Goal: Task Accomplishment & Management: Use online tool/utility

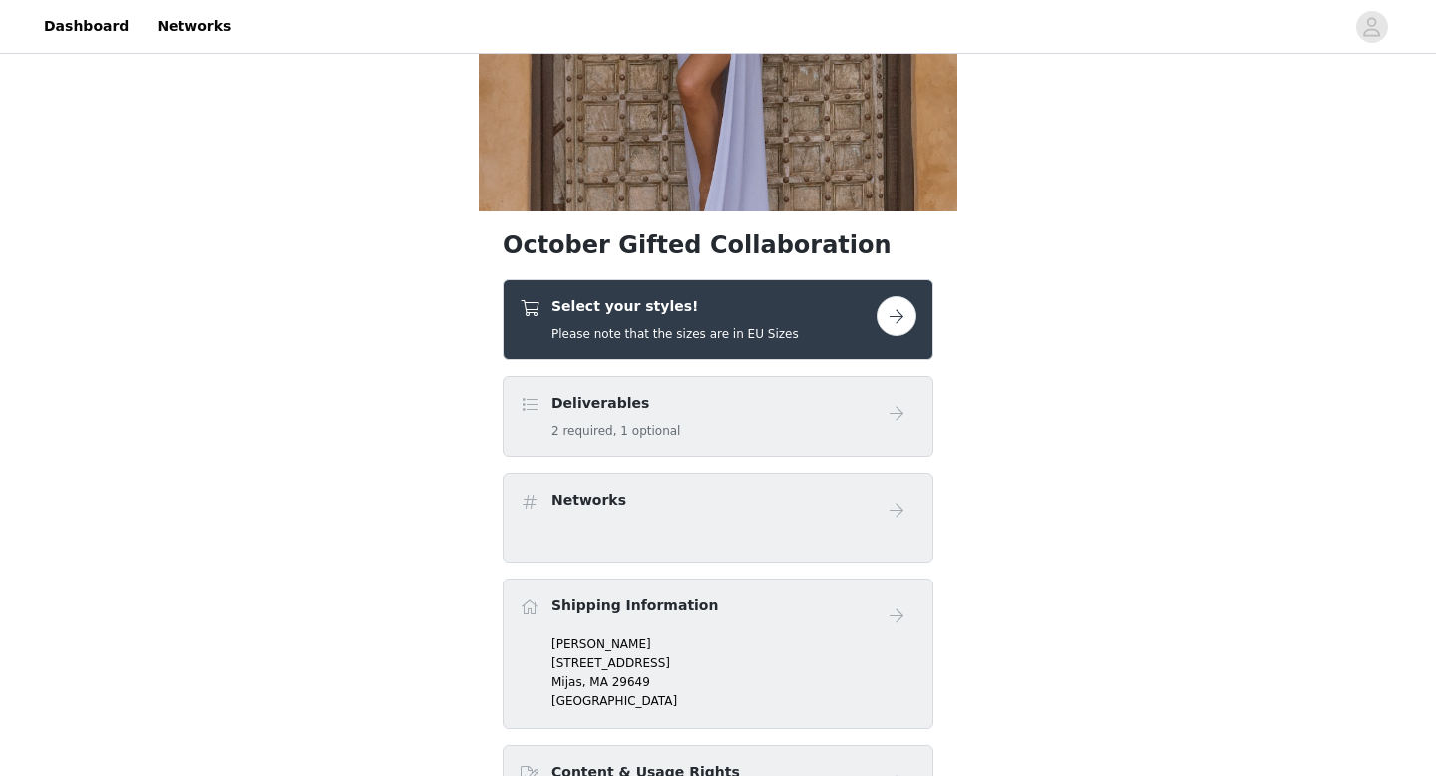
scroll to position [326, 0]
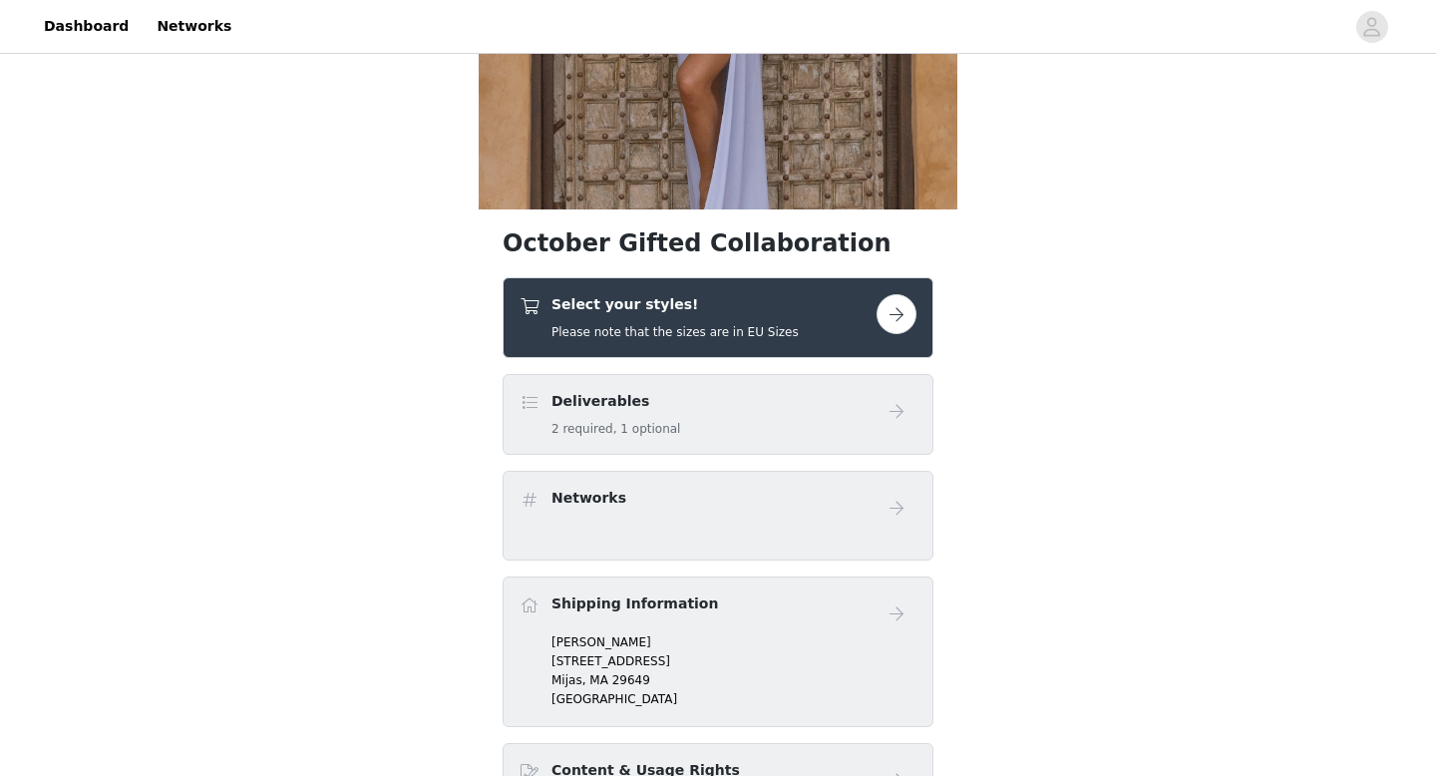
click at [825, 307] on button "button" at bounding box center [897, 314] width 40 height 40
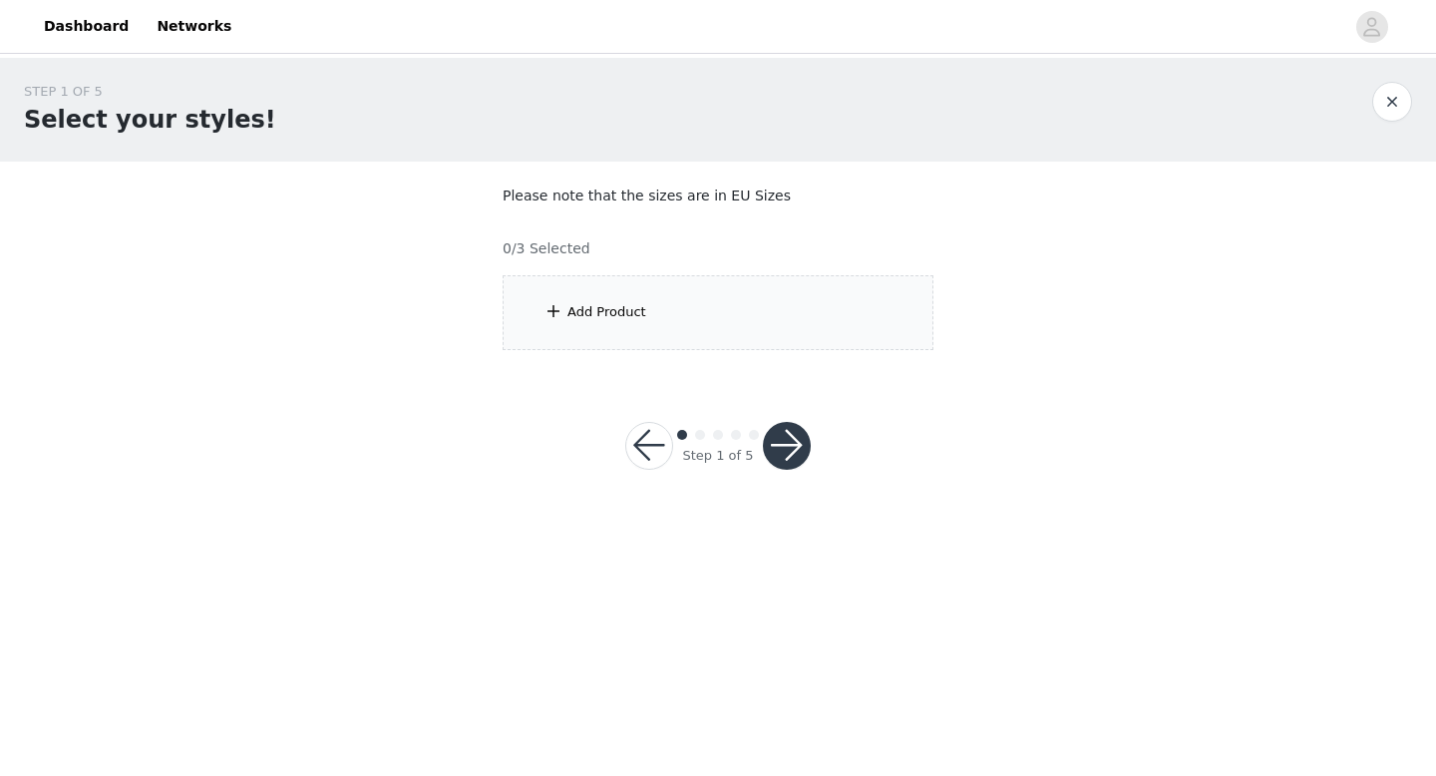
click at [748, 292] on div "Add Product" at bounding box center [718, 312] width 431 height 75
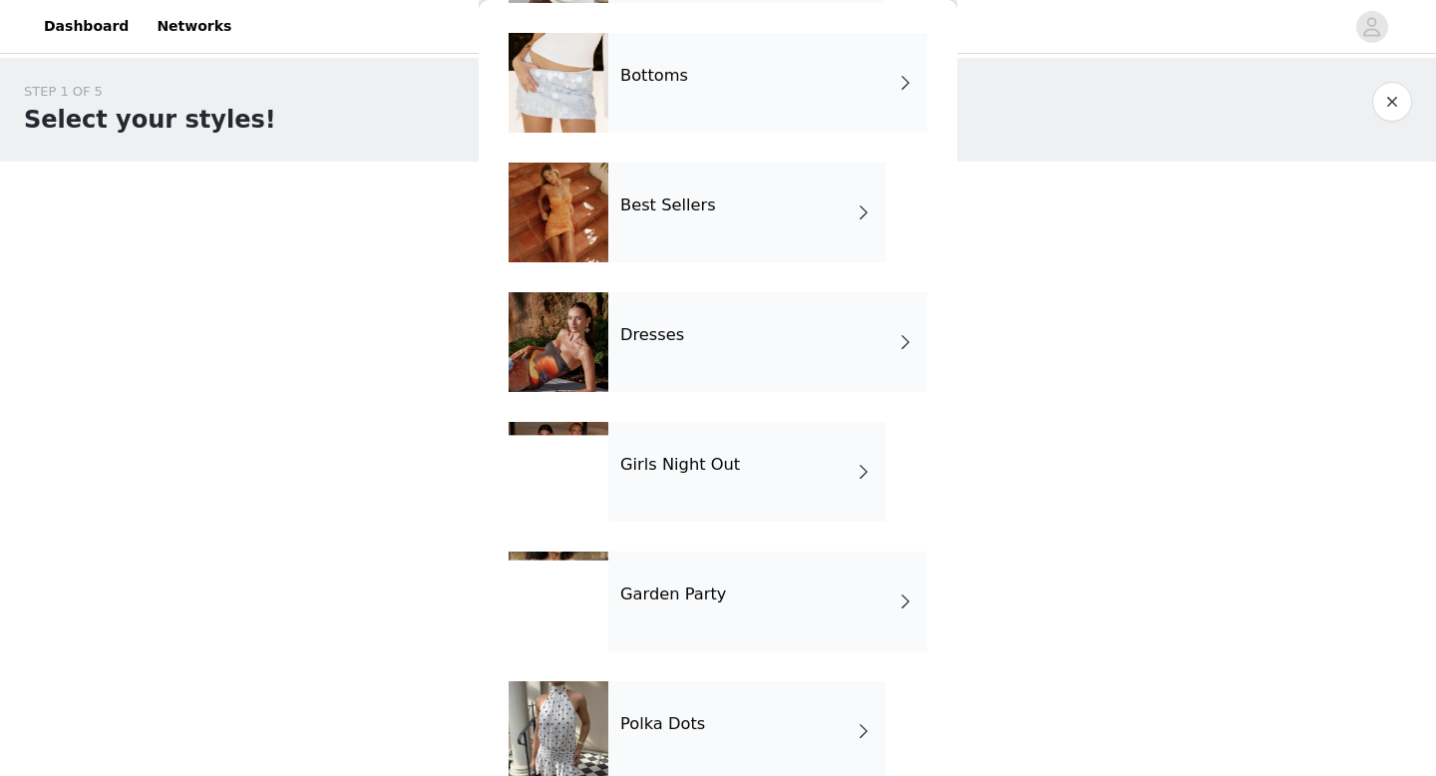
scroll to position [231, 0]
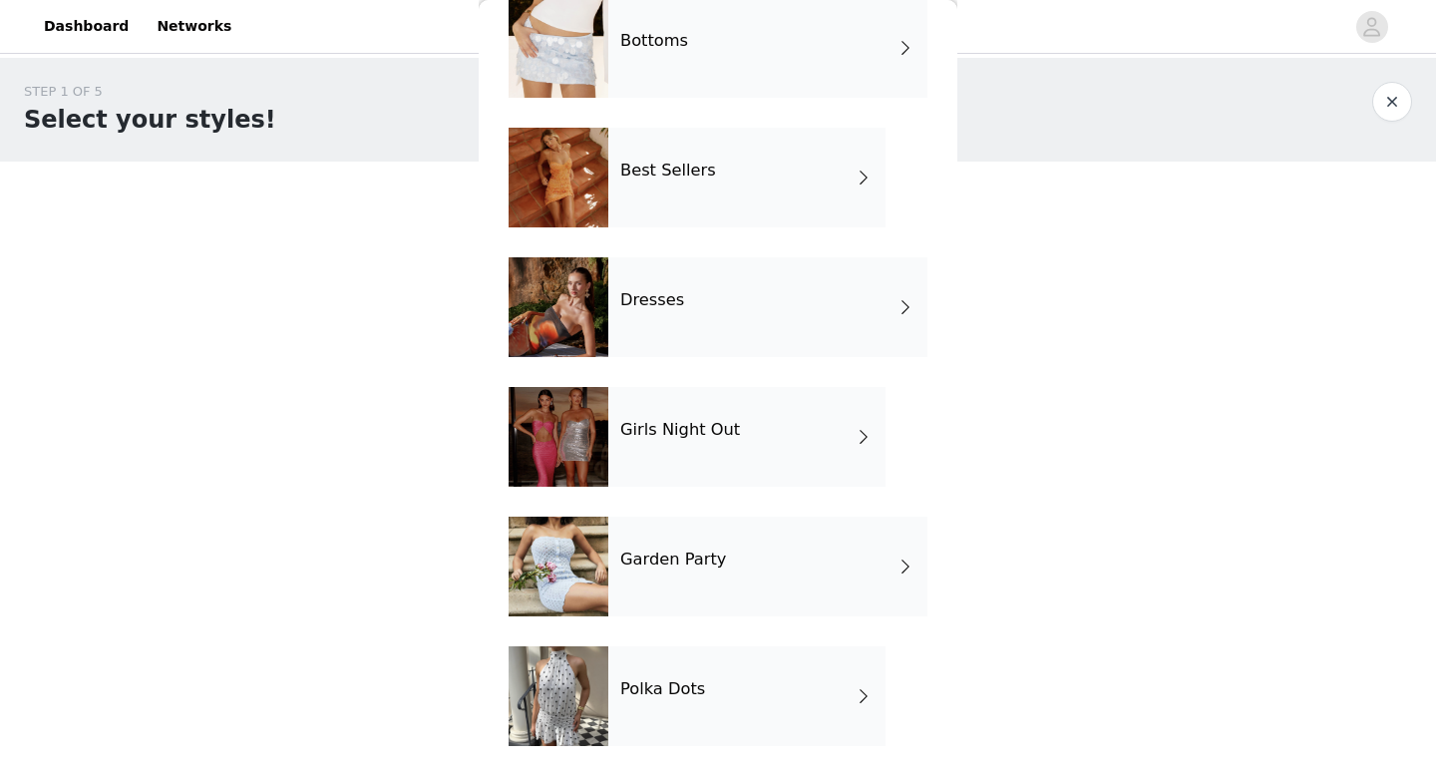
click at [682, 675] on div "Polka Dots" at bounding box center [746, 696] width 277 height 100
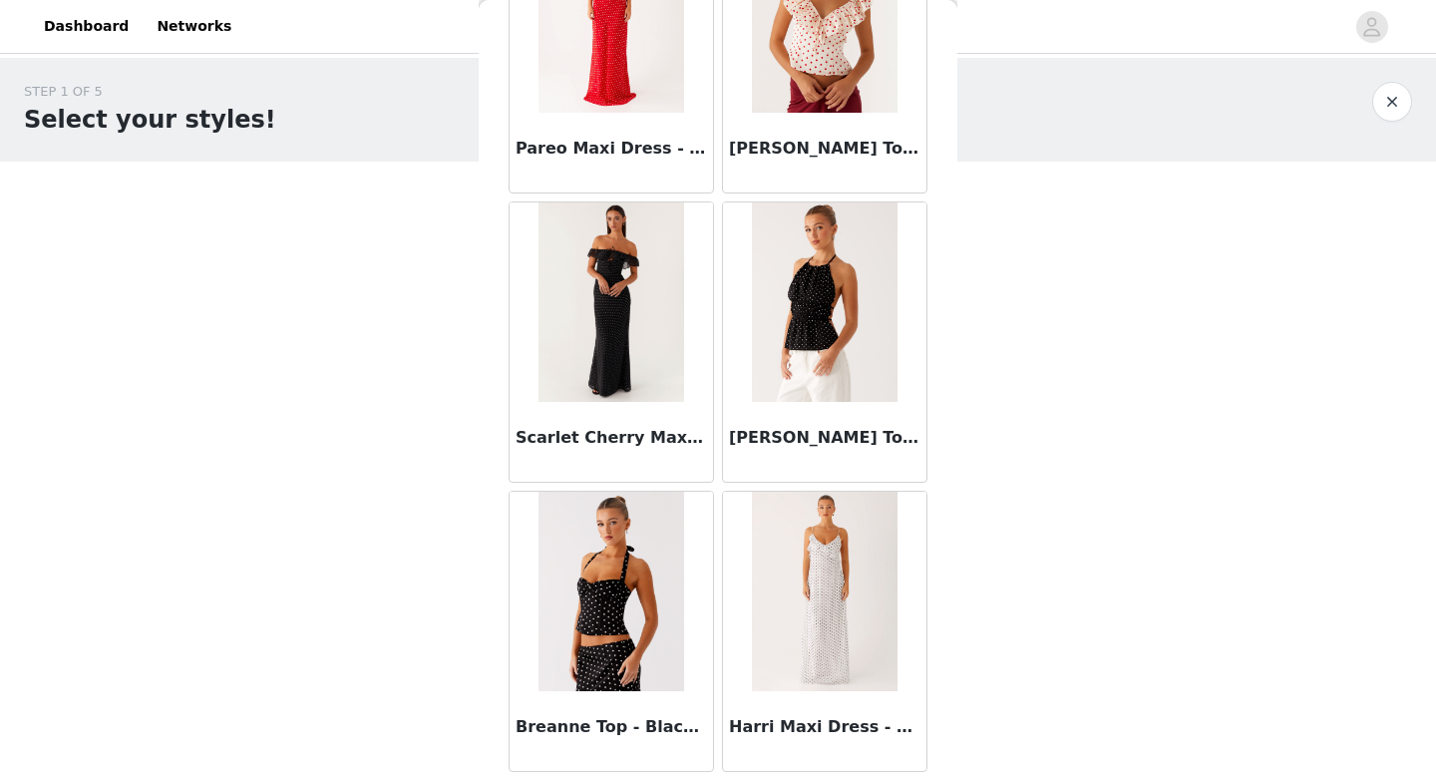
scroll to position [0, 0]
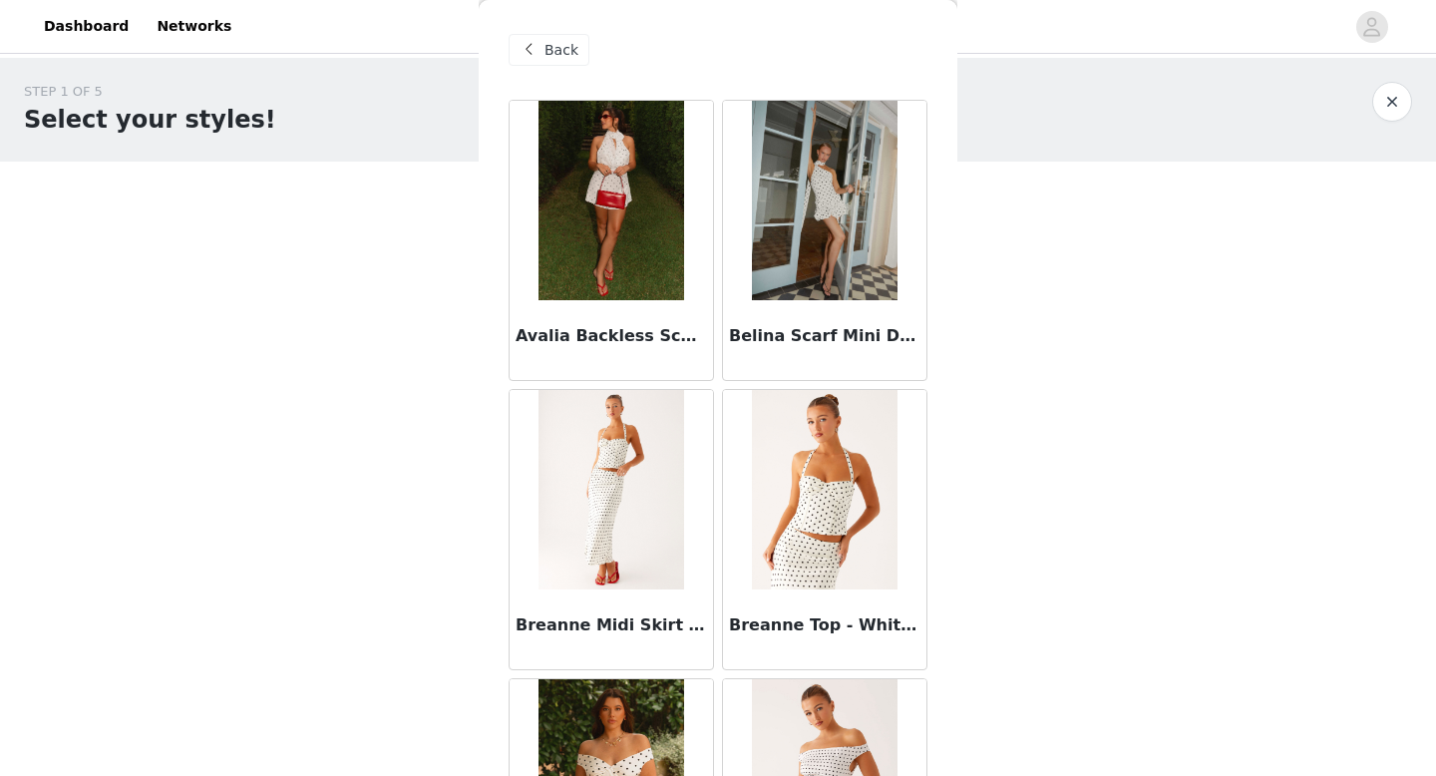
click at [825, 94] on button "button" at bounding box center [1392, 102] width 40 height 40
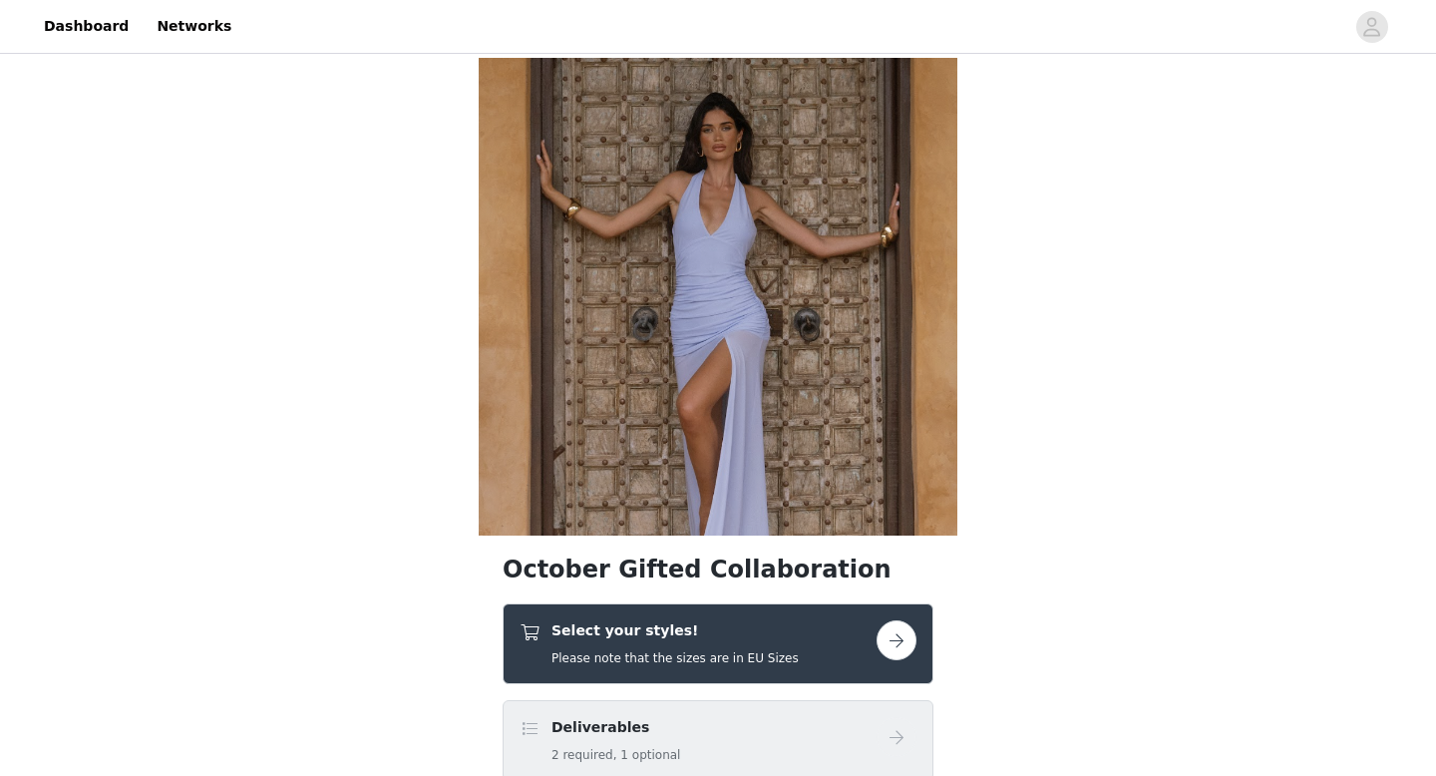
click at [825, 630] on div "Select your styles! Please note that the sizes are in EU Sizes" at bounding box center [718, 643] width 431 height 81
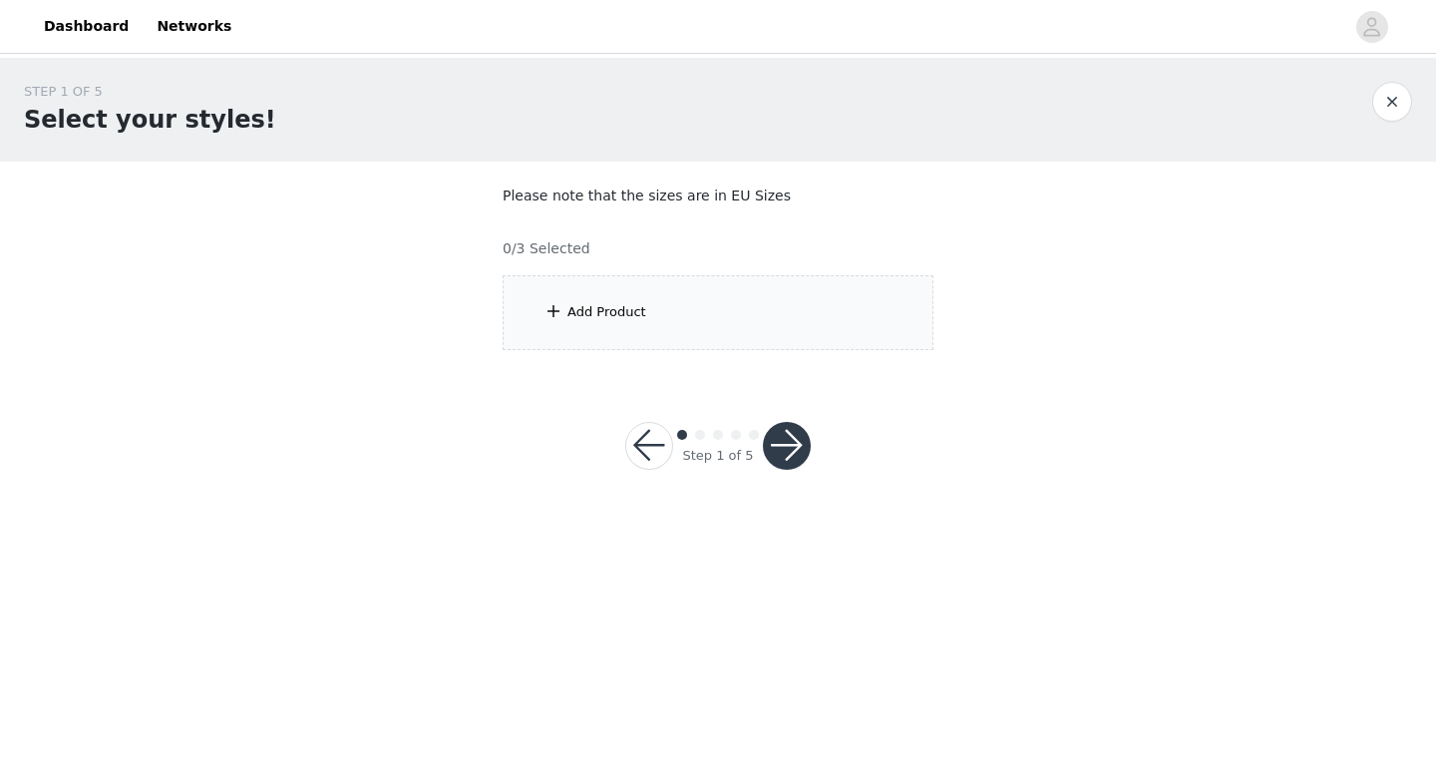
click at [736, 312] on div "Add Product" at bounding box center [718, 312] width 431 height 75
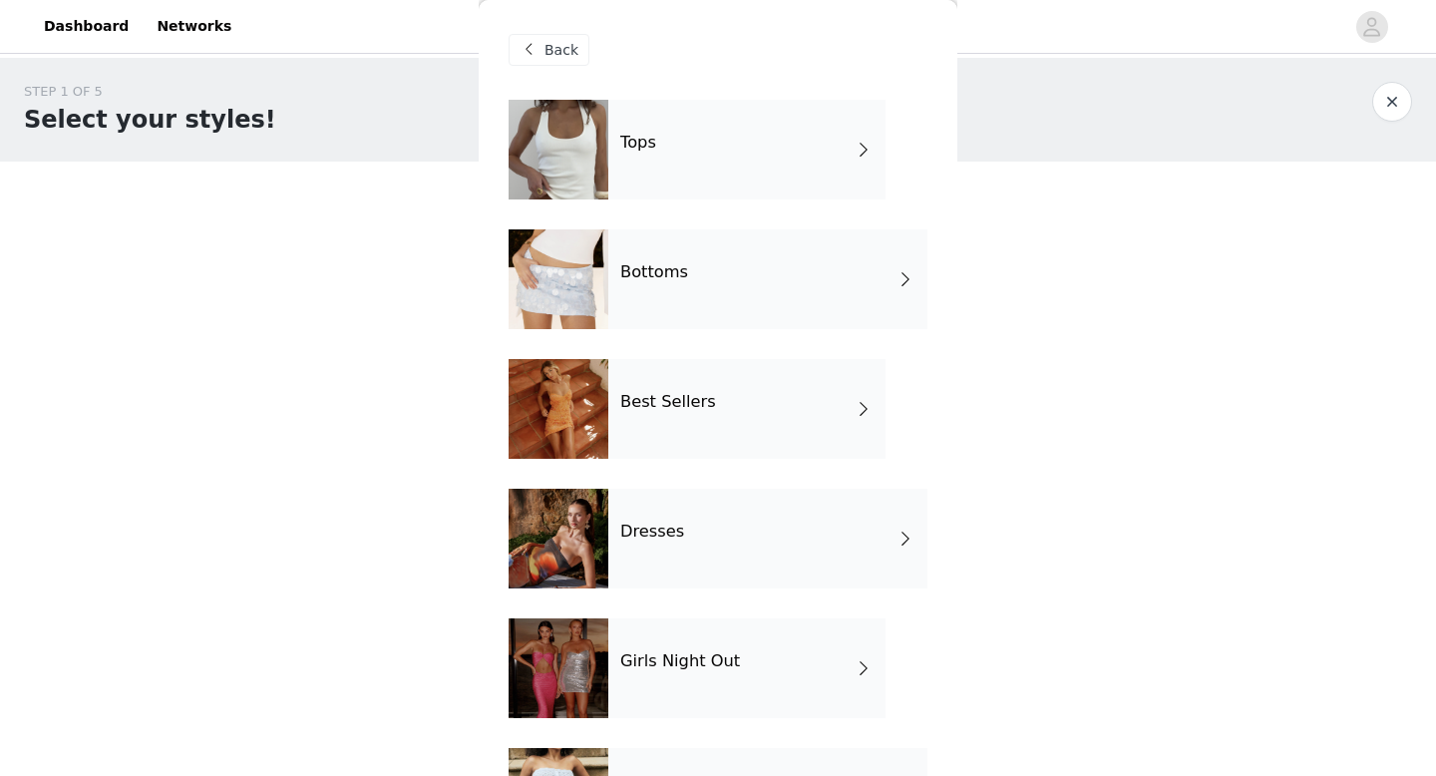
click at [761, 148] on div "Tops" at bounding box center [746, 150] width 277 height 100
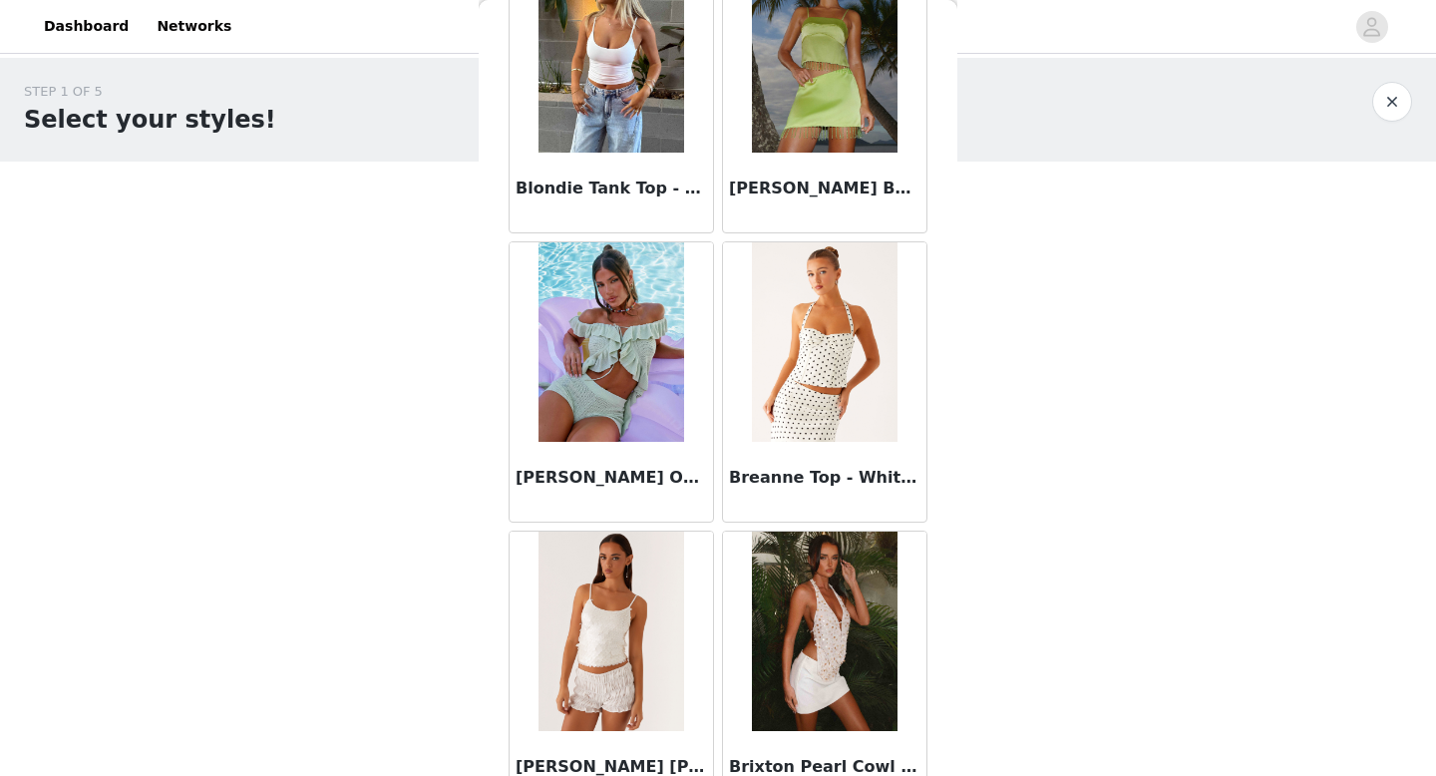
scroll to position [2276, 0]
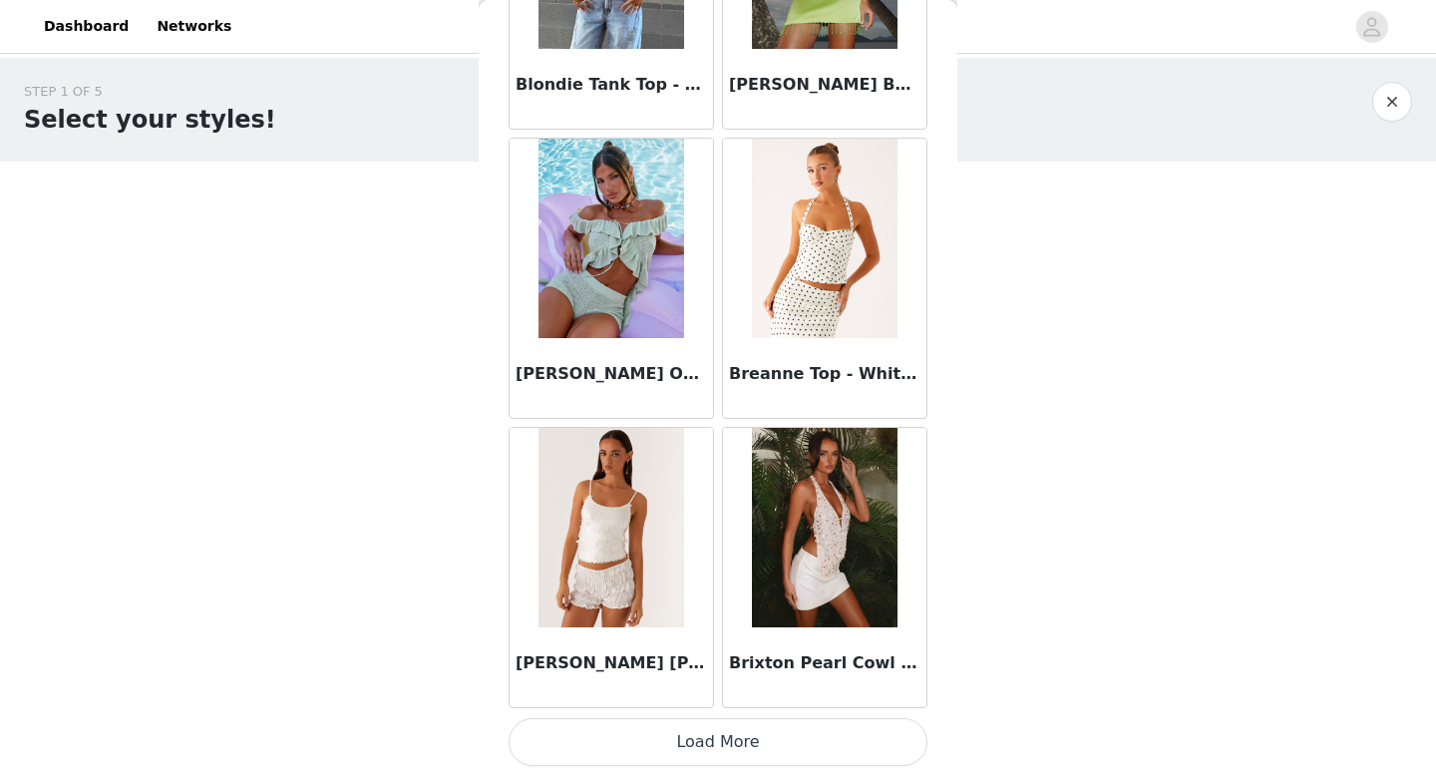
click at [745, 675] on button "Load More" at bounding box center [718, 742] width 419 height 48
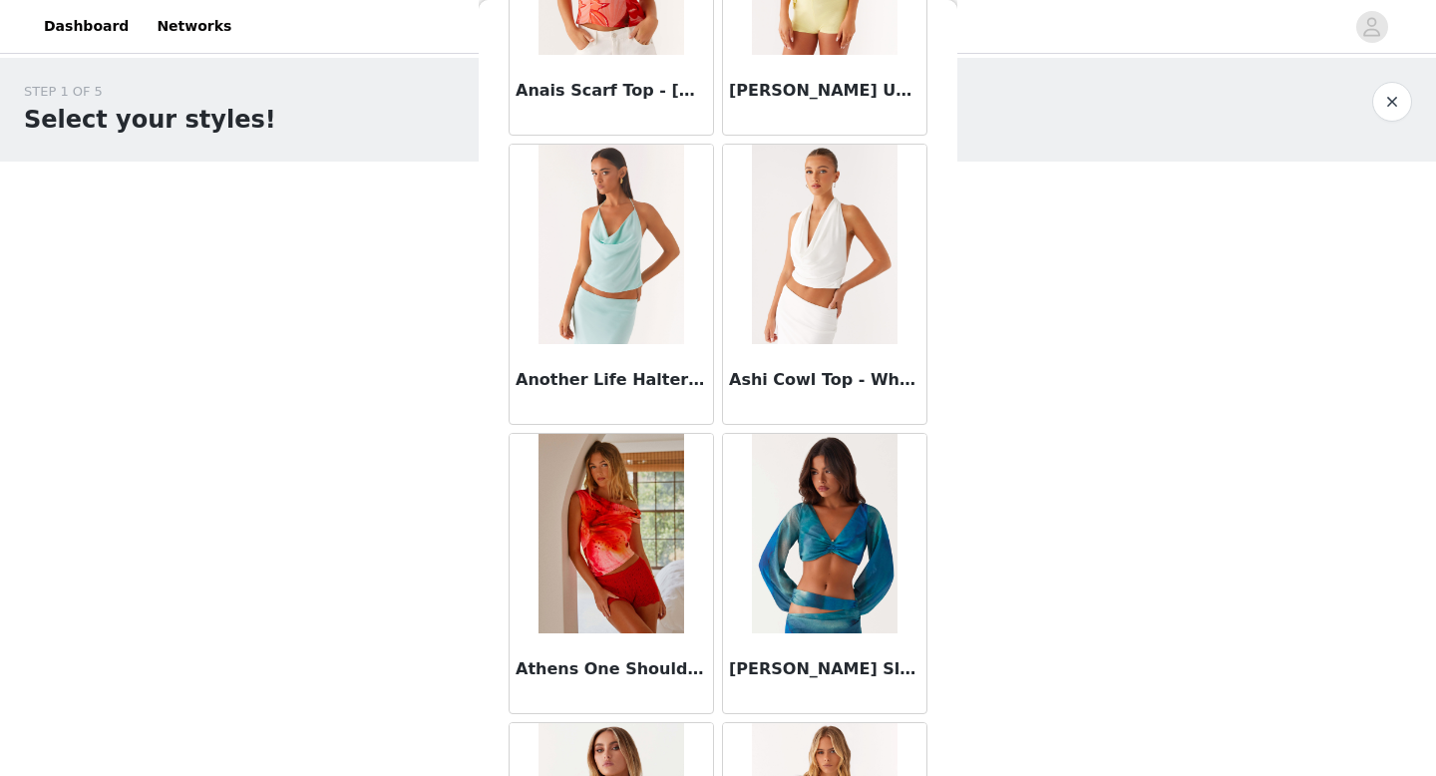
scroll to position [0, 0]
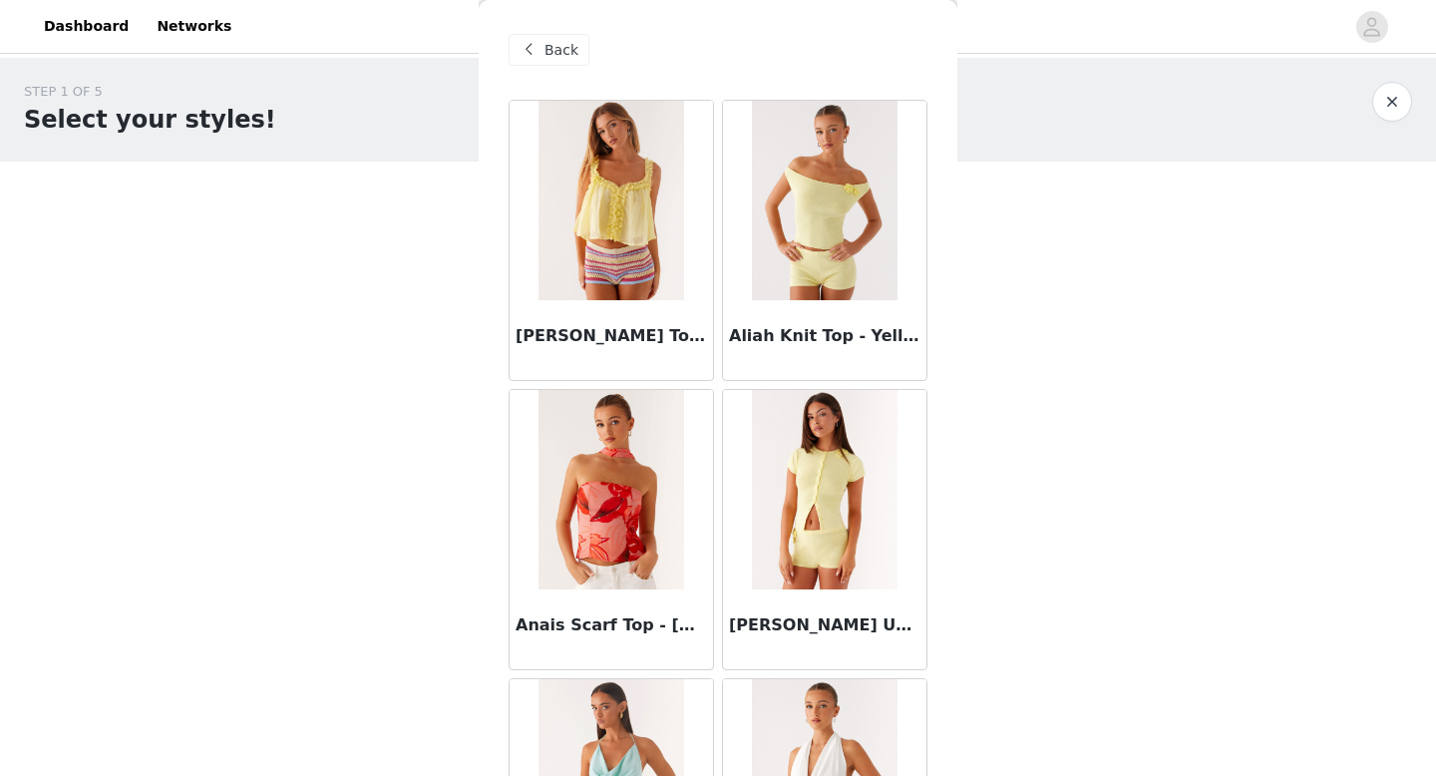
click at [558, 49] on span "Back" at bounding box center [562, 50] width 34 height 21
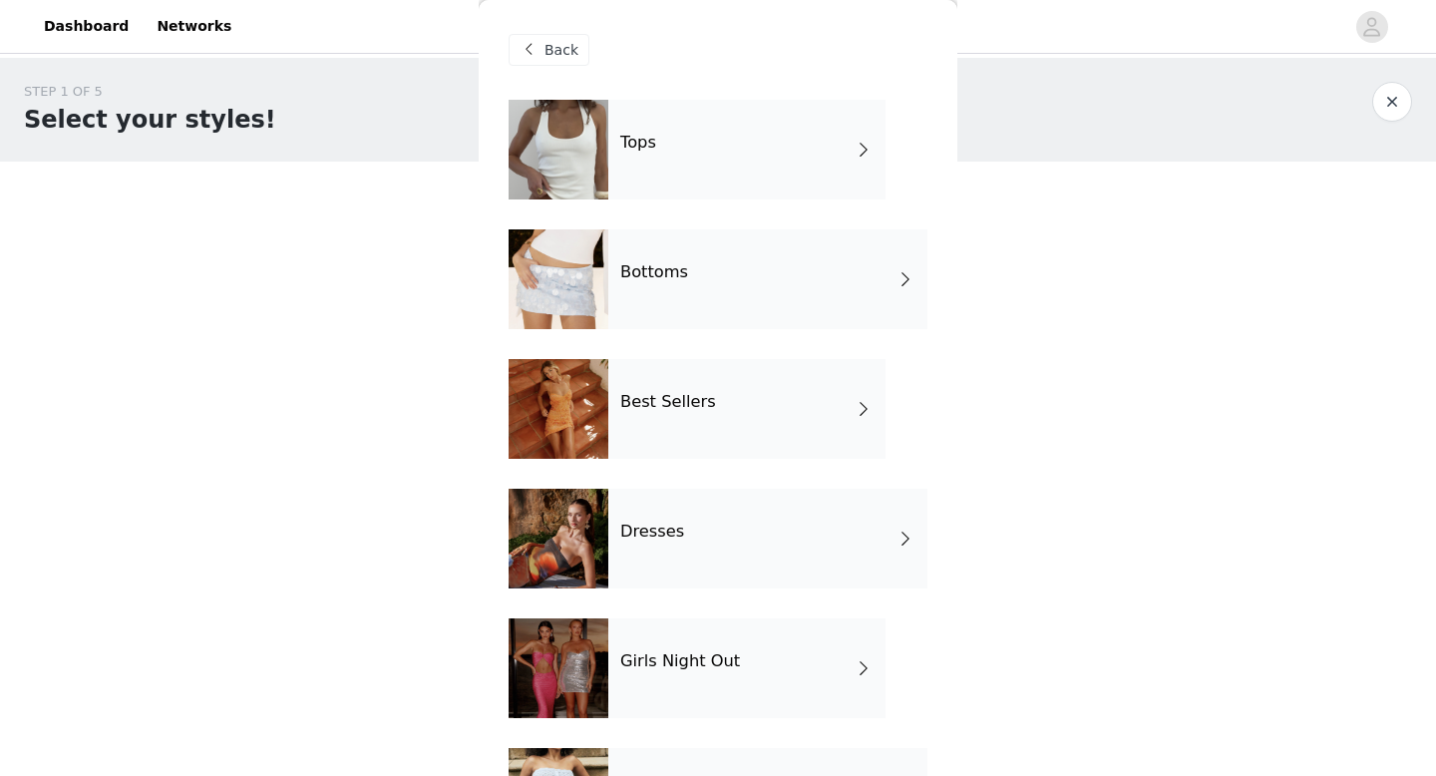
click at [801, 416] on div "Best Sellers" at bounding box center [746, 409] width 277 height 100
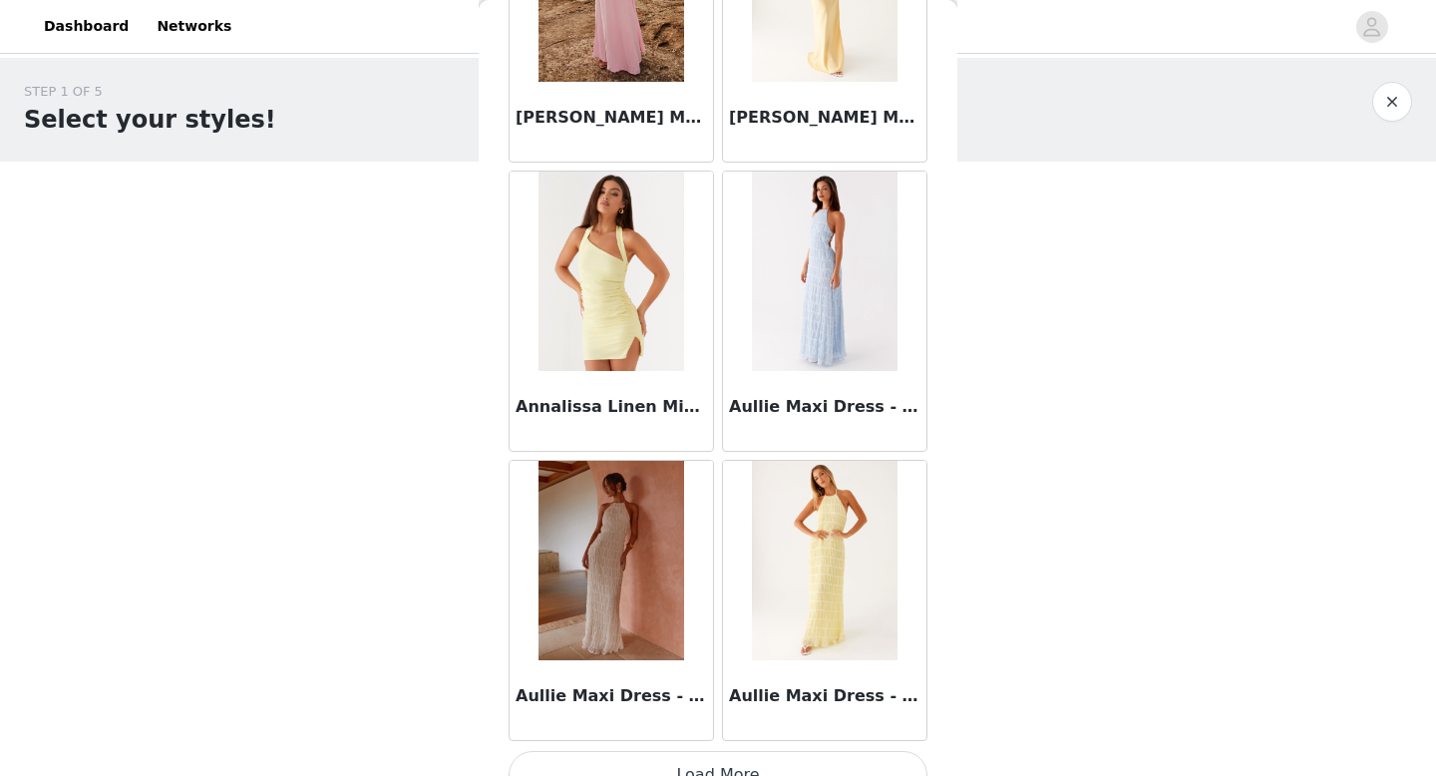
scroll to position [2276, 0]
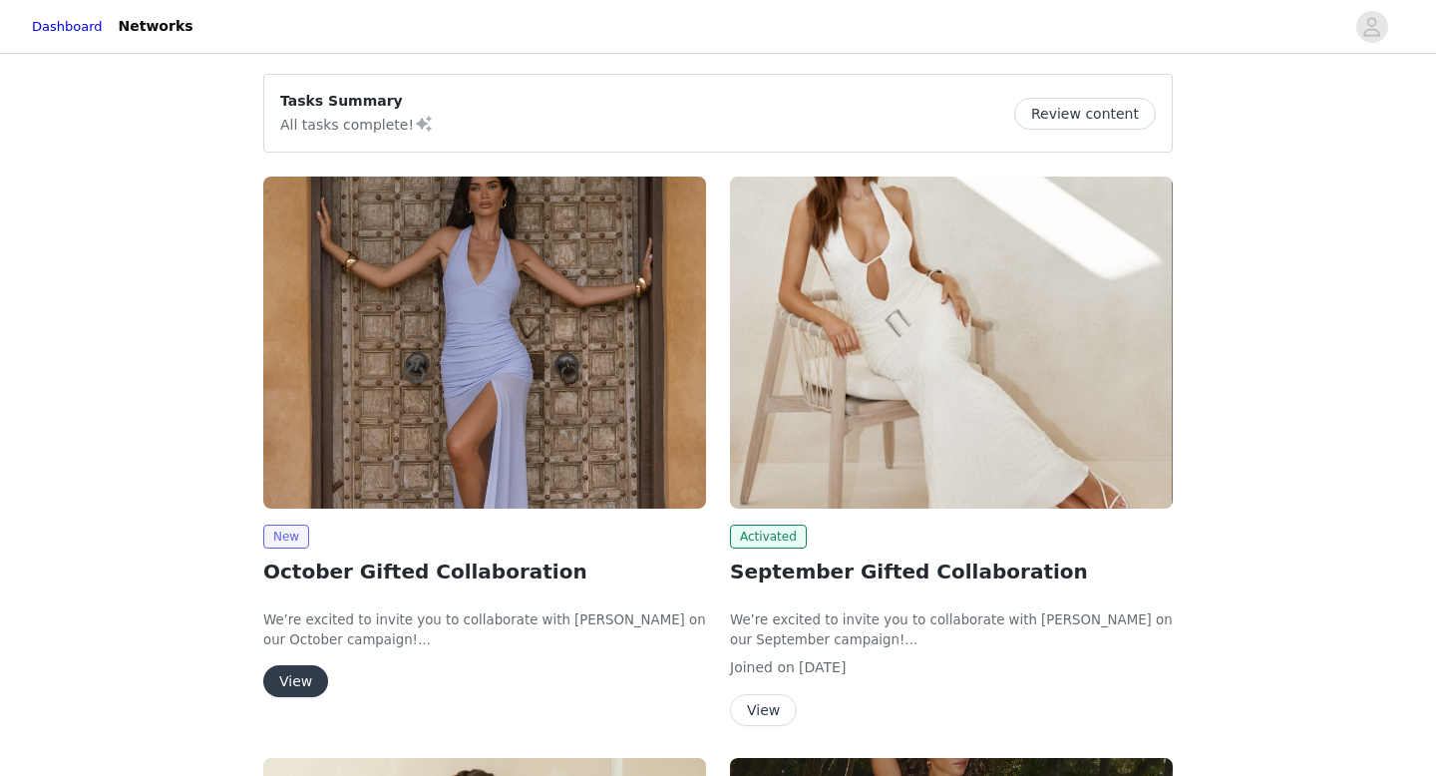
click at [315, 677] on button "View" at bounding box center [295, 681] width 65 height 32
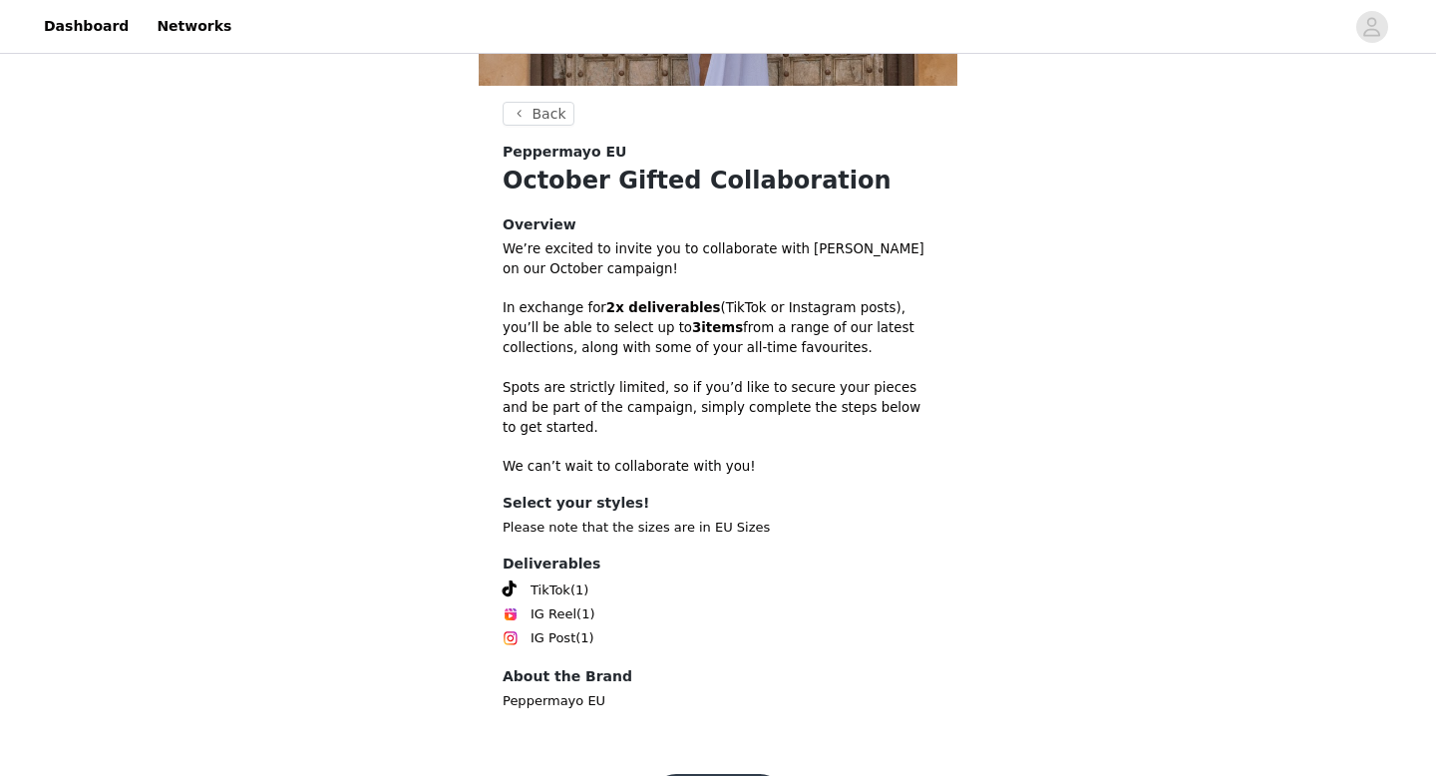
scroll to position [500, 0]
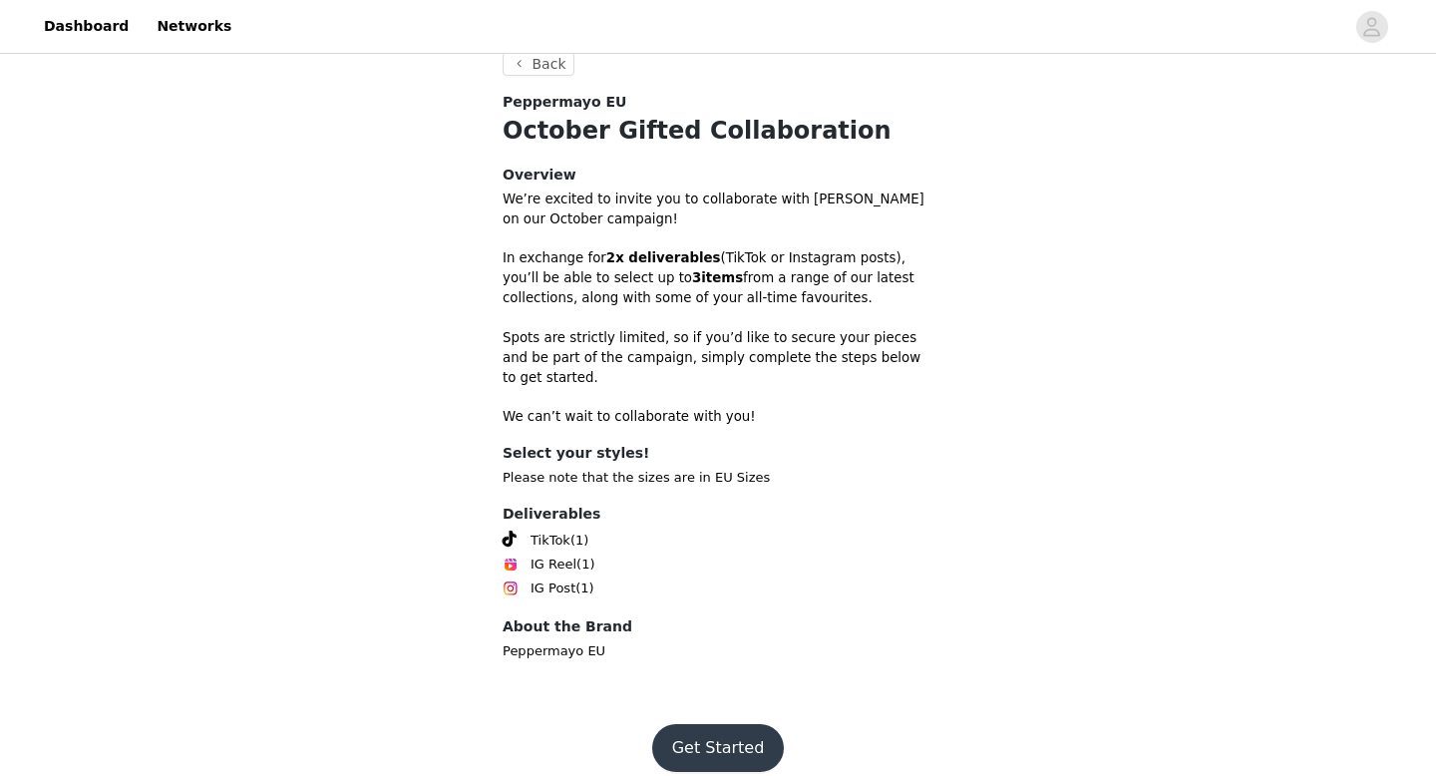
click at [744, 730] on button "Get Started" at bounding box center [718, 748] width 133 height 48
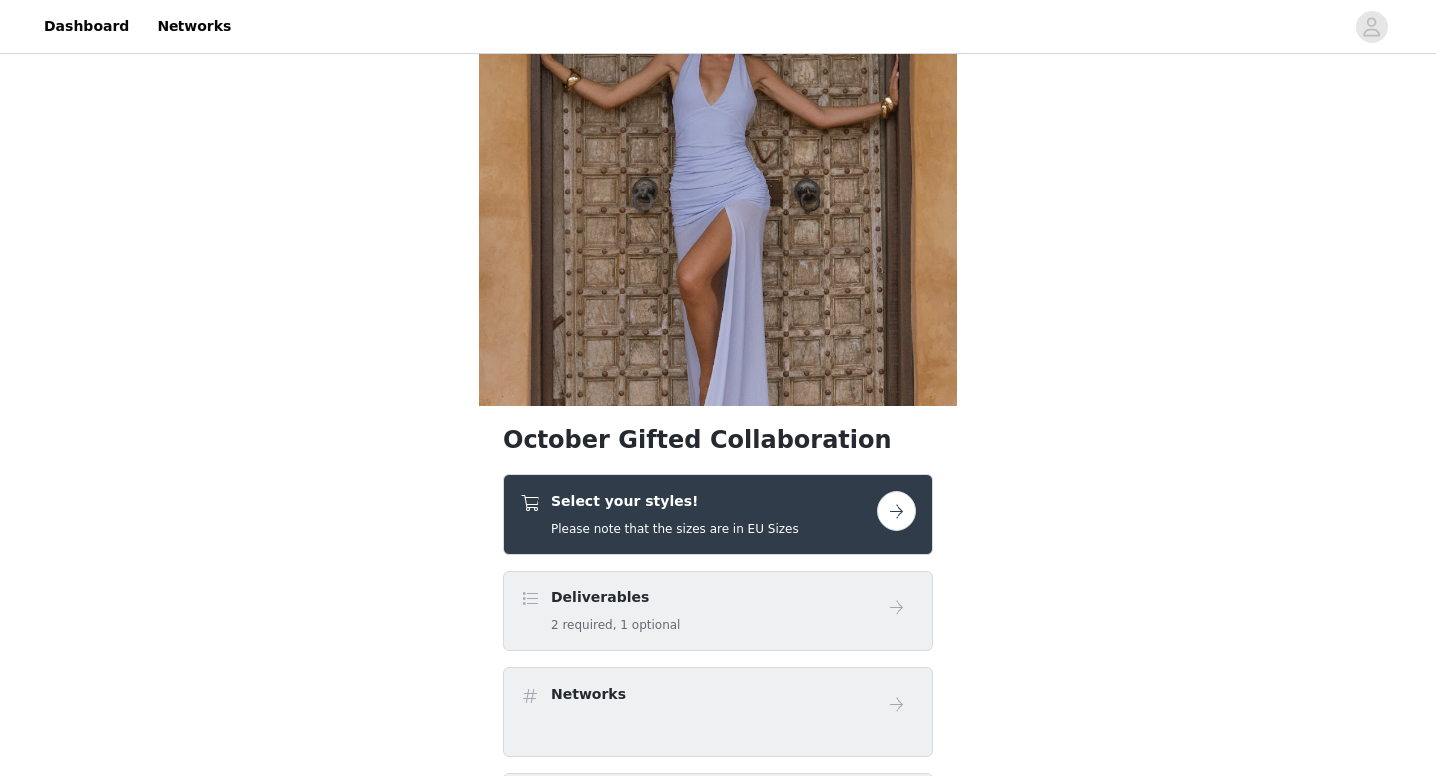
scroll to position [170, 0]
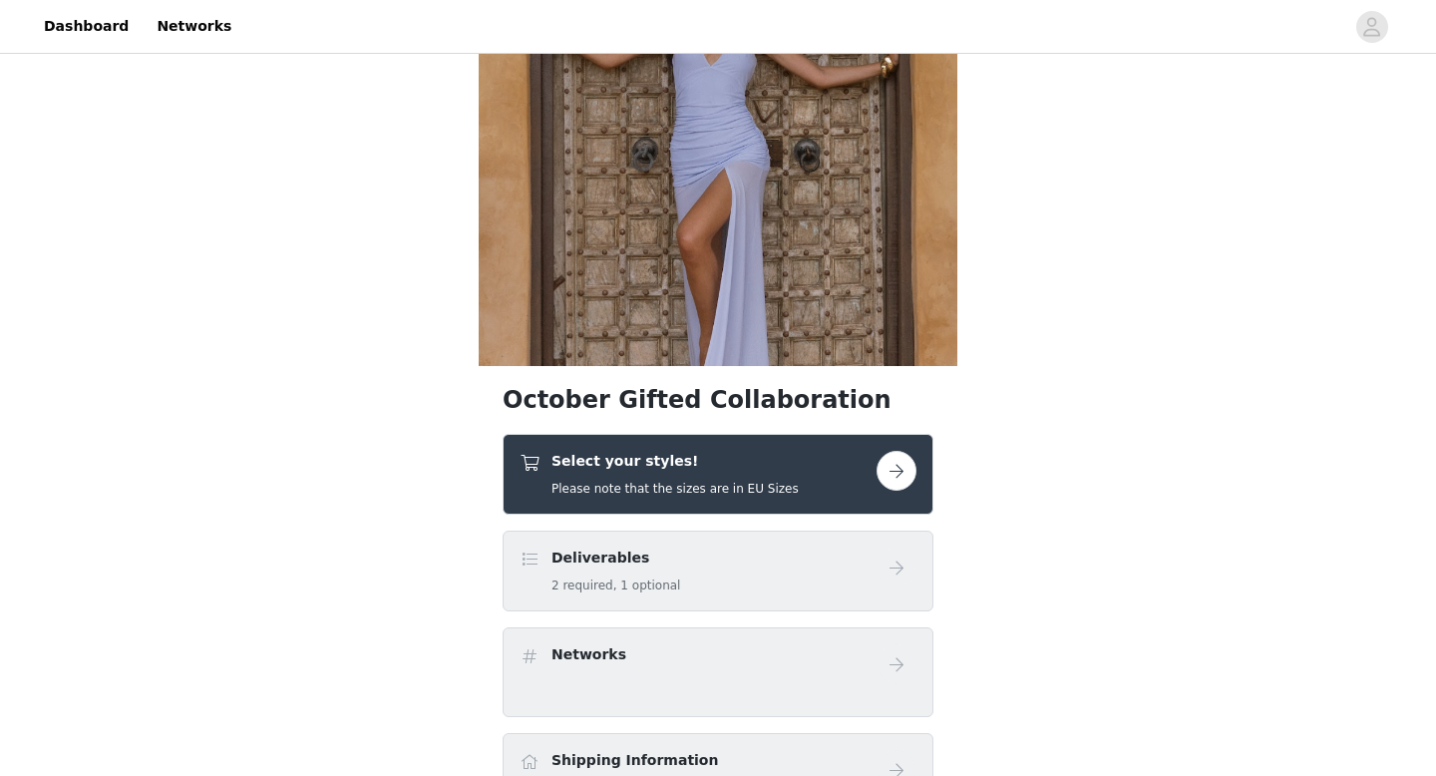
click at [898, 464] on button "button" at bounding box center [897, 471] width 40 height 40
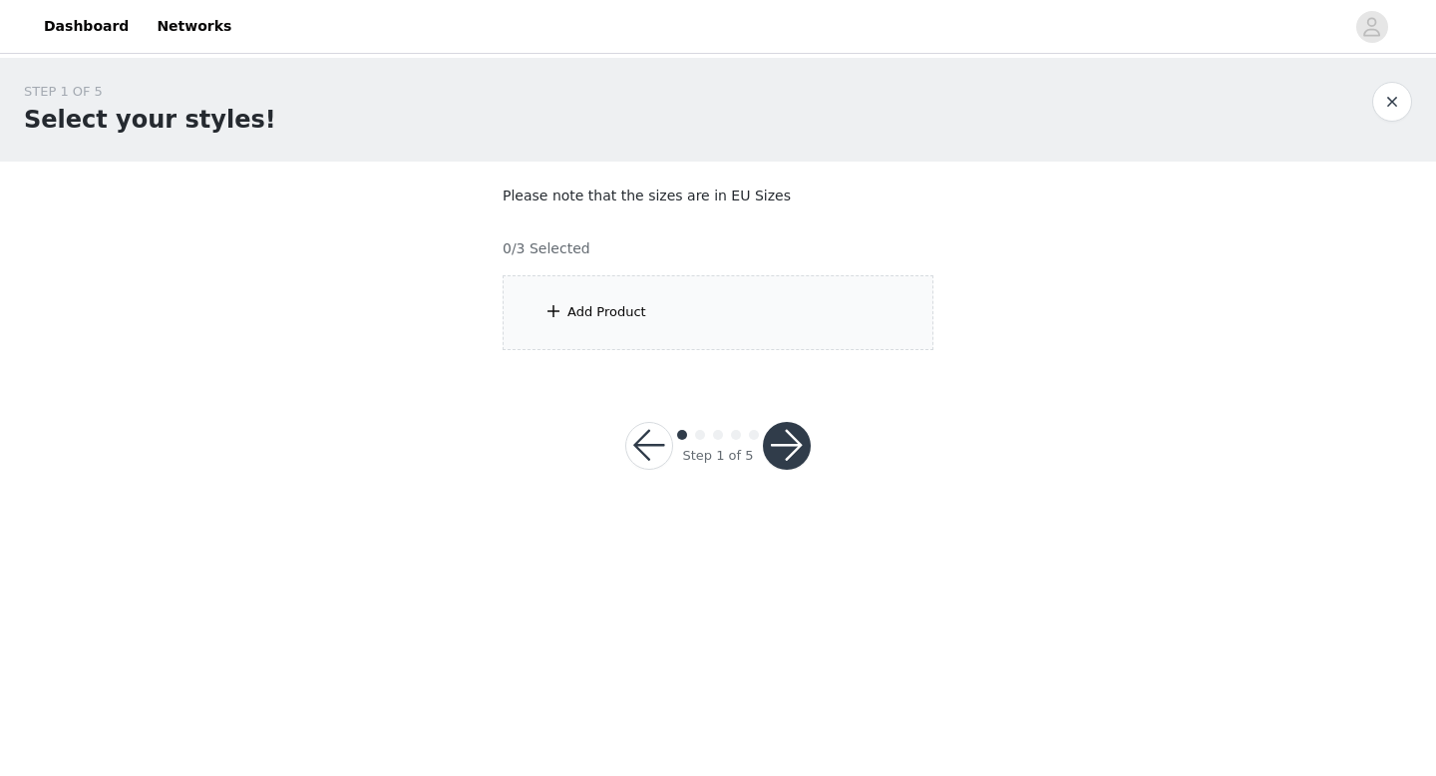
click at [726, 311] on div "Add Product" at bounding box center [718, 312] width 431 height 75
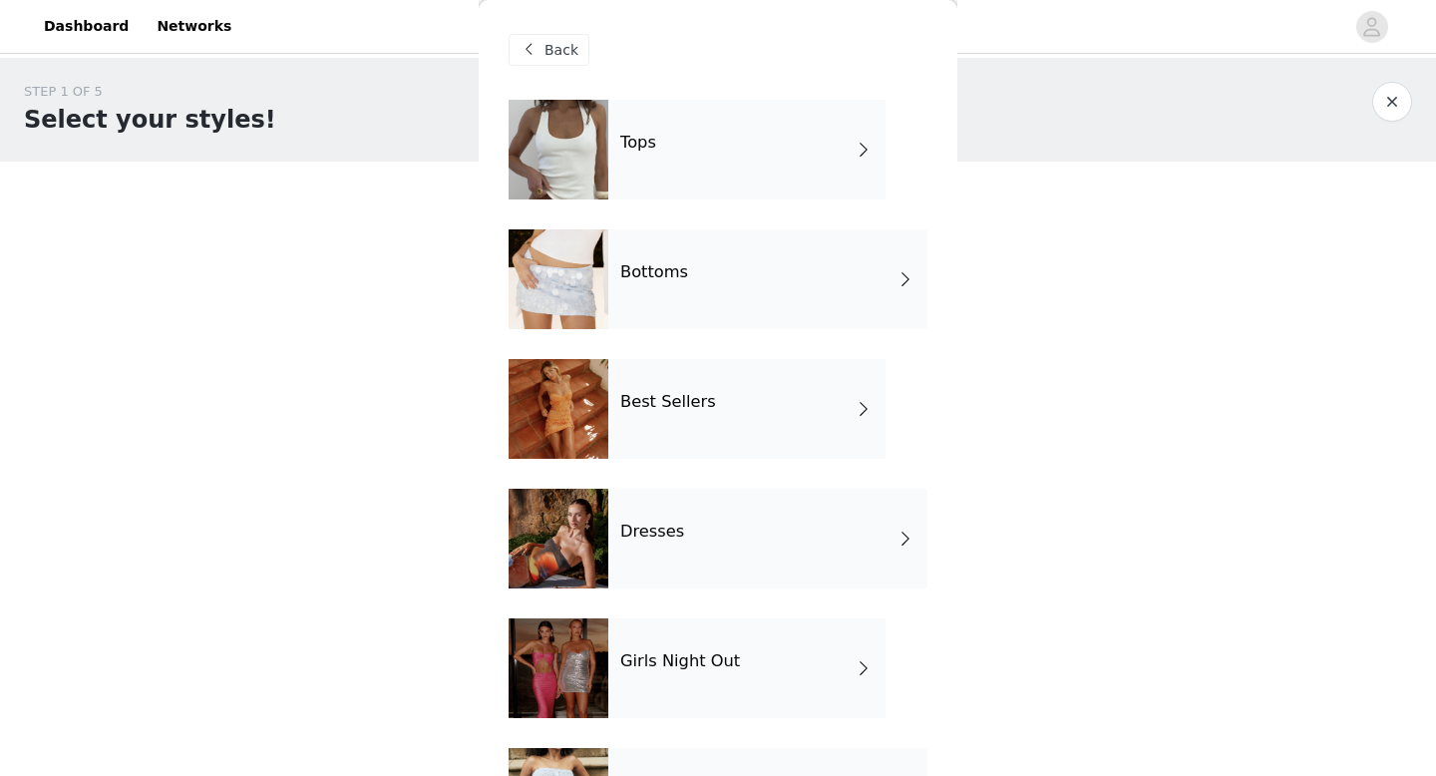
click at [698, 170] on div "Tops" at bounding box center [746, 150] width 277 height 100
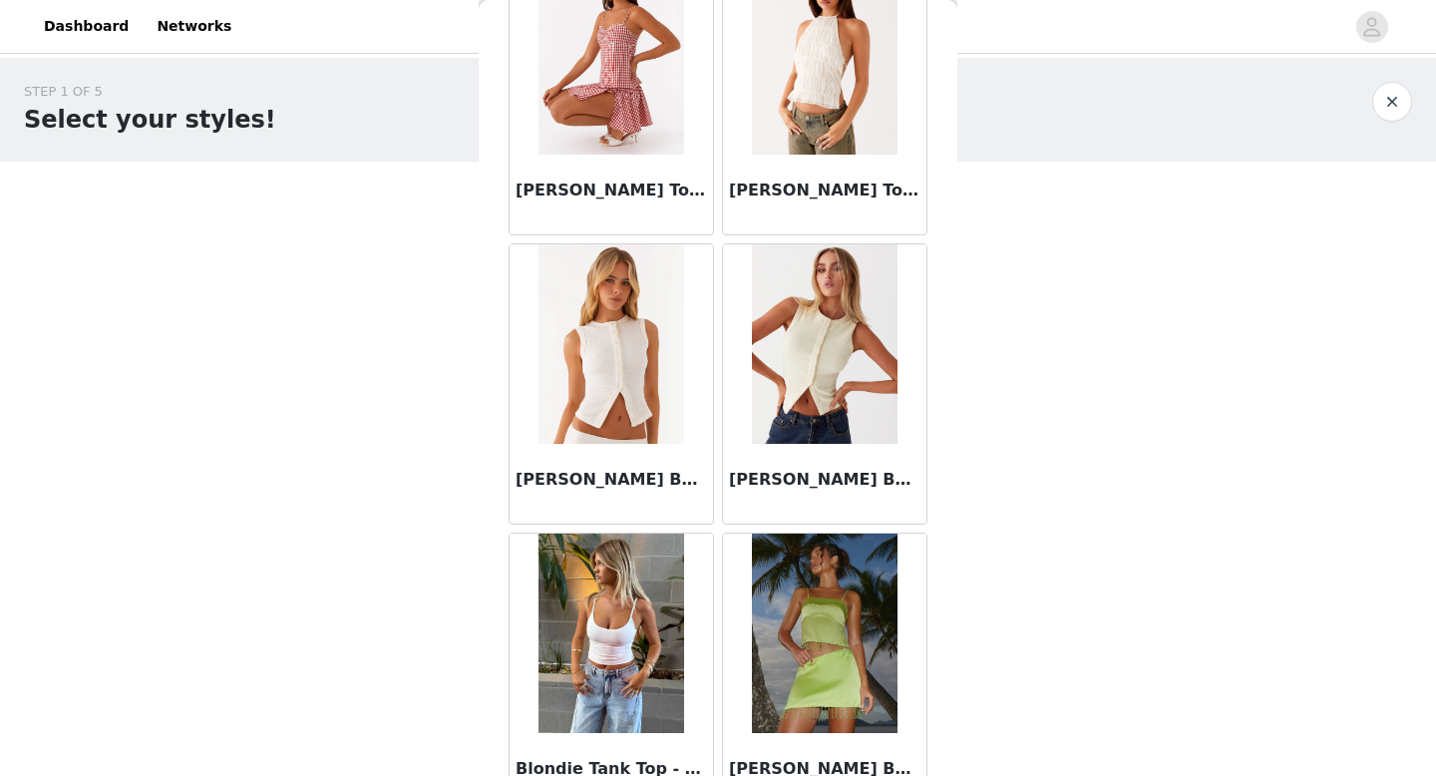
scroll to position [2276, 0]
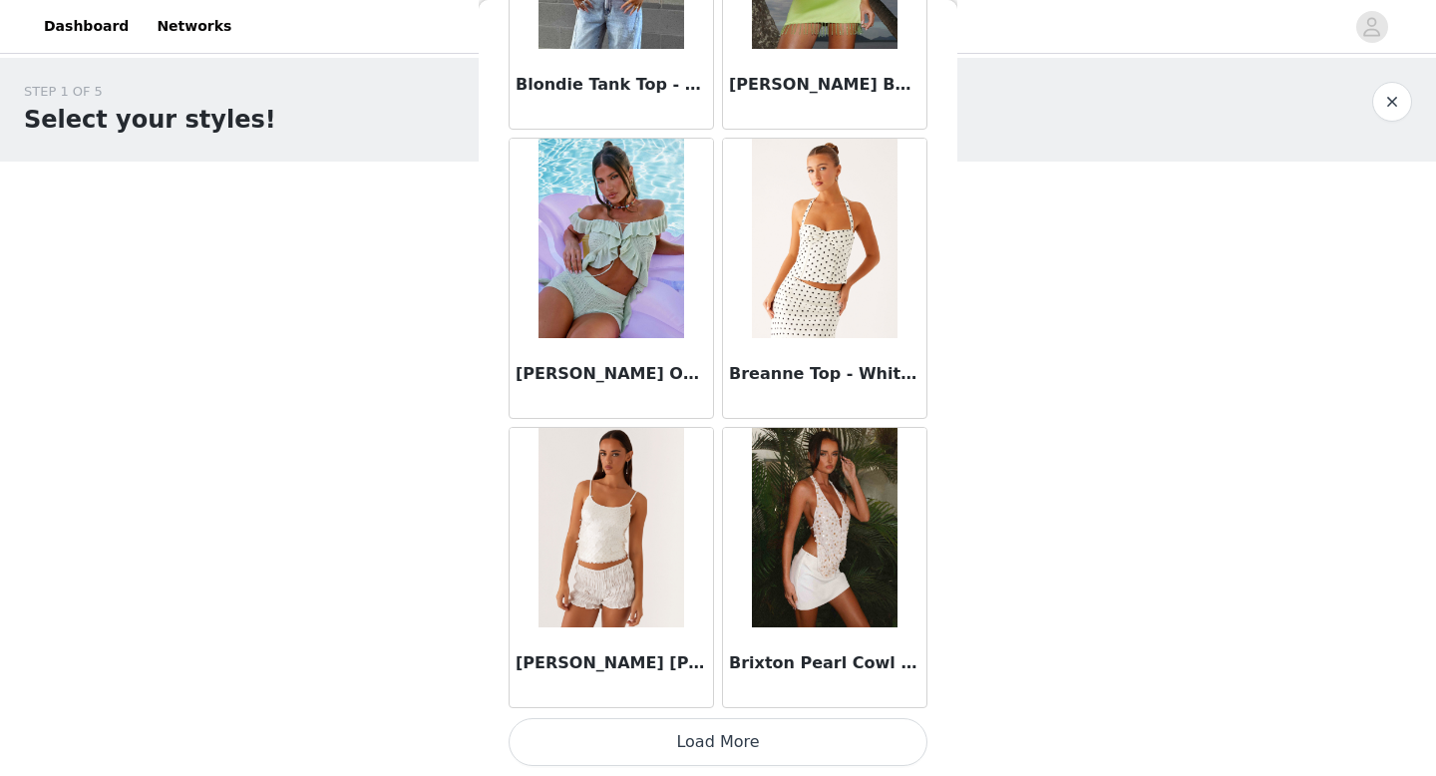
click at [731, 736] on button "Load More" at bounding box center [718, 742] width 419 height 48
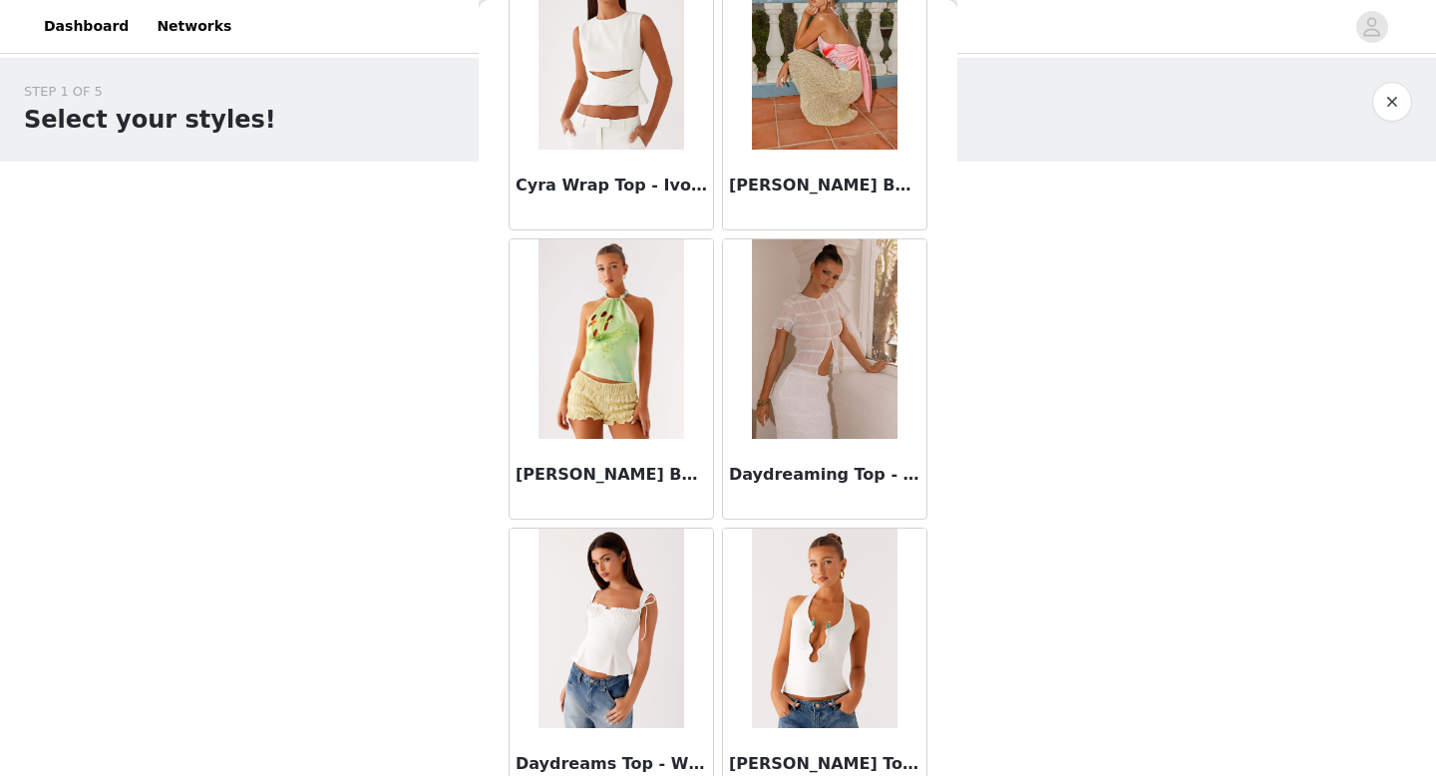
scroll to position [5169, 0]
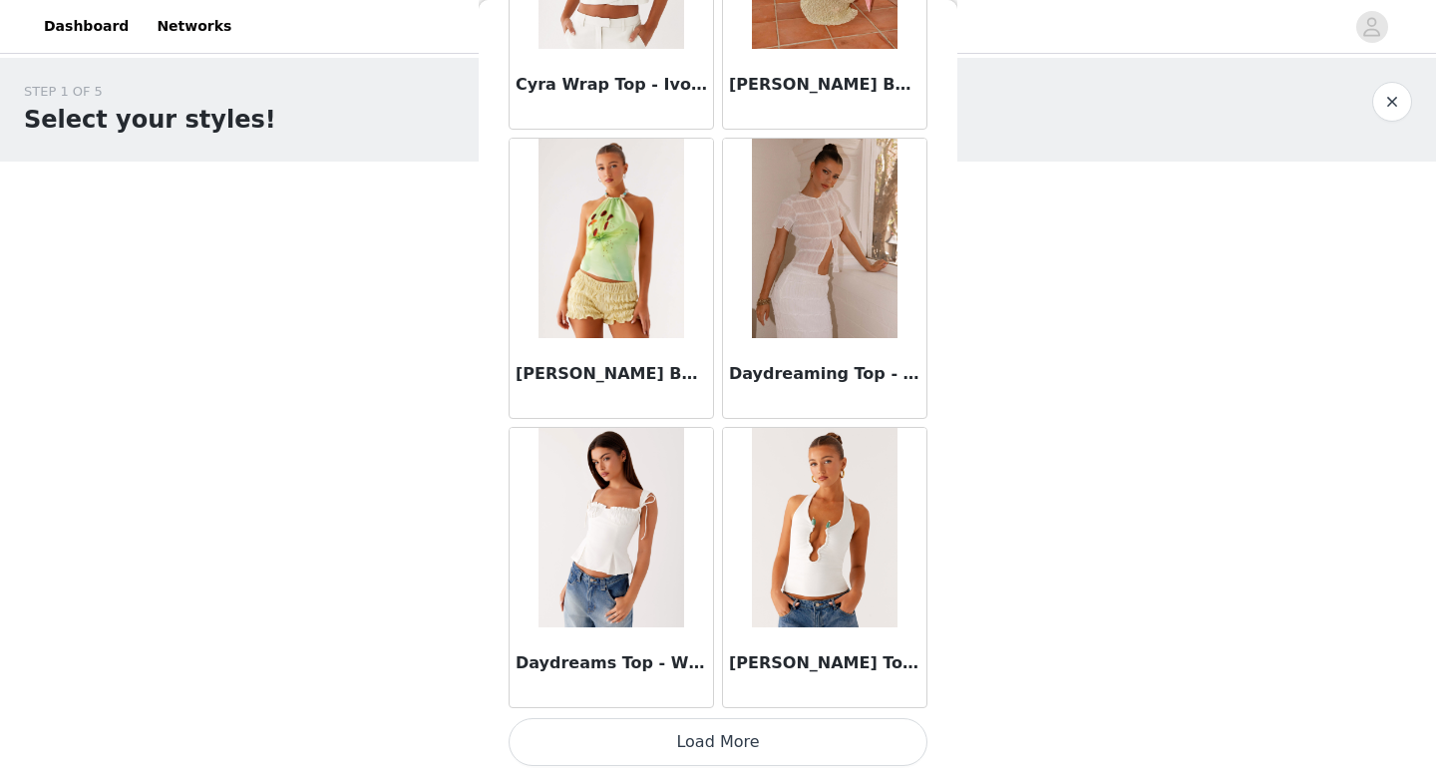
click at [738, 735] on button "Load More" at bounding box center [718, 742] width 419 height 48
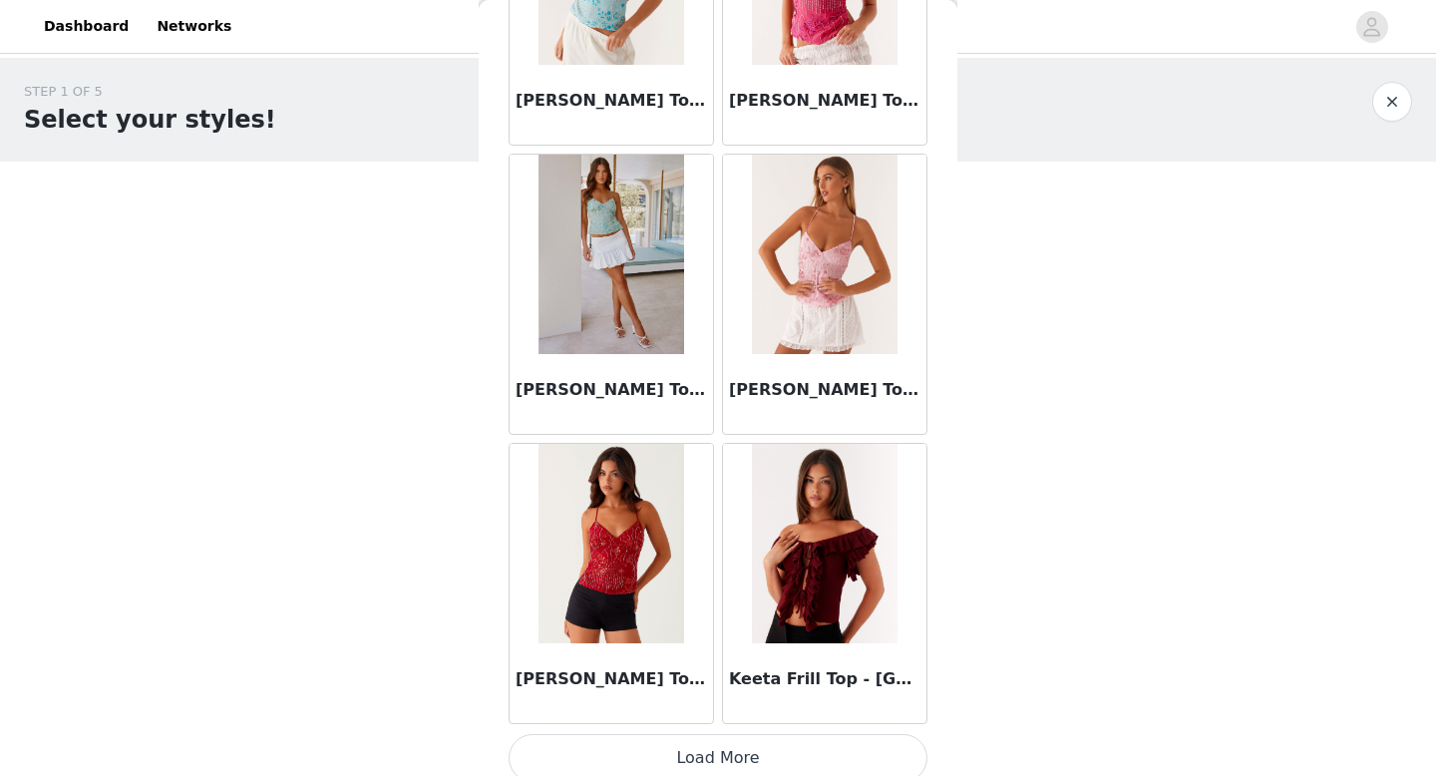
scroll to position [8061, 0]
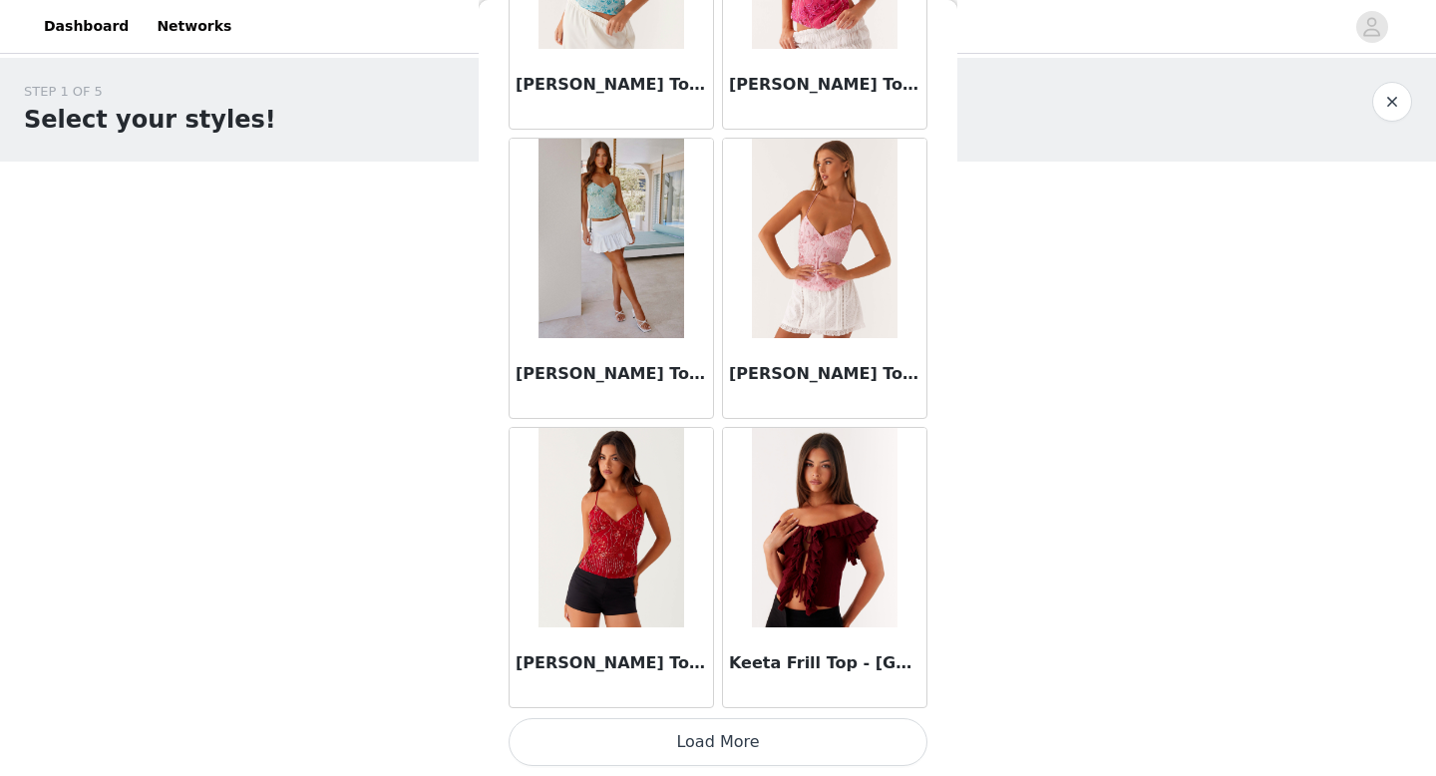
click at [700, 738] on button "Load More" at bounding box center [718, 742] width 419 height 48
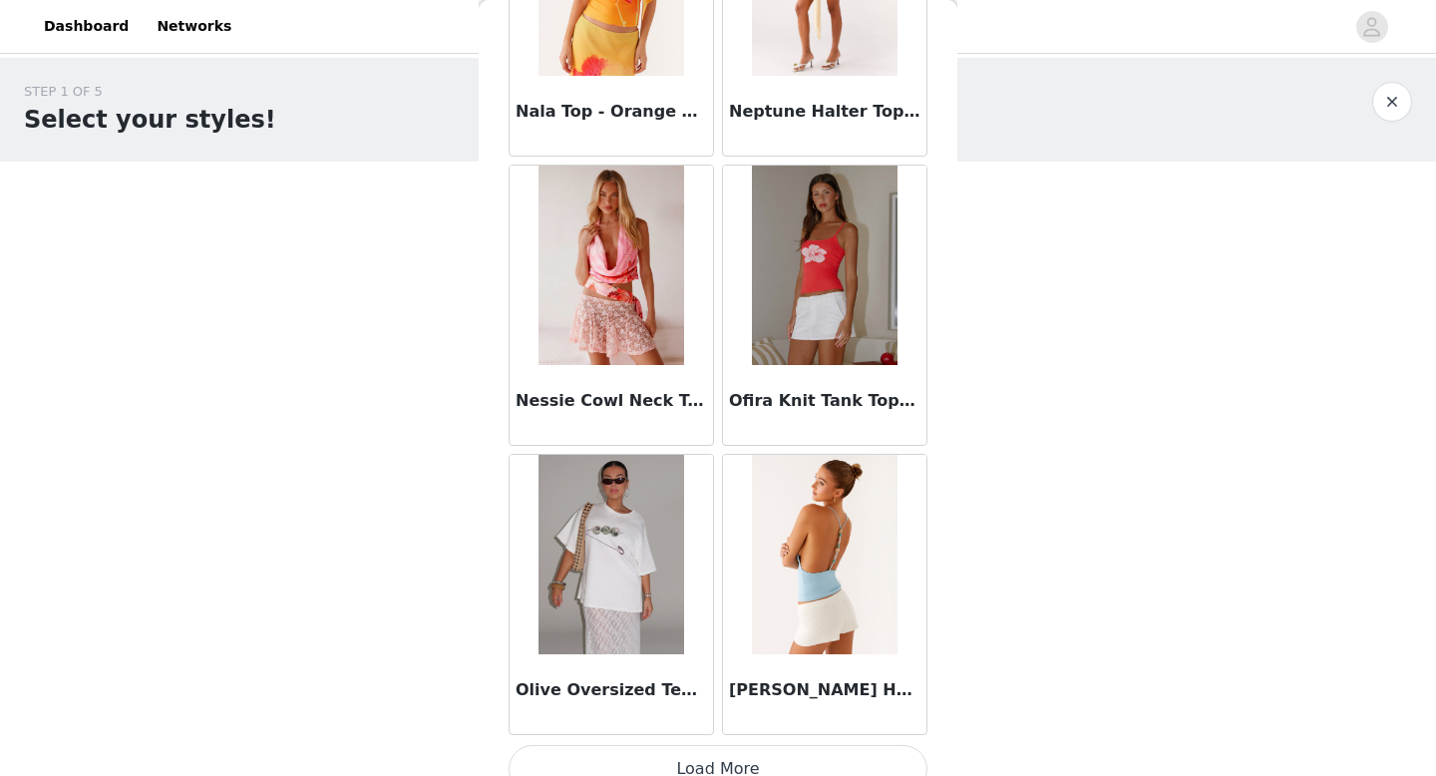
scroll to position [10954, 0]
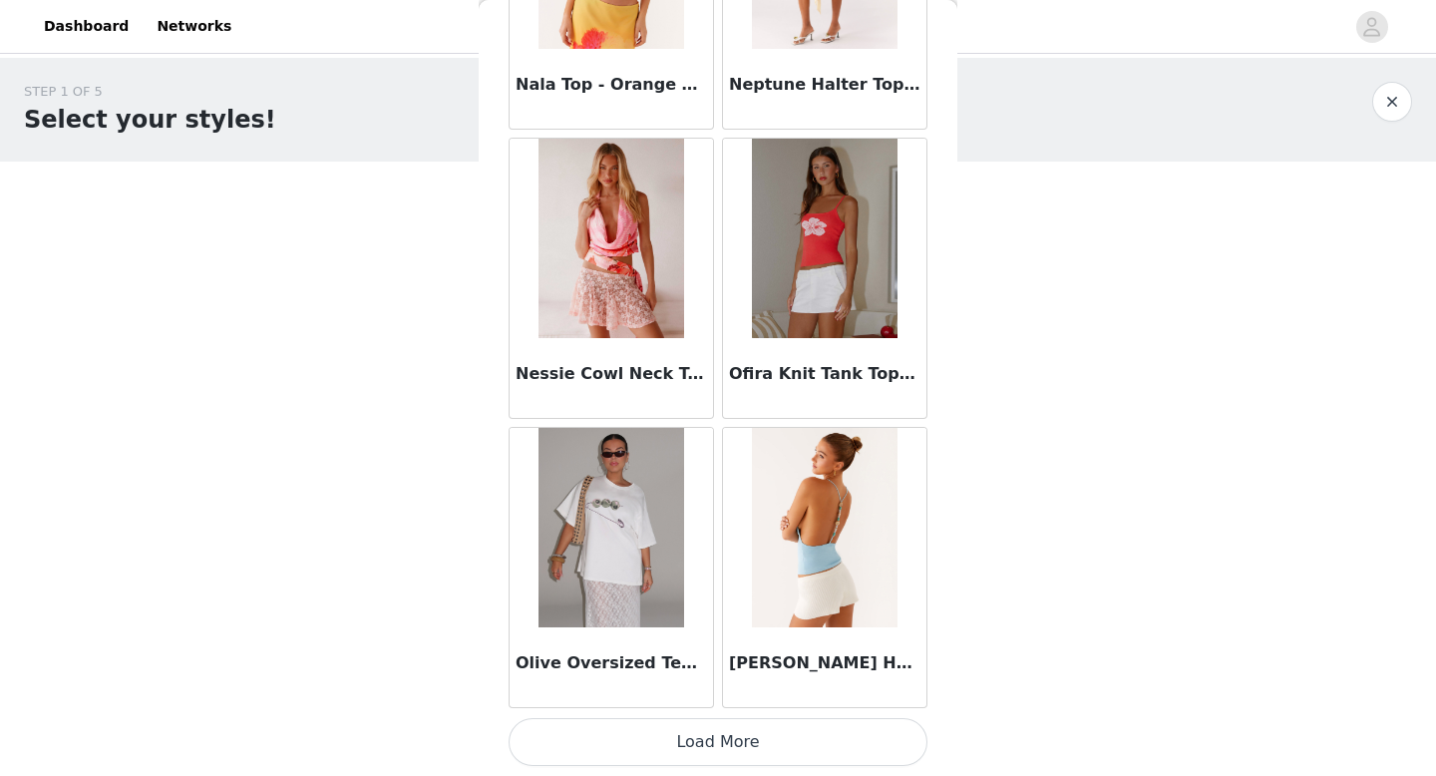
click at [678, 749] on button "Load More" at bounding box center [718, 742] width 419 height 48
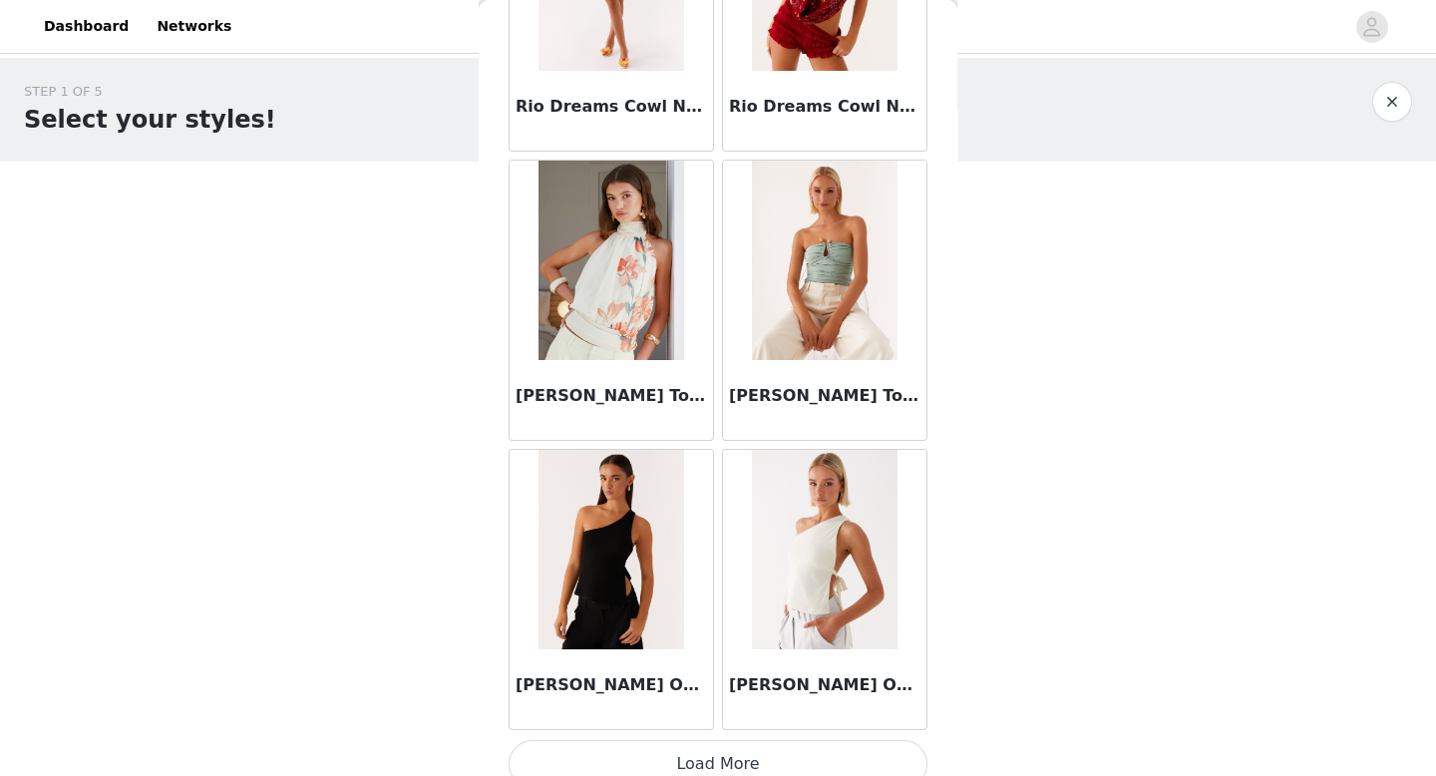
scroll to position [13846, 0]
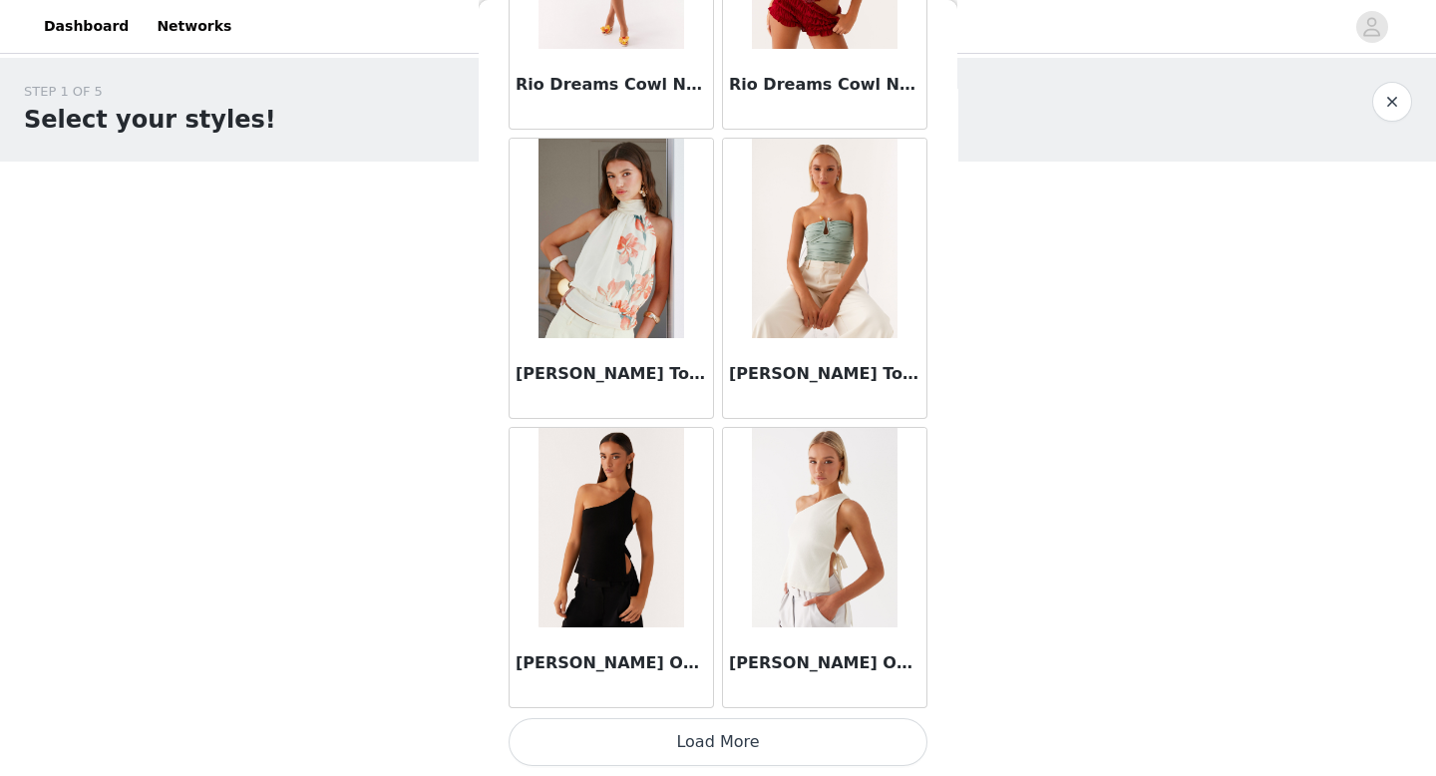
click at [746, 746] on button "Load More" at bounding box center [718, 742] width 419 height 48
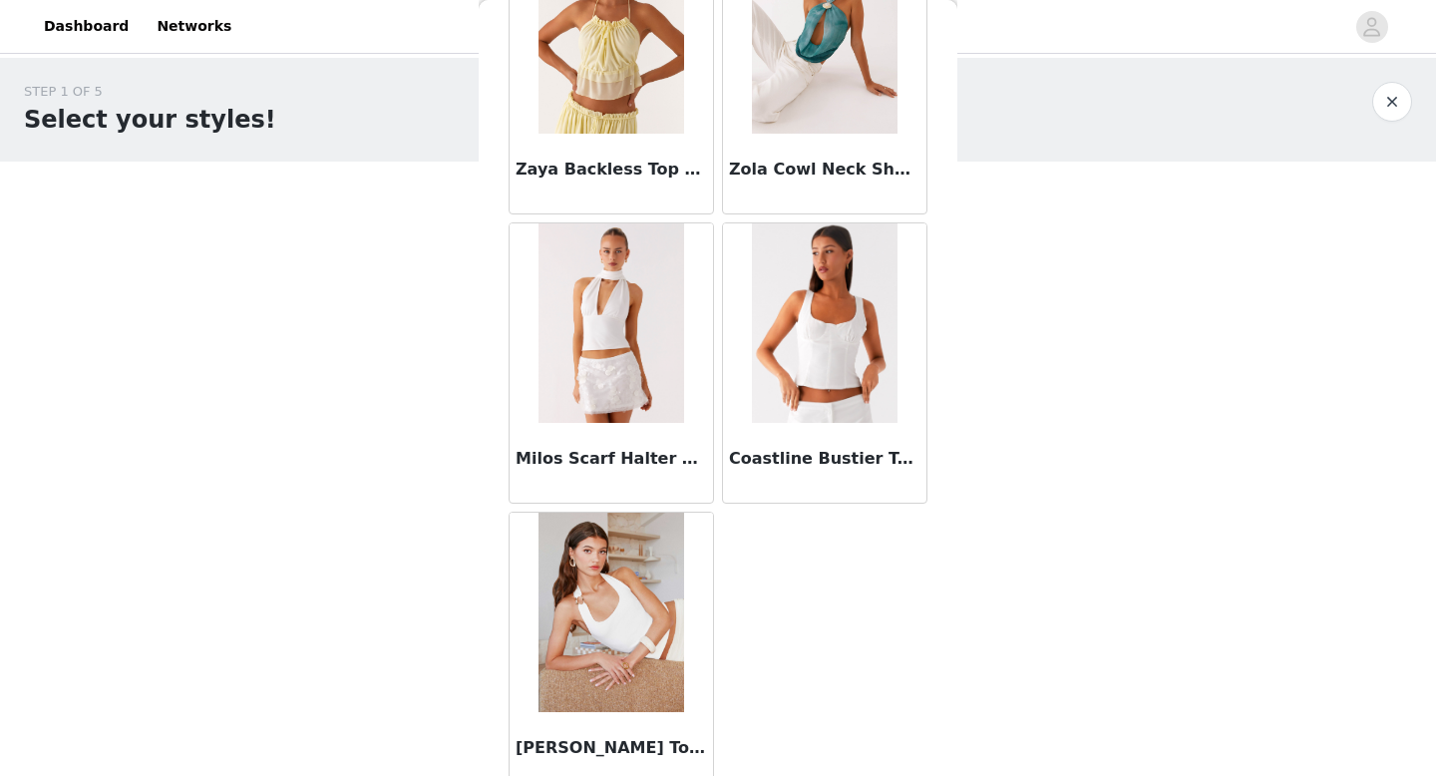
scroll to position [16675, 0]
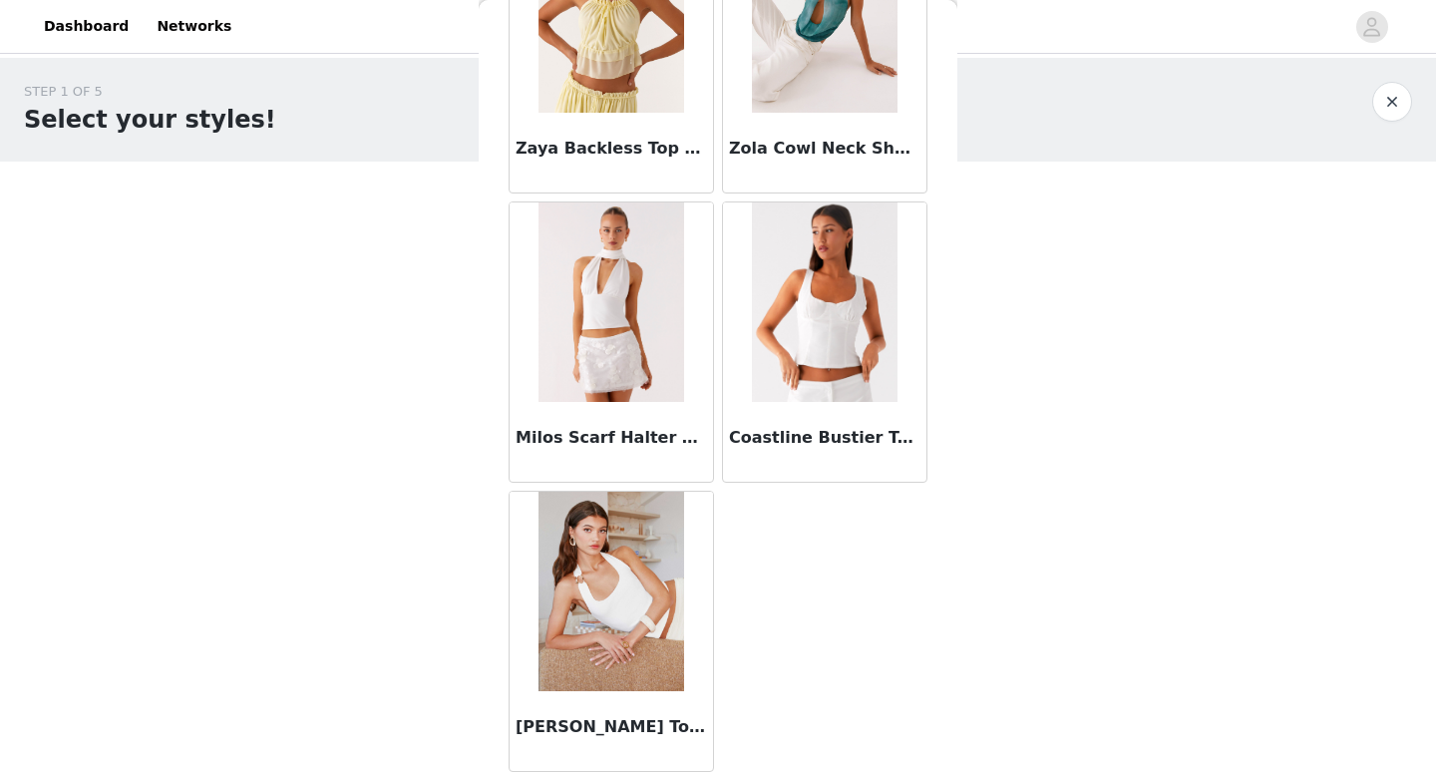
click at [1390, 98] on button "button" at bounding box center [1392, 102] width 40 height 40
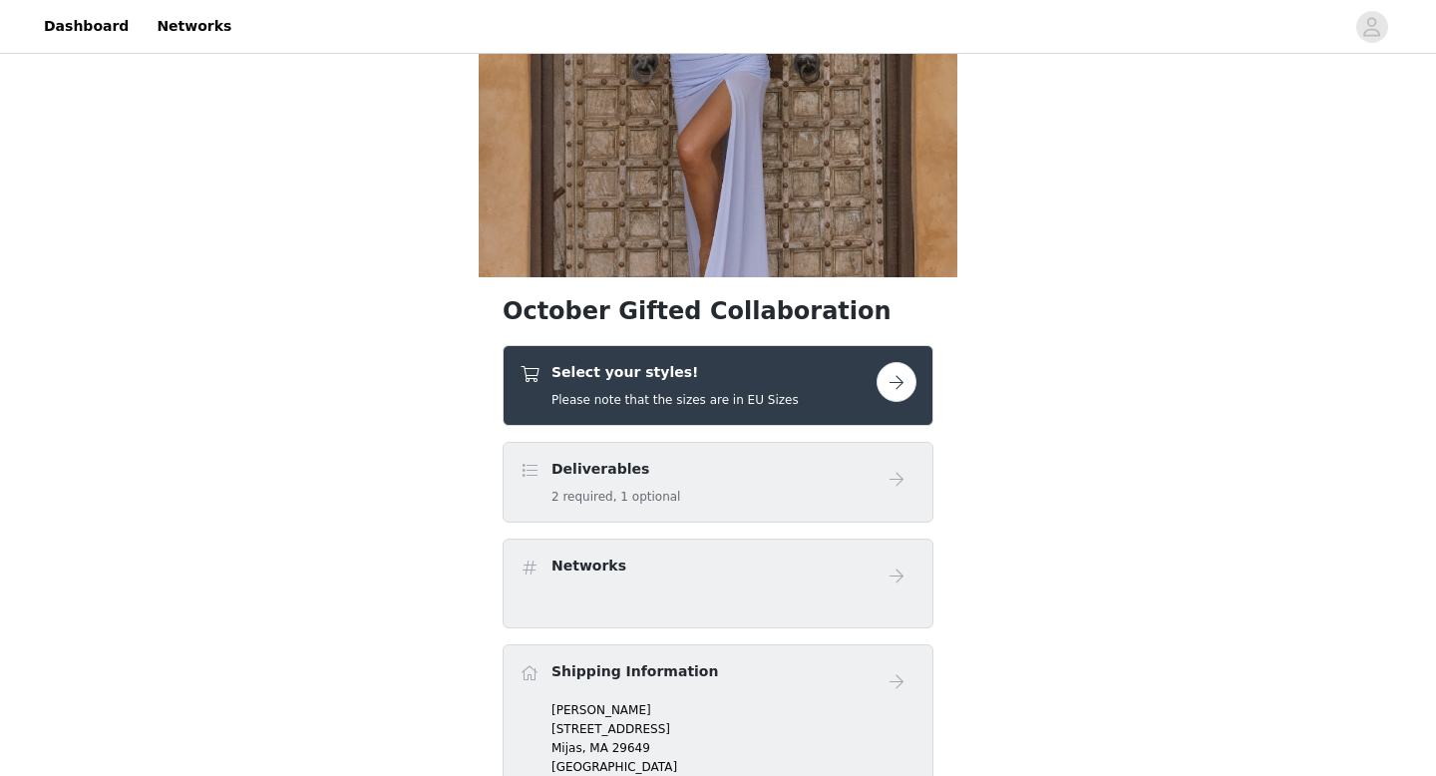
scroll to position [387, 0]
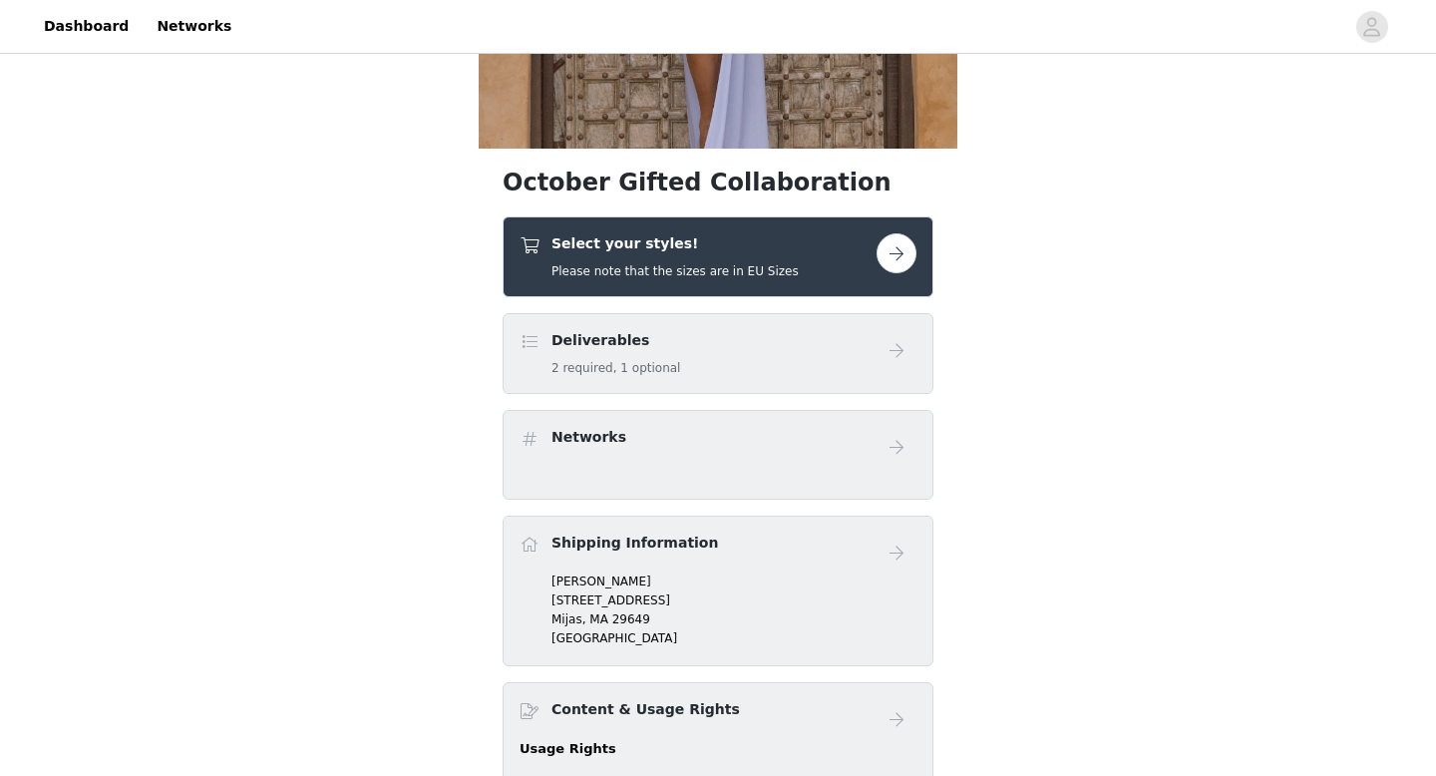
click at [904, 247] on button "button" at bounding box center [897, 253] width 40 height 40
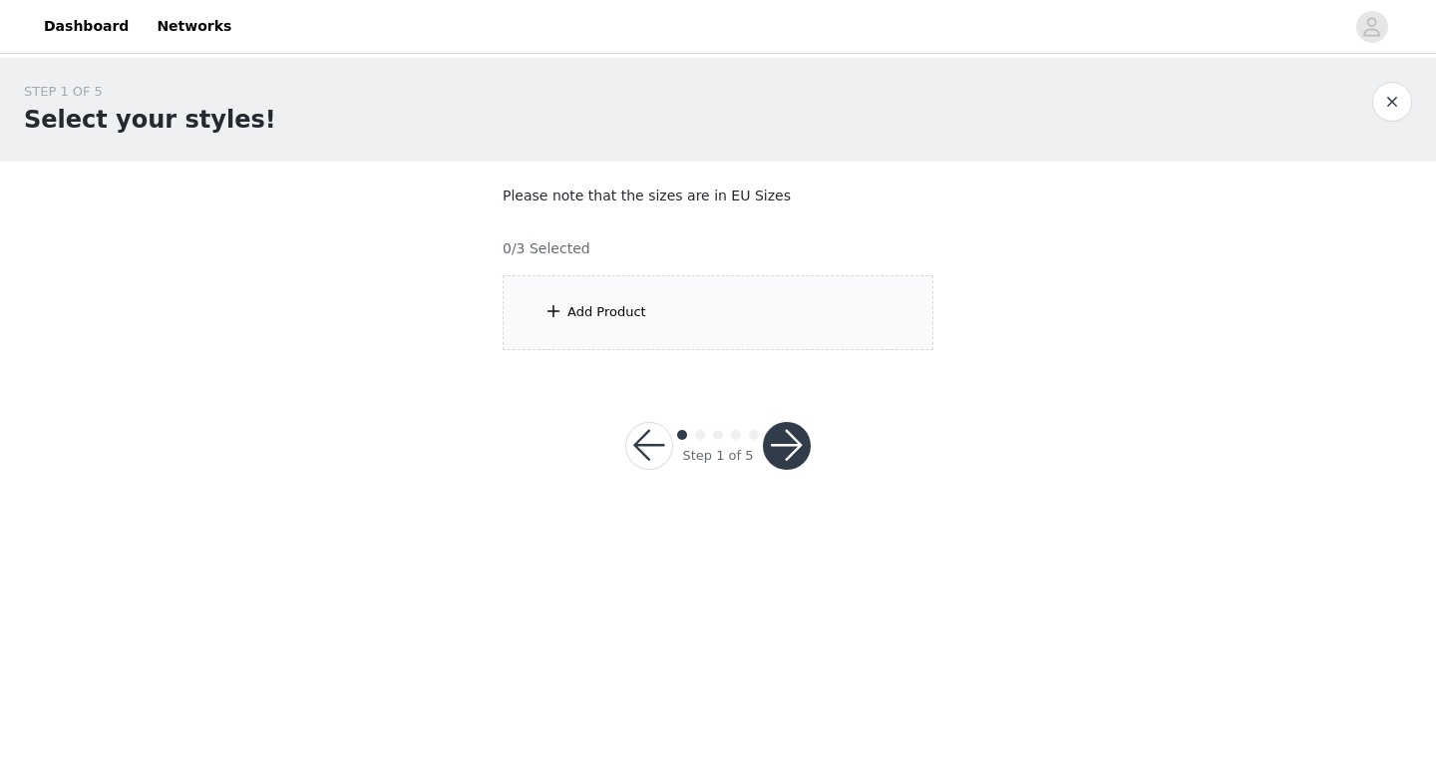
click at [741, 304] on div "Add Product" at bounding box center [718, 312] width 431 height 75
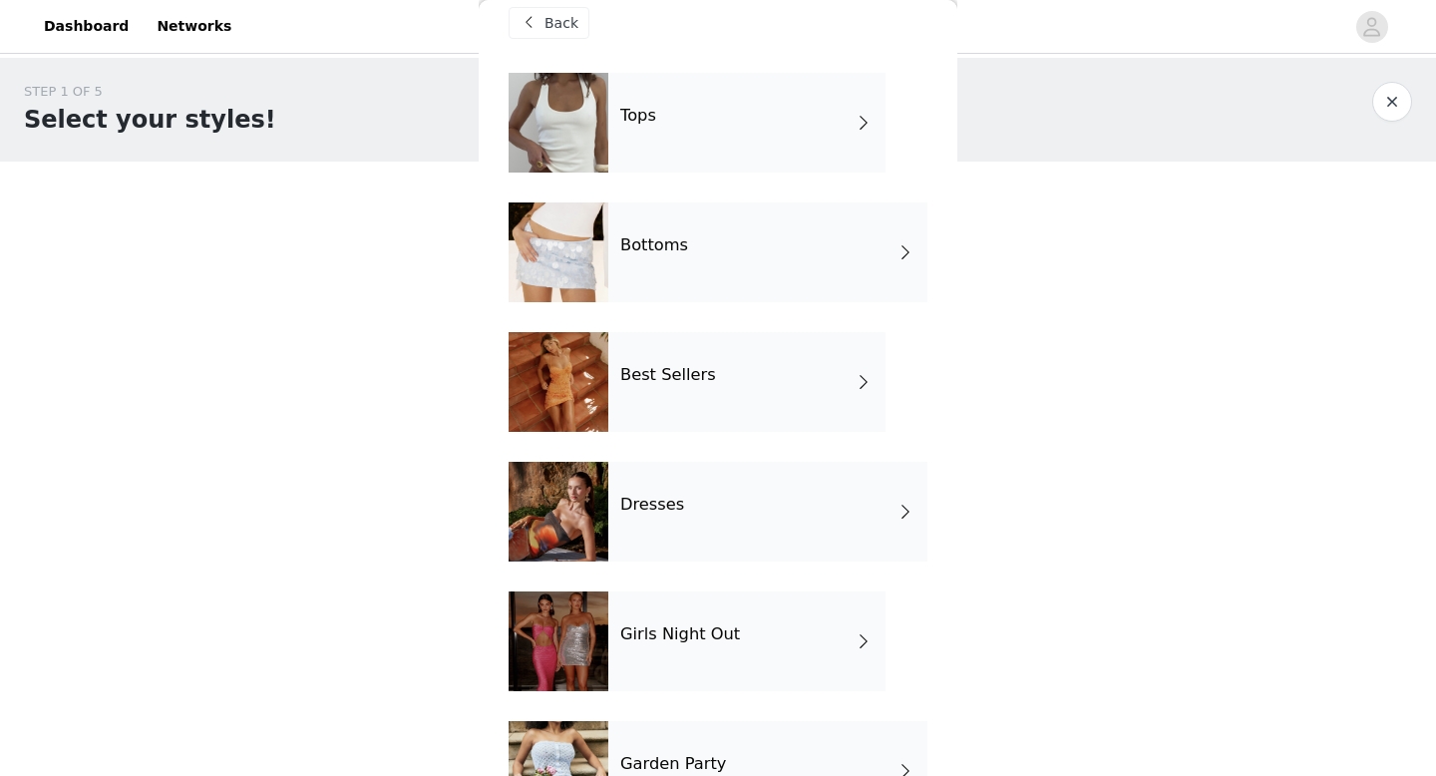
scroll to position [28, 0]
click at [762, 384] on div "Best Sellers" at bounding box center [746, 381] width 277 height 100
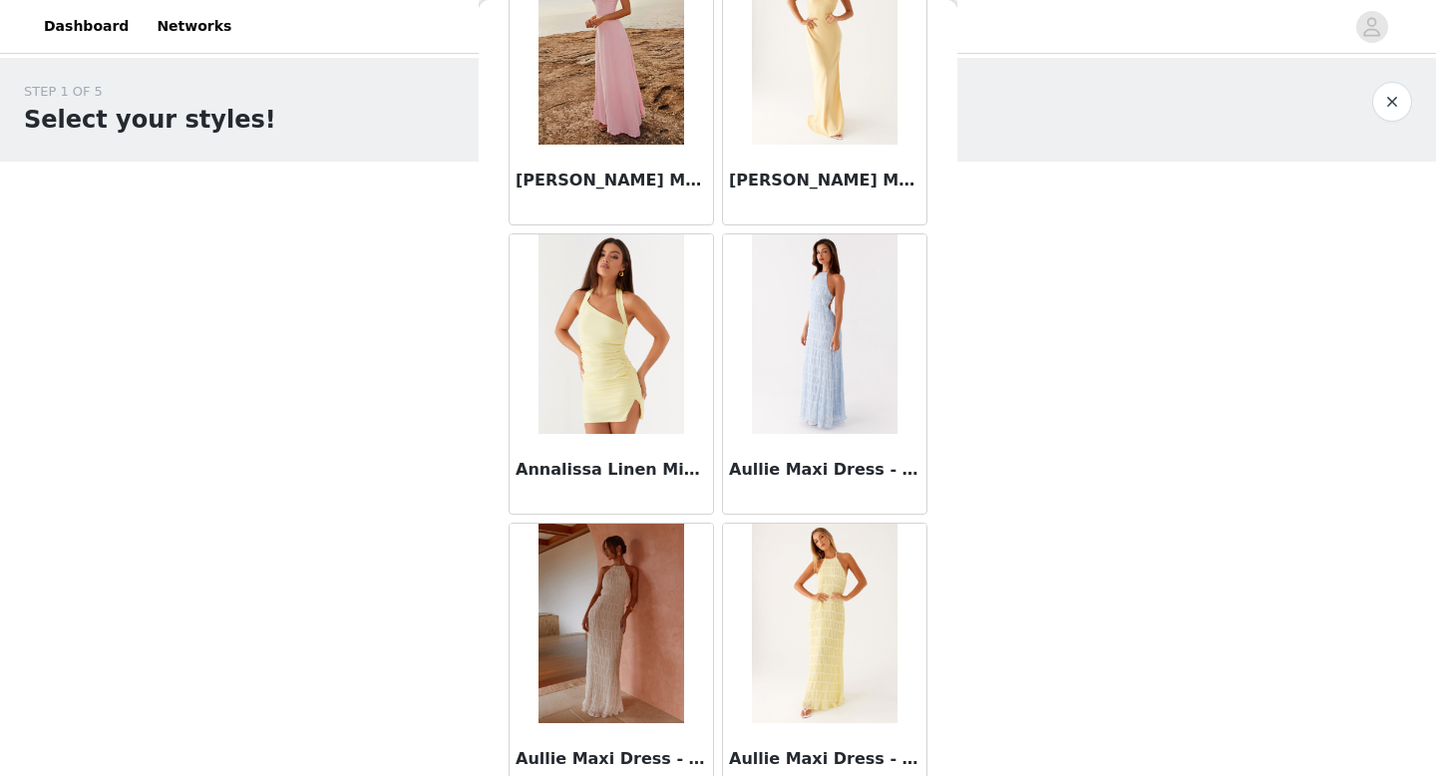
scroll to position [2276, 0]
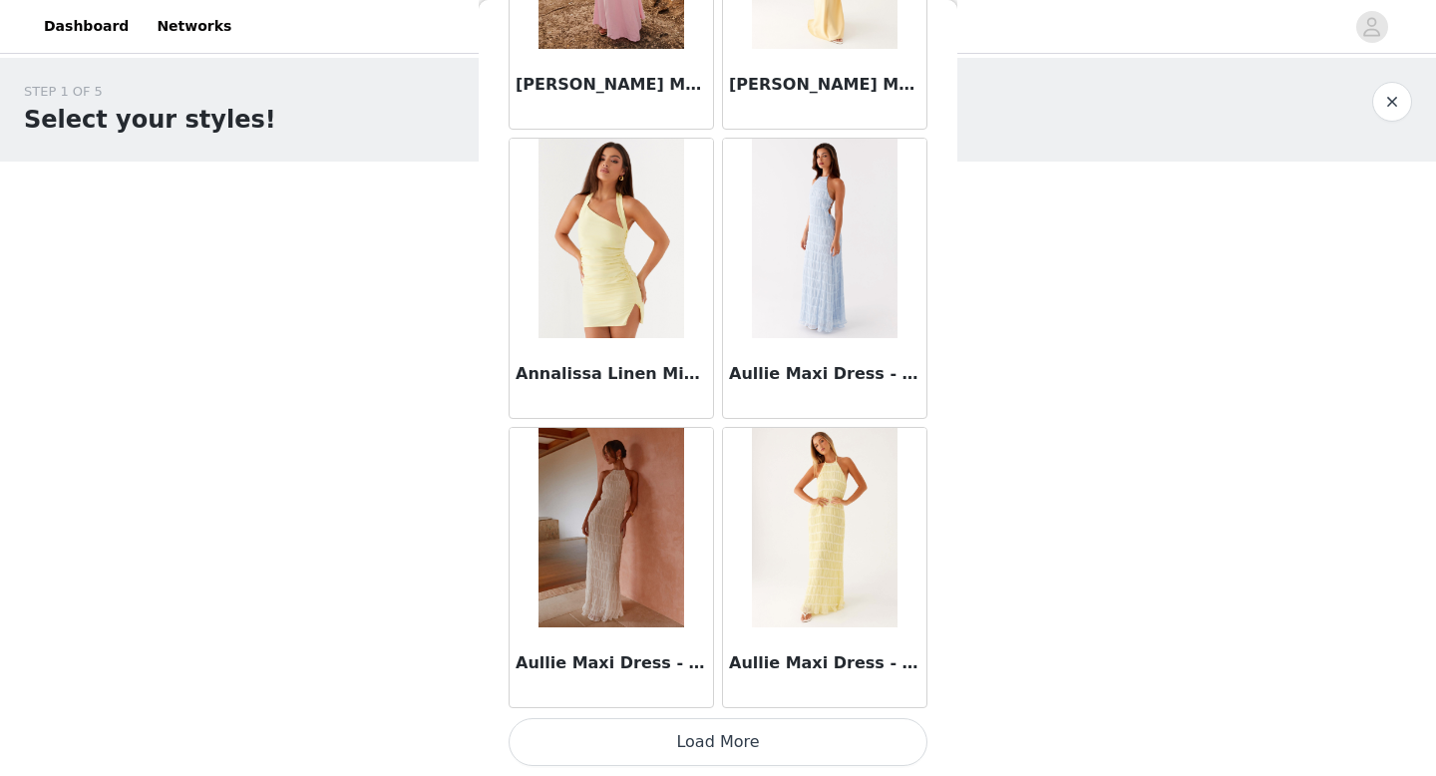
click at [751, 723] on button "Load More" at bounding box center [718, 742] width 419 height 48
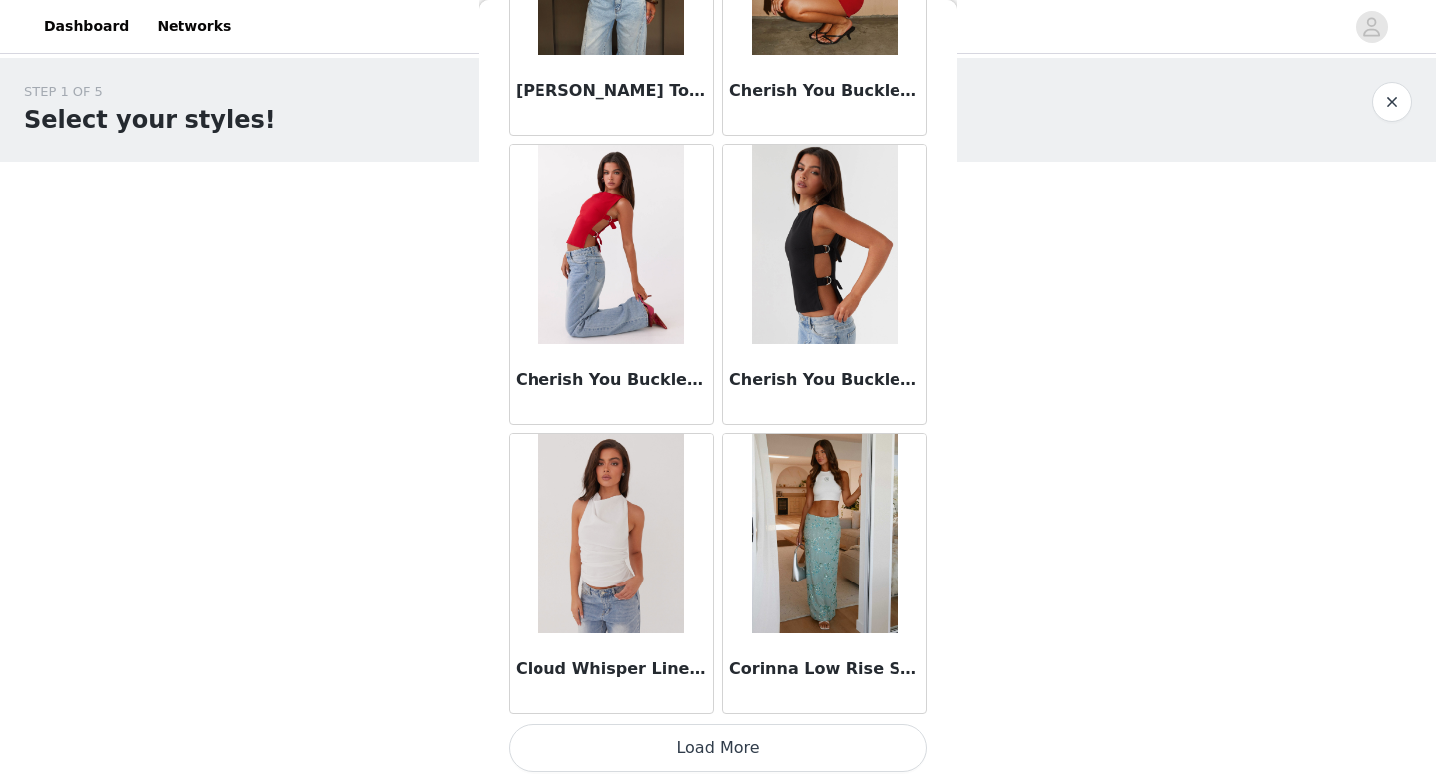
scroll to position [5169, 0]
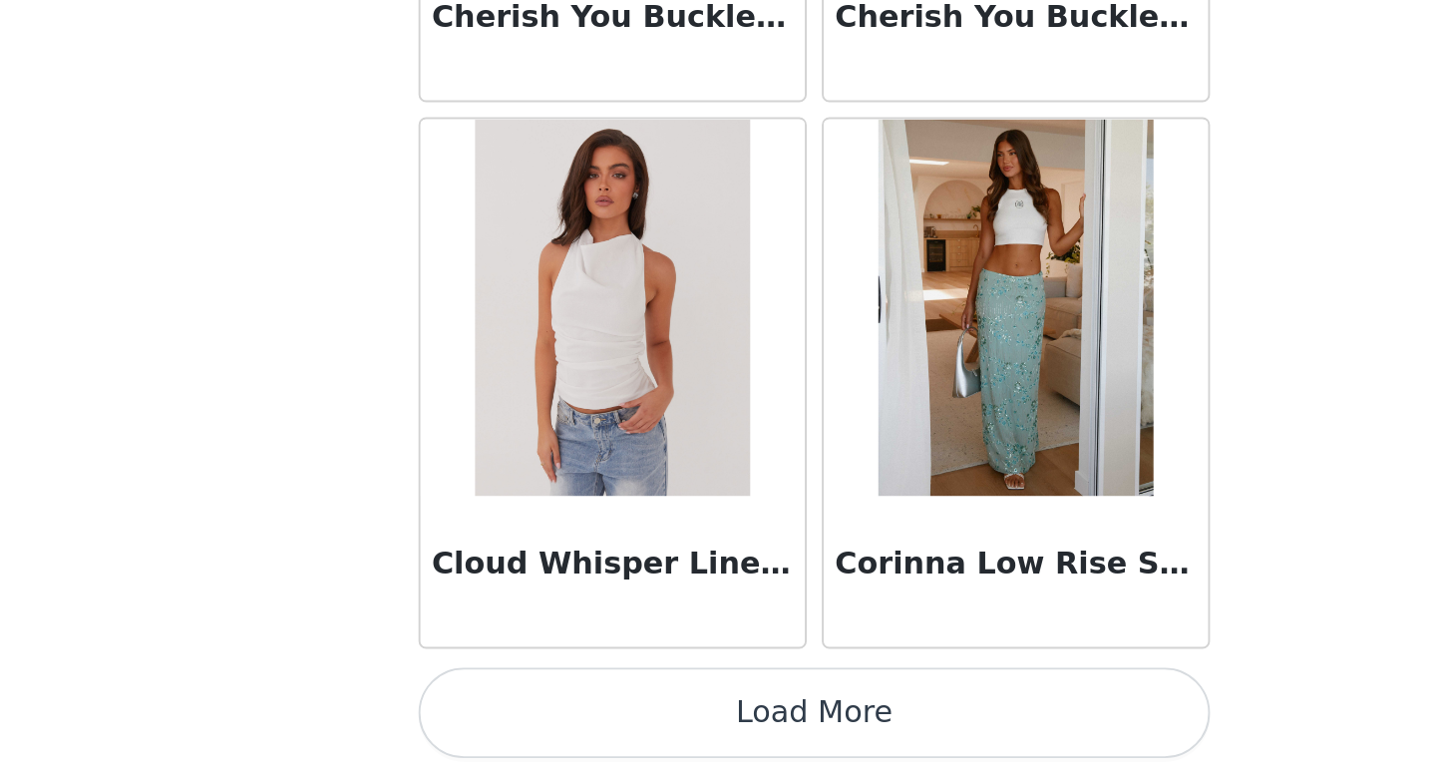
click at [832, 556] on img at bounding box center [824, 527] width 145 height 199
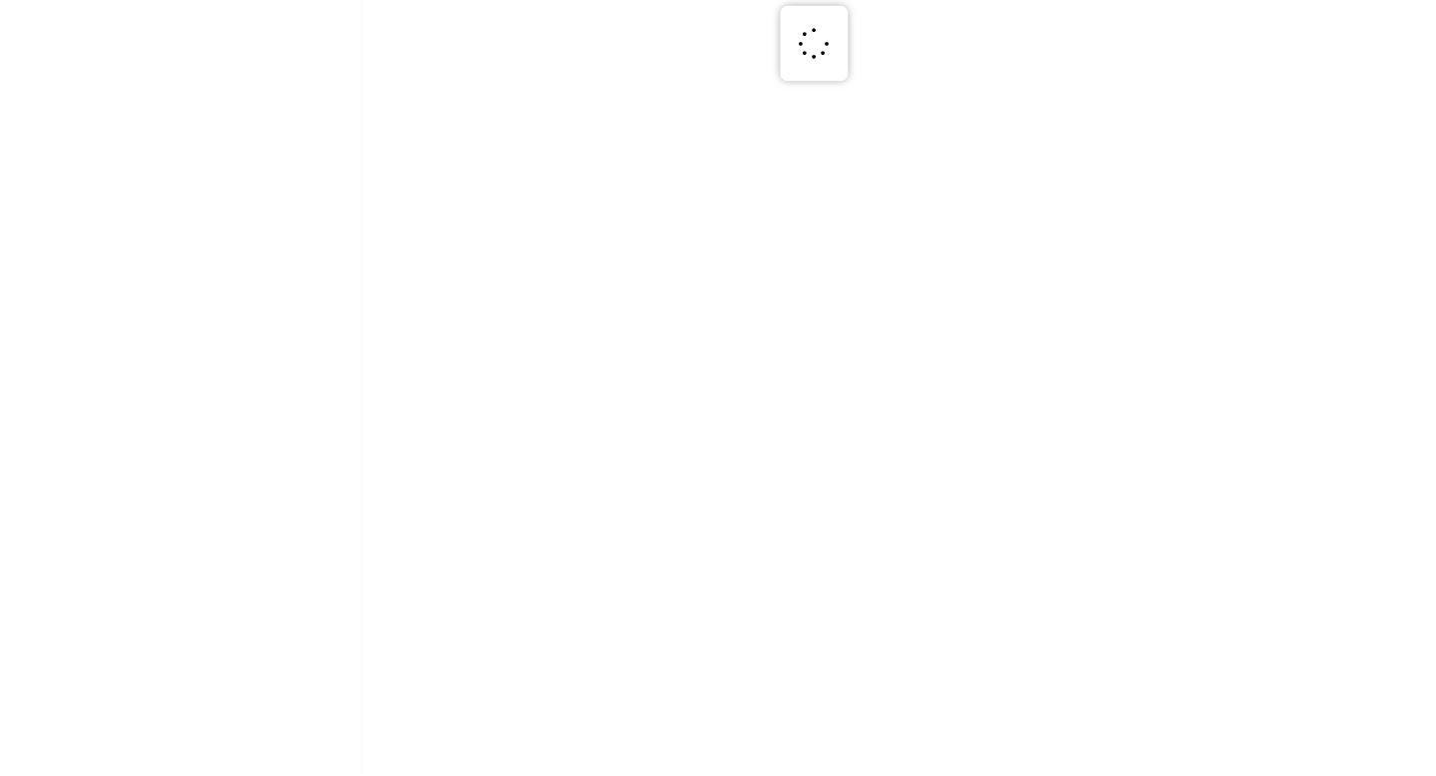
scroll to position [0, 0]
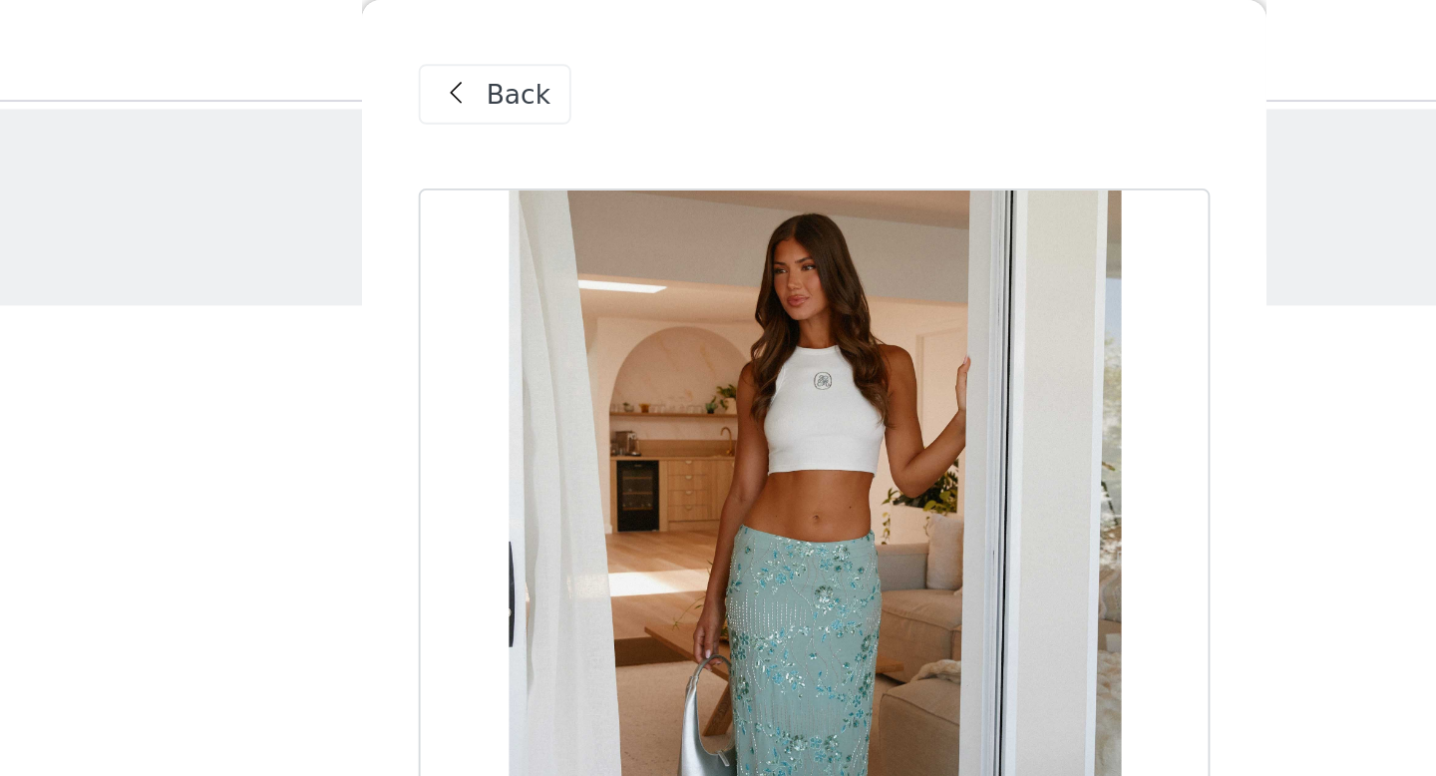
click at [556, 52] on span "Back" at bounding box center [562, 50] width 34 height 21
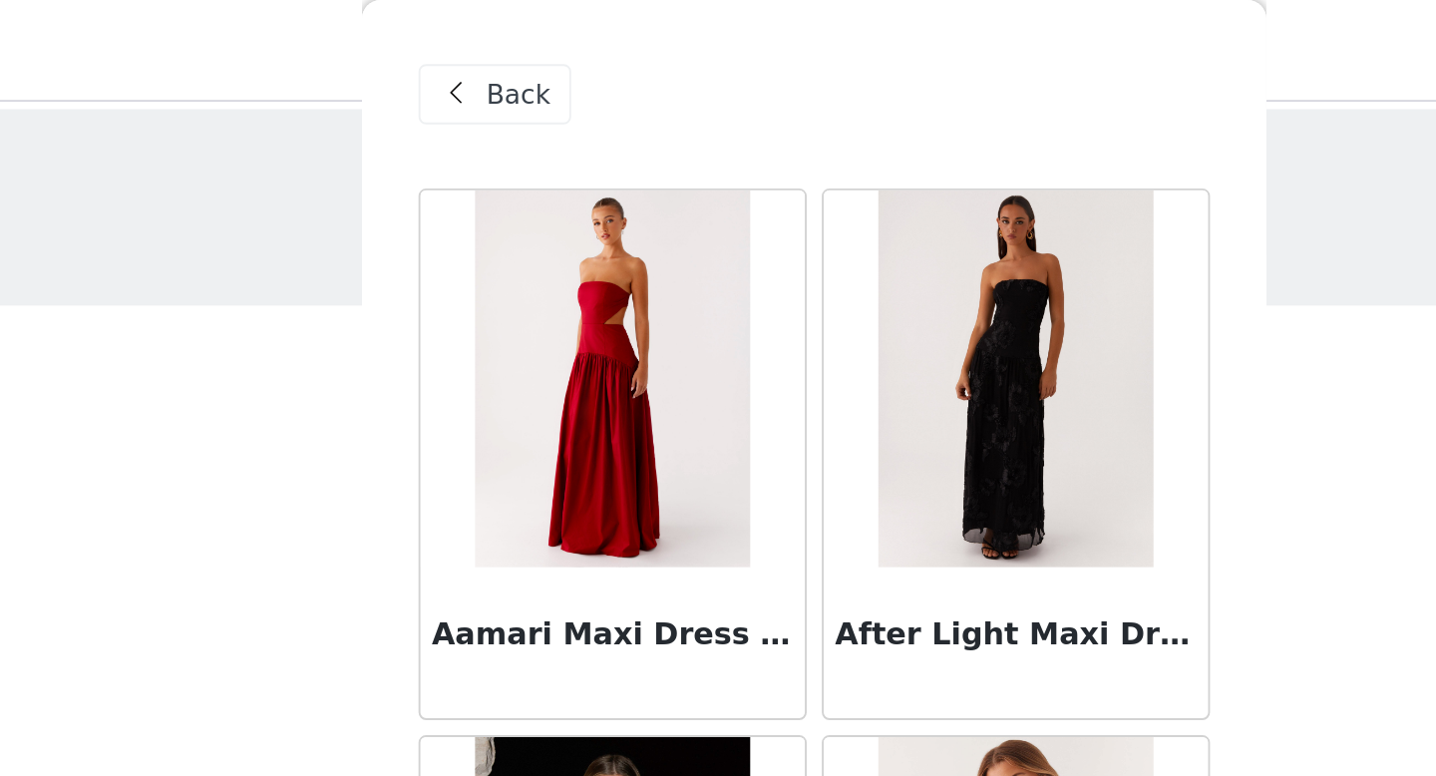
click at [560, 46] on span "Back" at bounding box center [562, 50] width 34 height 21
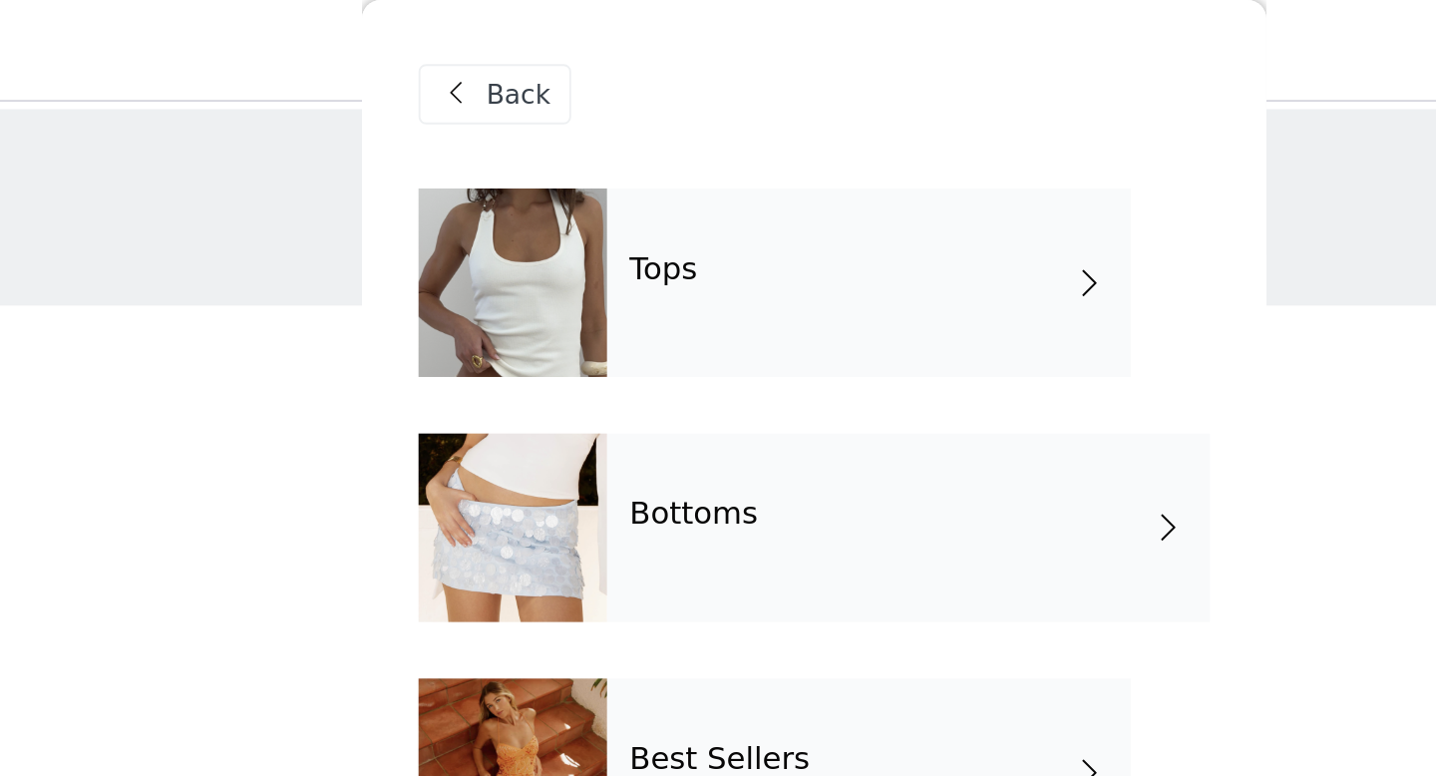
click at [682, 171] on div "Tops" at bounding box center [746, 150] width 277 height 100
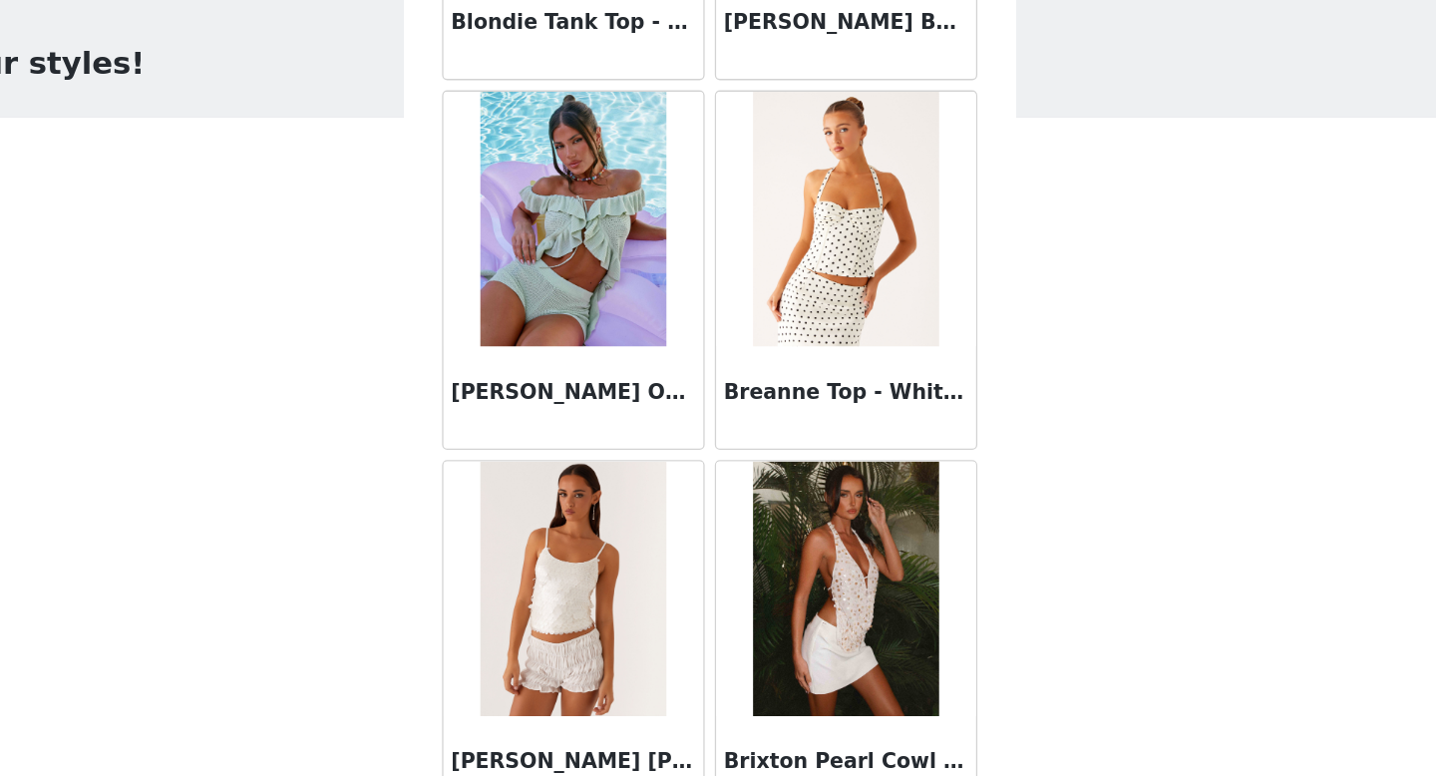
scroll to position [2276, 0]
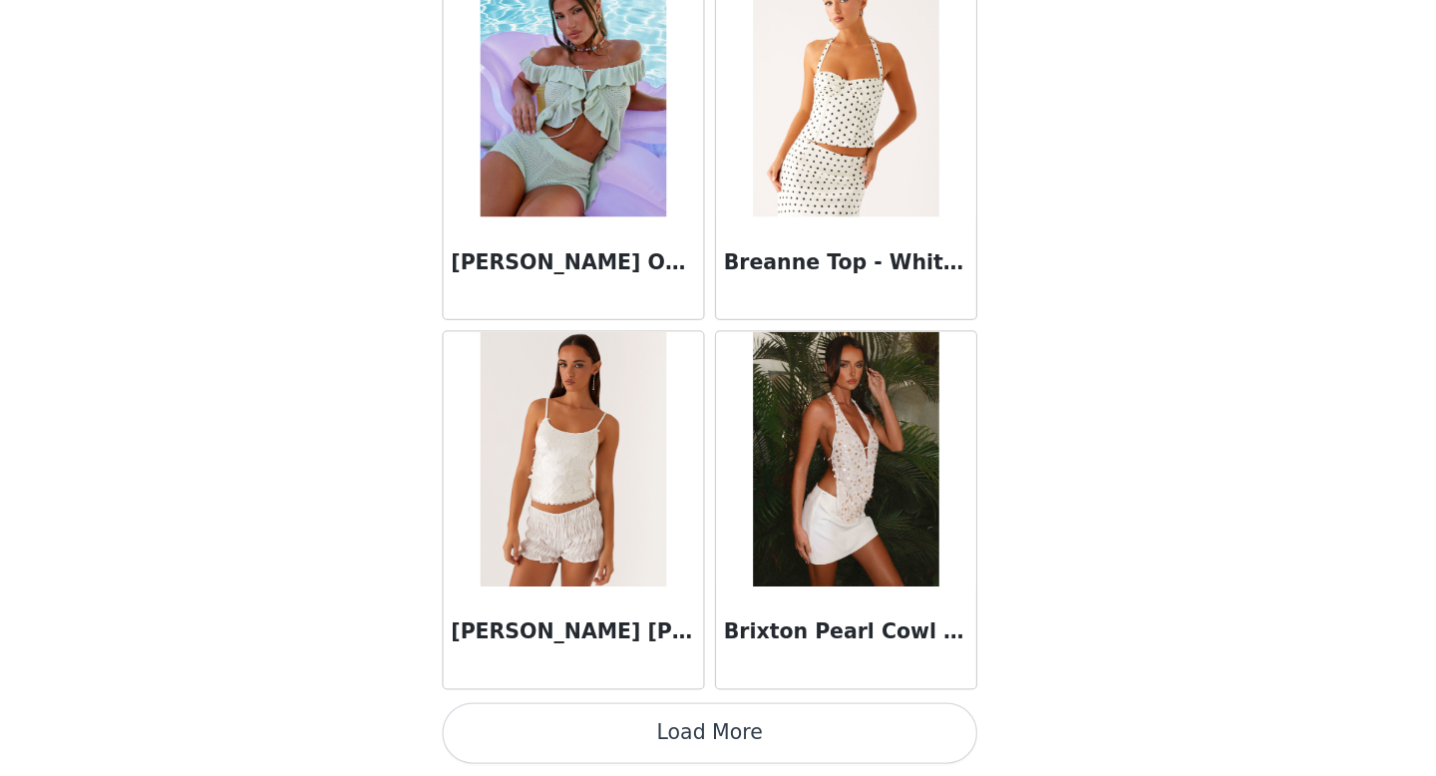
click at [740, 733] on button "Load More" at bounding box center [718, 742] width 419 height 48
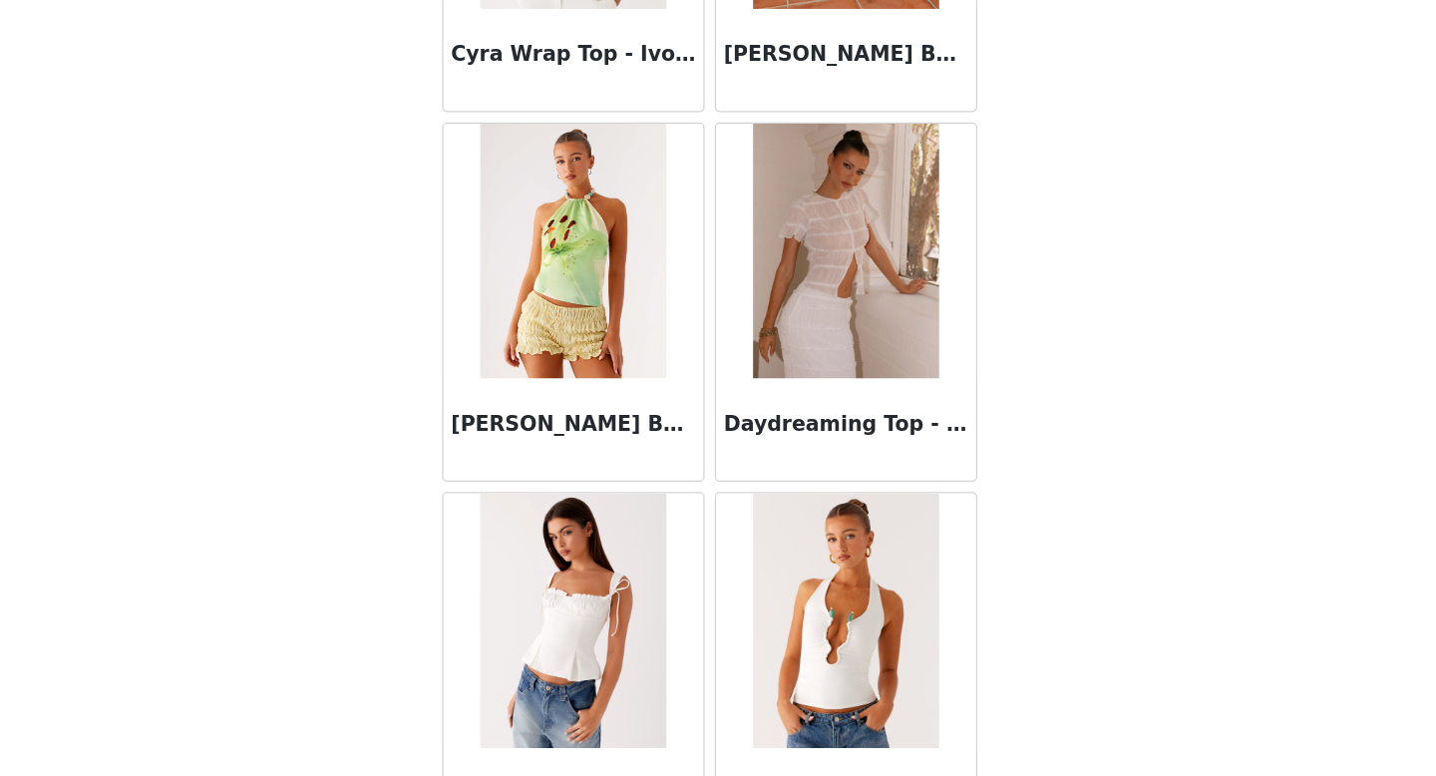
scroll to position [5169, 0]
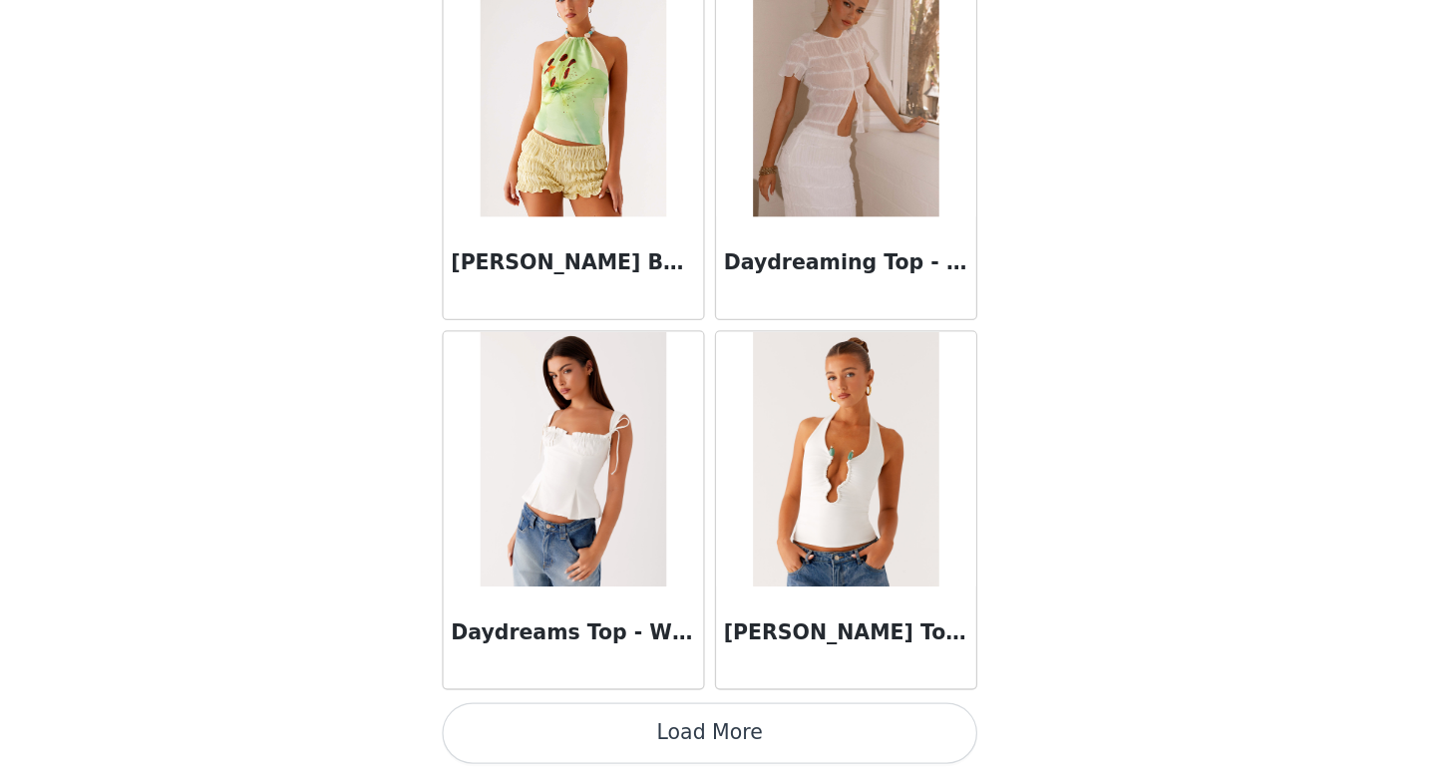
click at [741, 749] on button "Load More" at bounding box center [718, 742] width 419 height 48
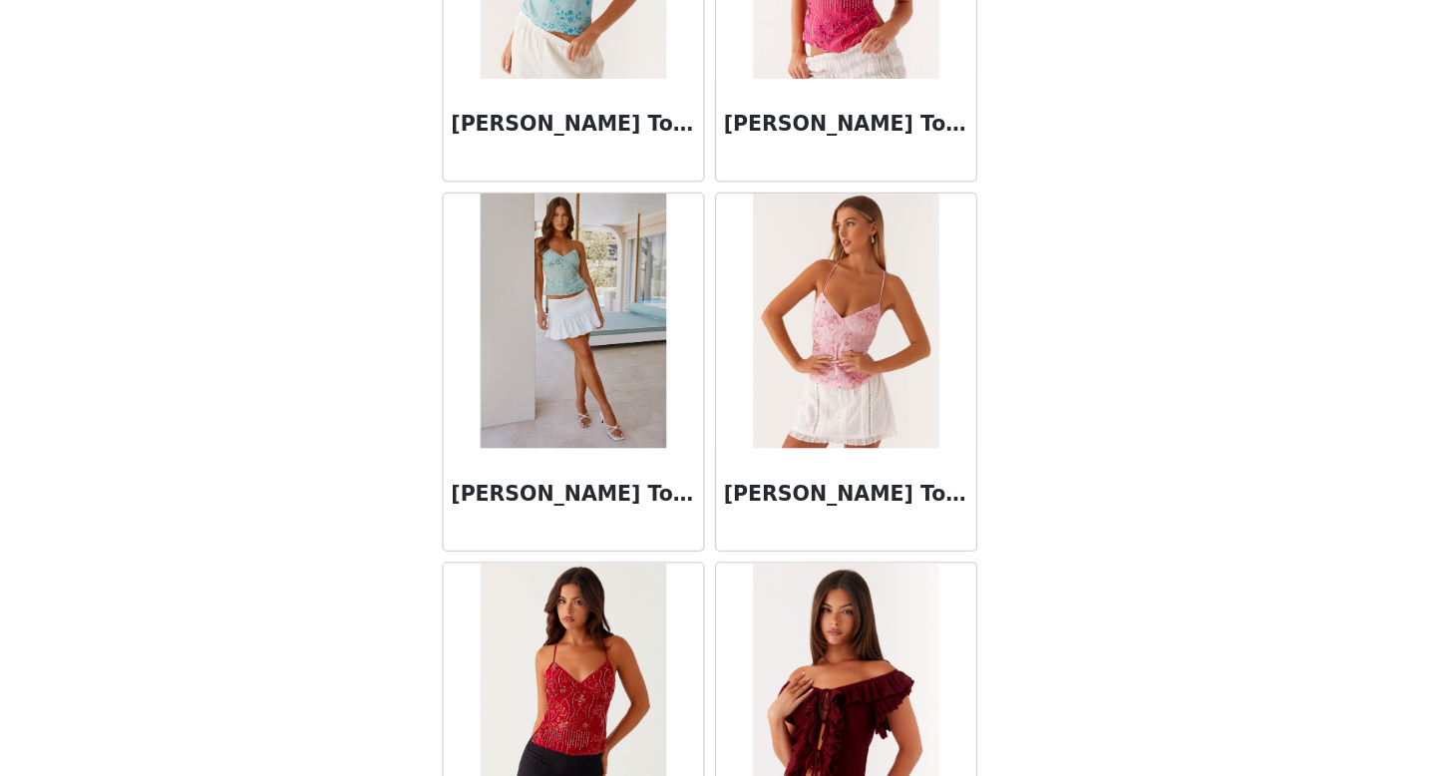
scroll to position [8061, 0]
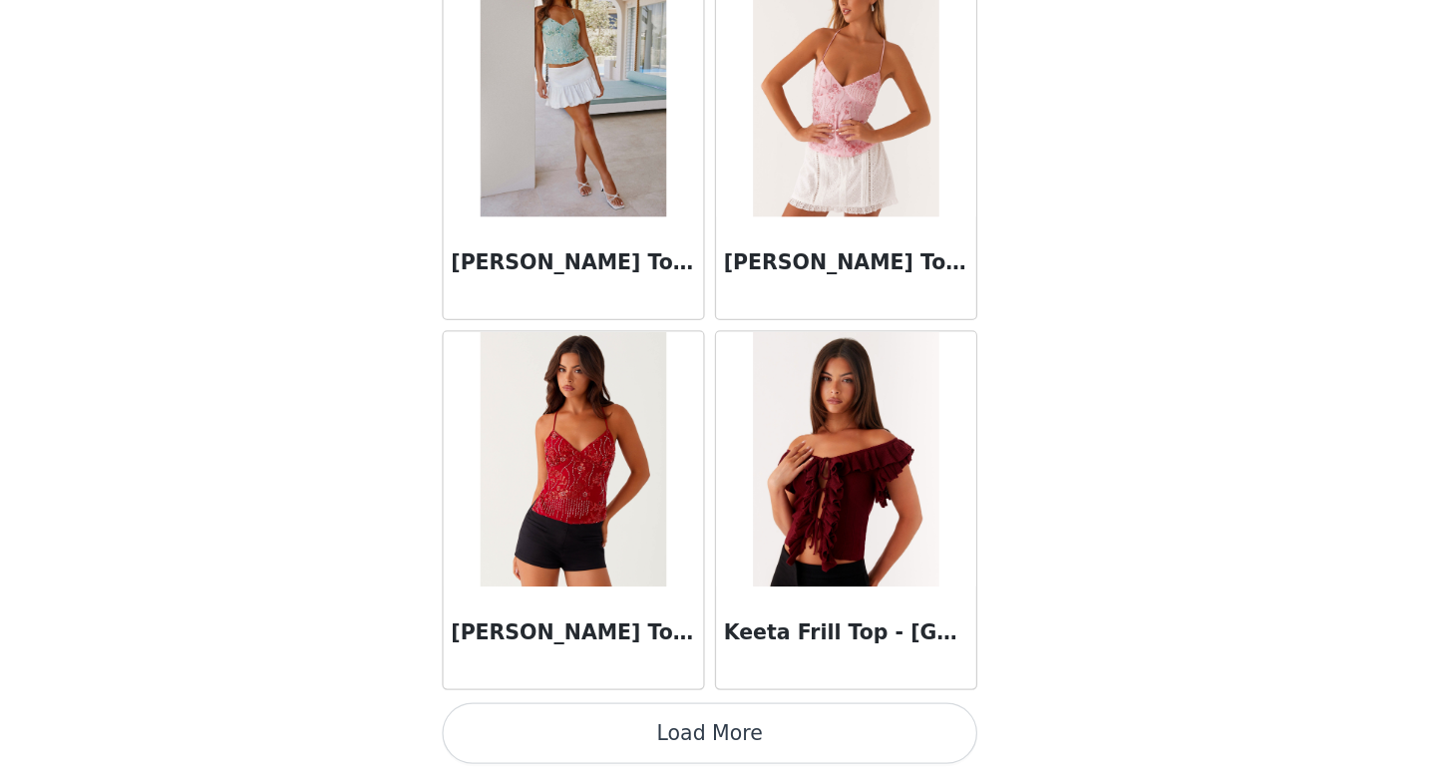
click at [760, 748] on button "Load More" at bounding box center [718, 742] width 419 height 48
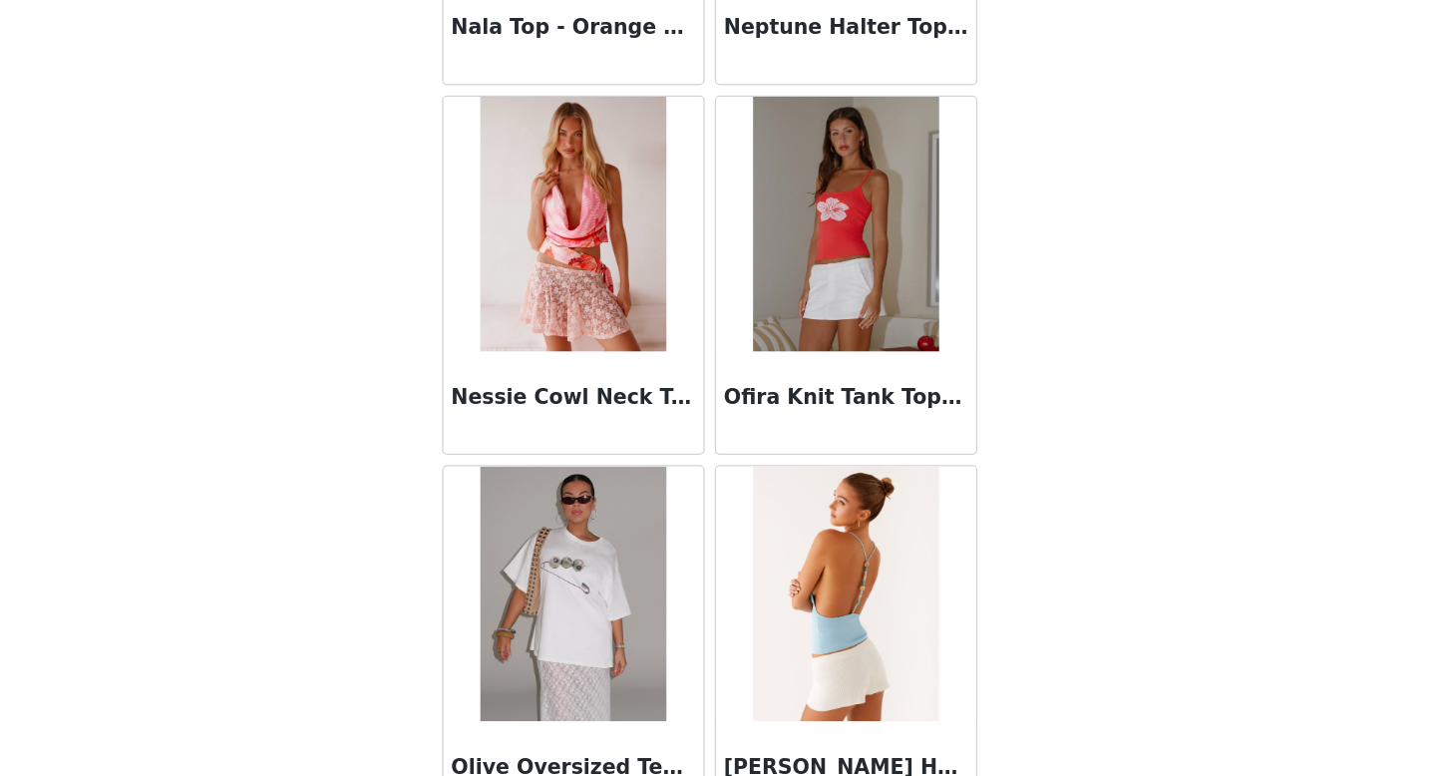
scroll to position [10954, 0]
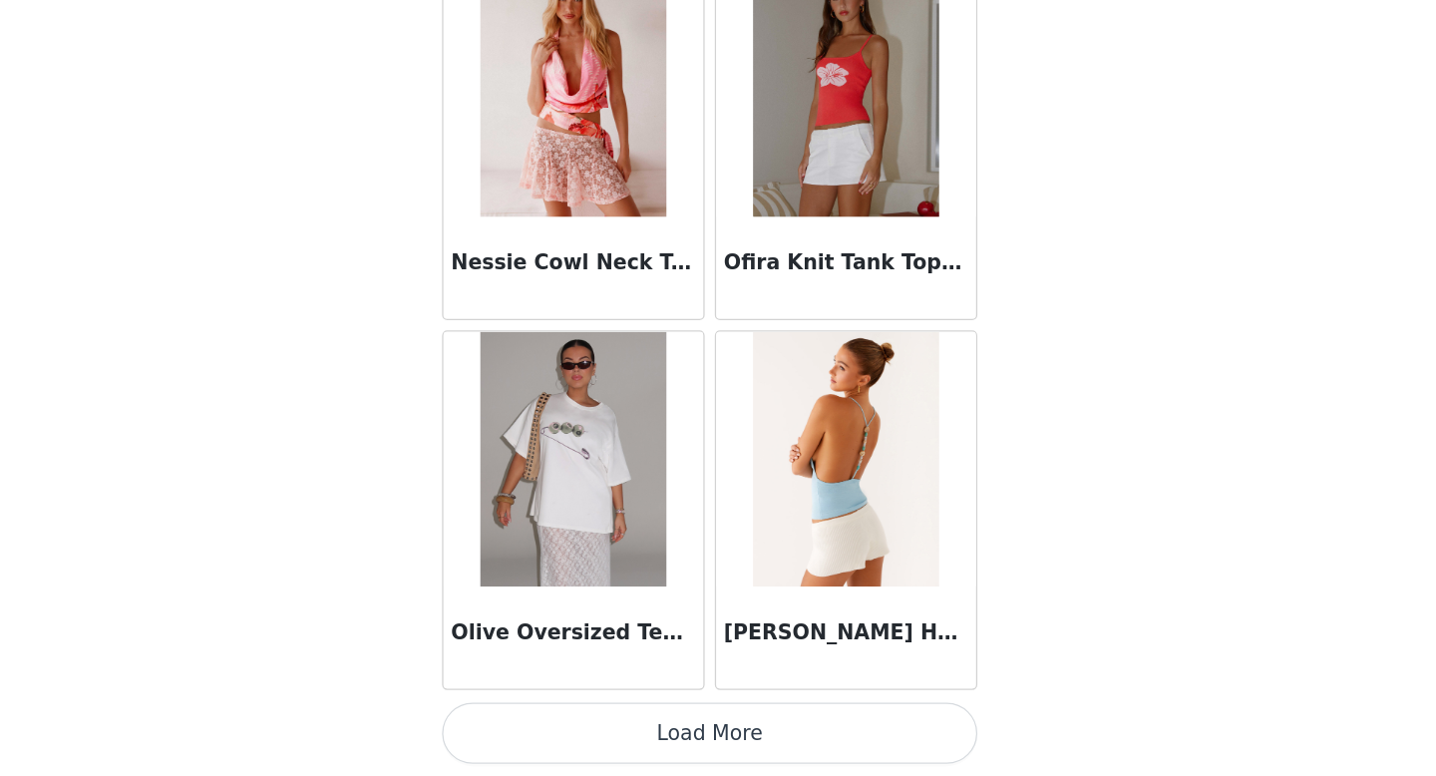
click at [763, 742] on button "Load More" at bounding box center [718, 742] width 419 height 48
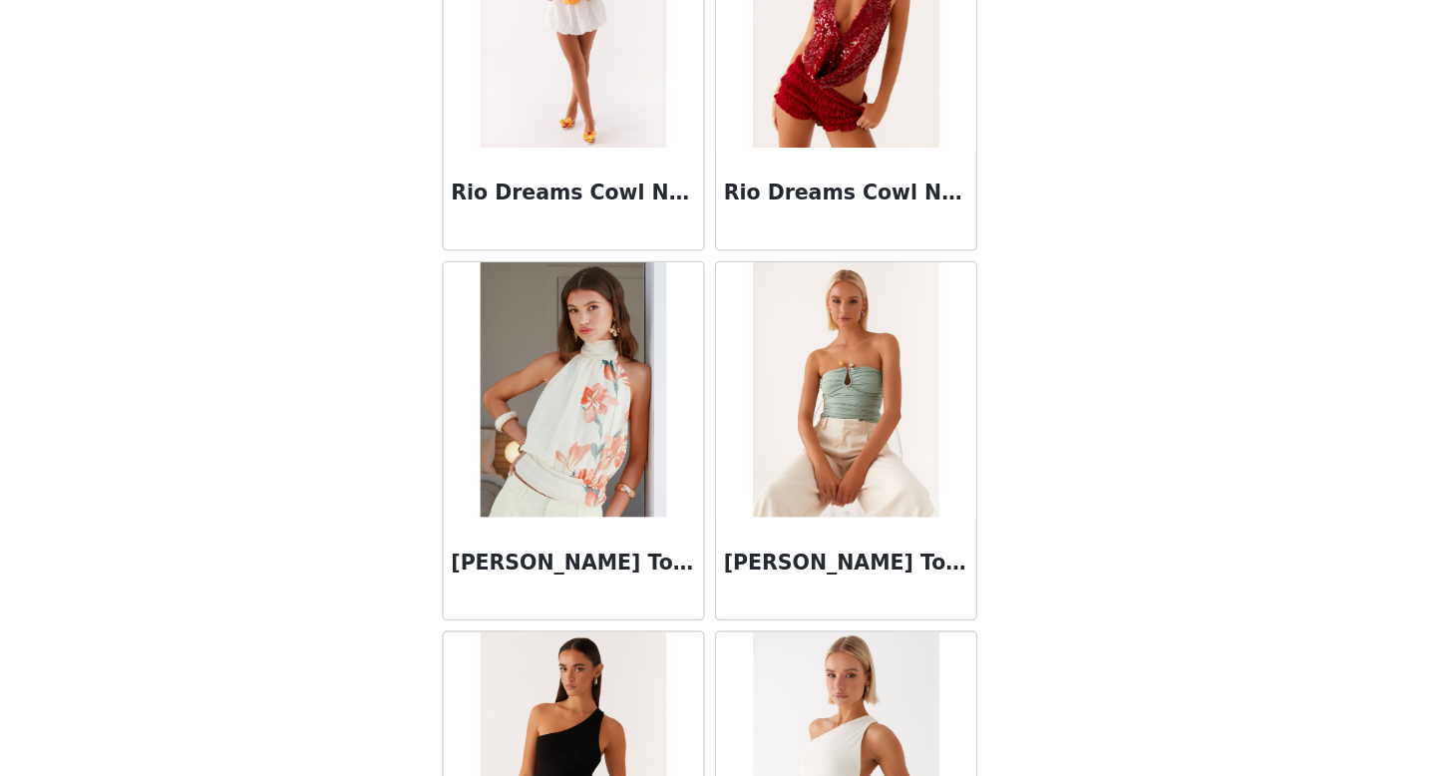
scroll to position [13846, 0]
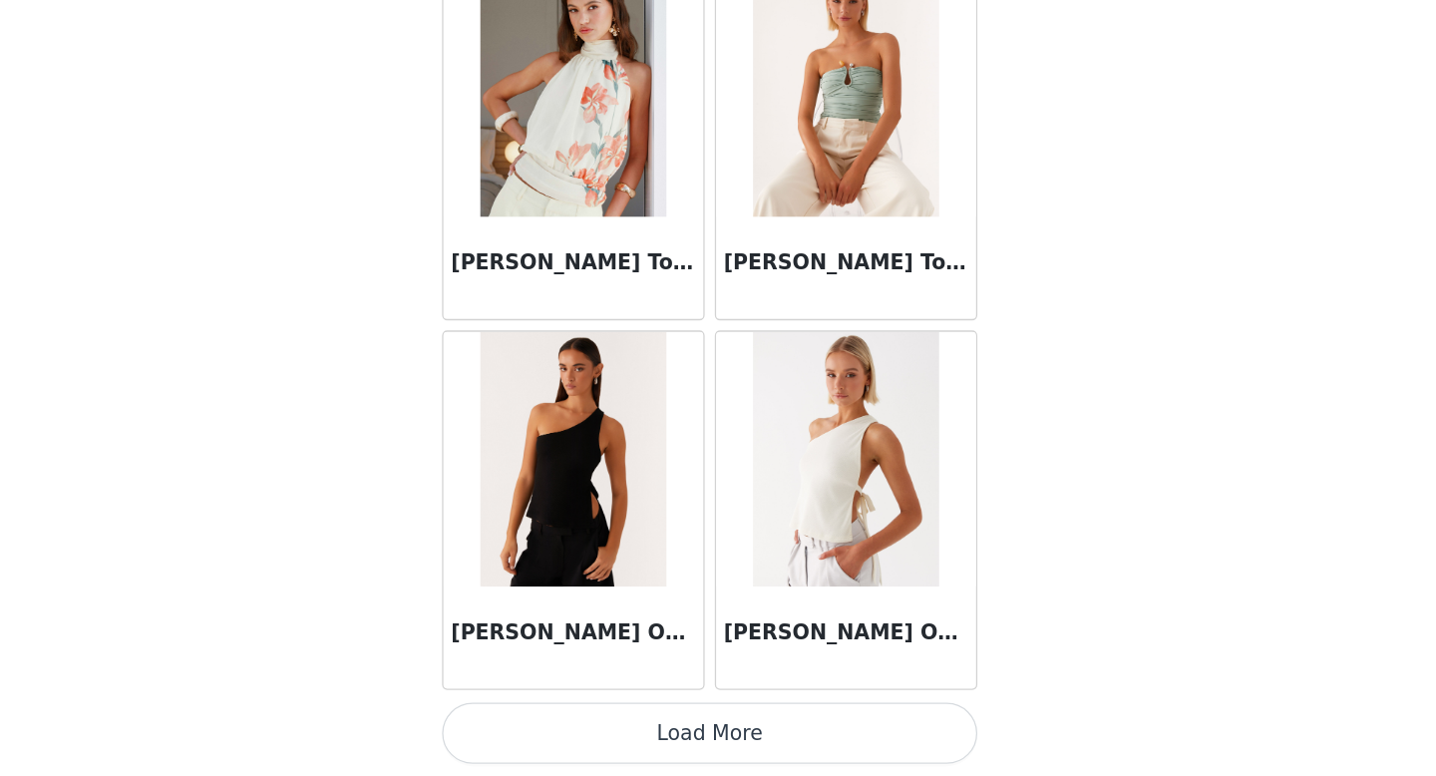
click at [759, 739] on button "Load More" at bounding box center [718, 742] width 419 height 48
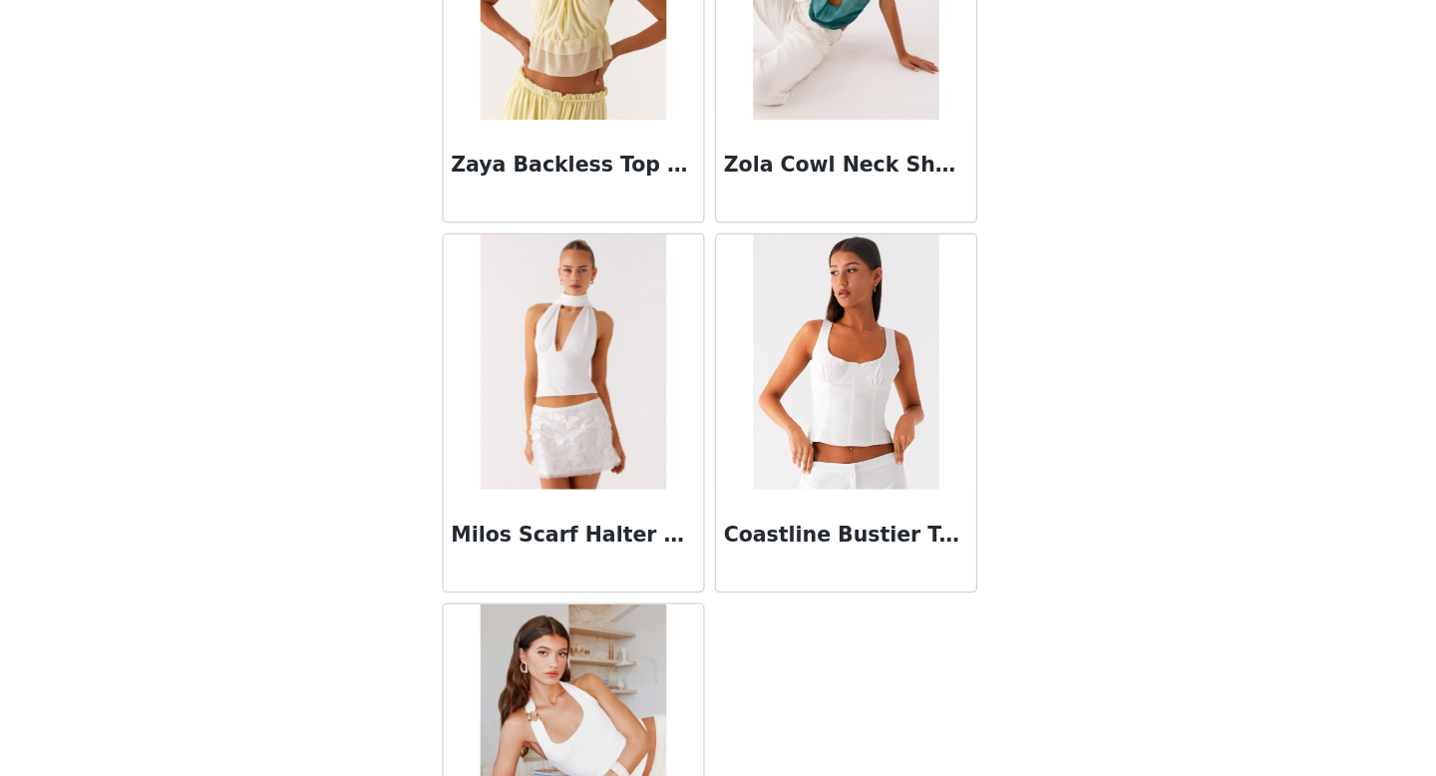
scroll to position [16675, 0]
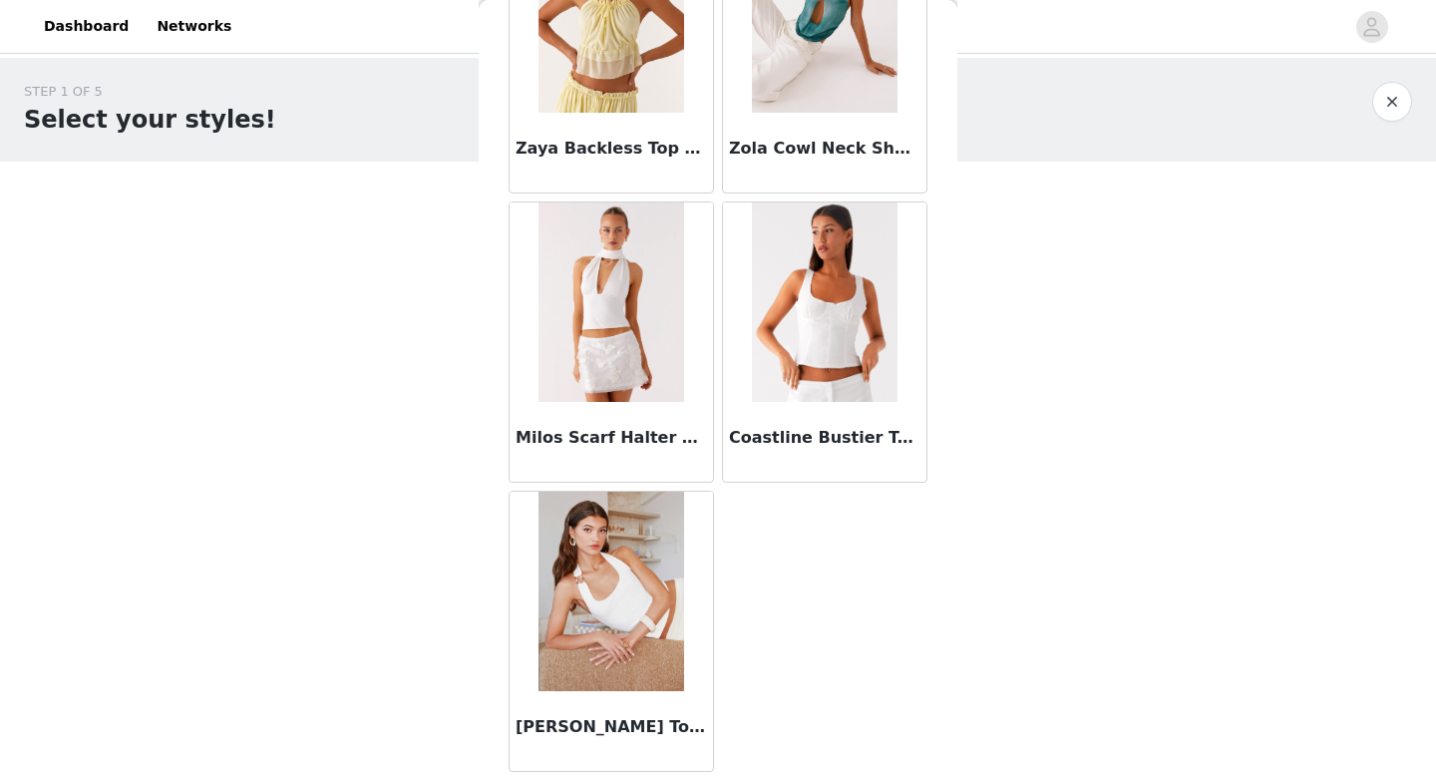
click at [1400, 105] on button "button" at bounding box center [1392, 102] width 40 height 40
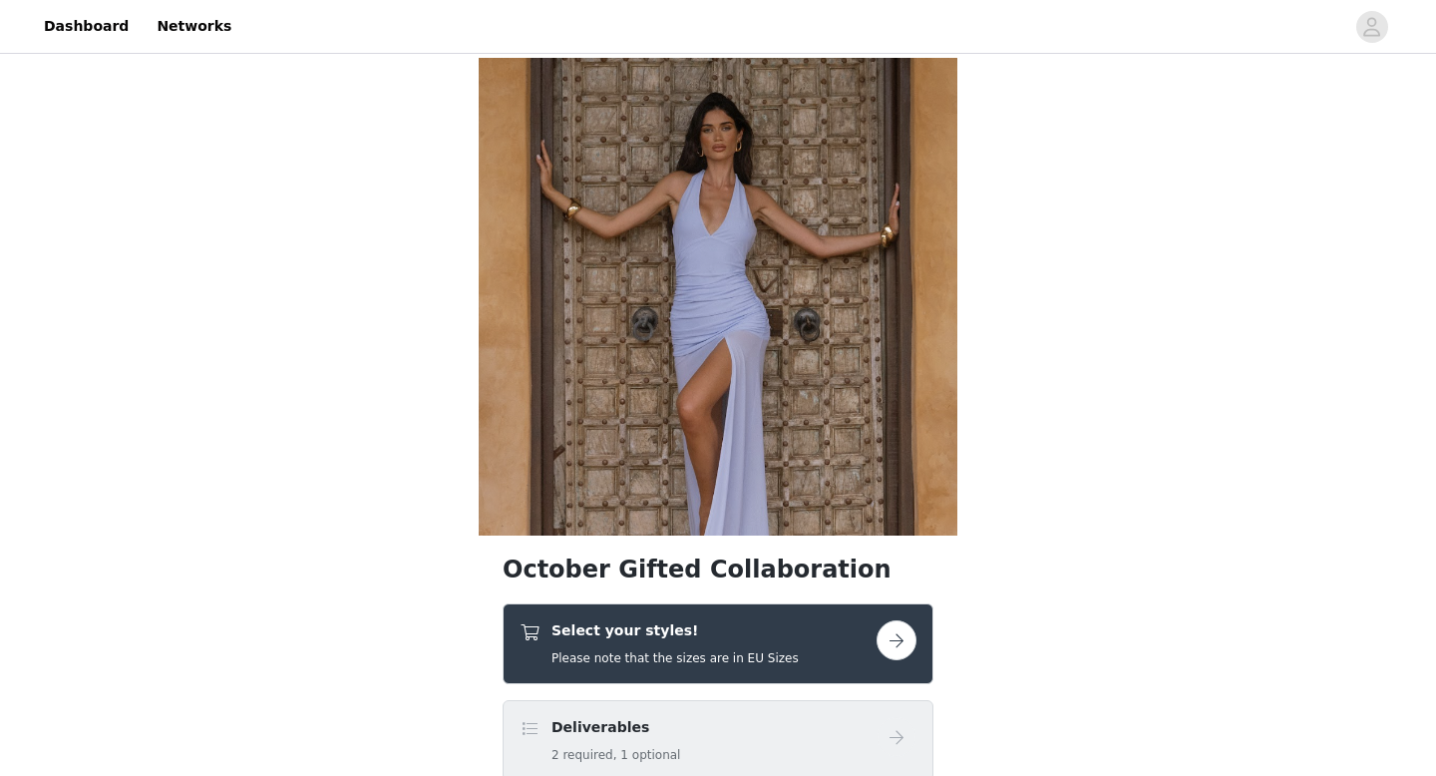
click at [909, 638] on button "button" at bounding box center [897, 640] width 40 height 40
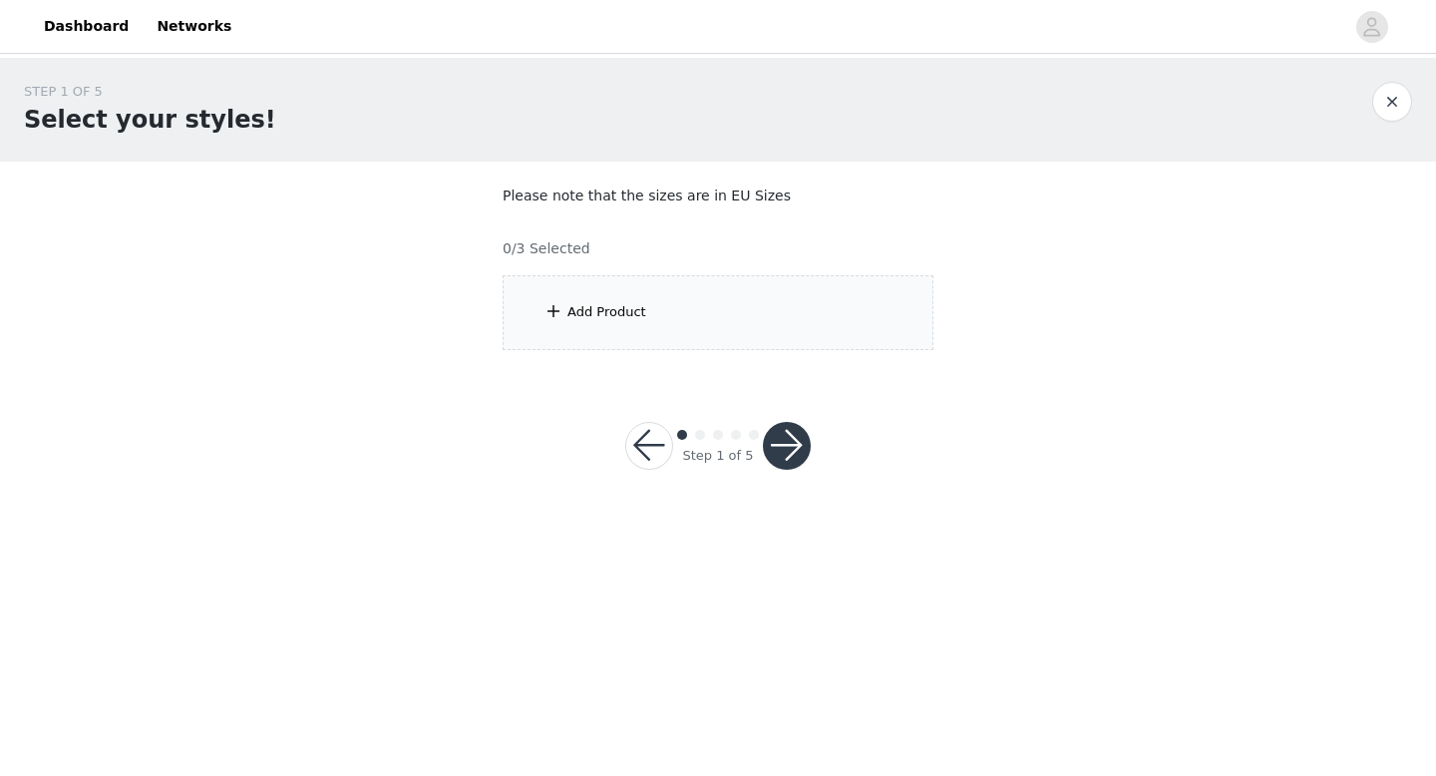
click at [790, 345] on div "Add Product" at bounding box center [718, 312] width 431 height 75
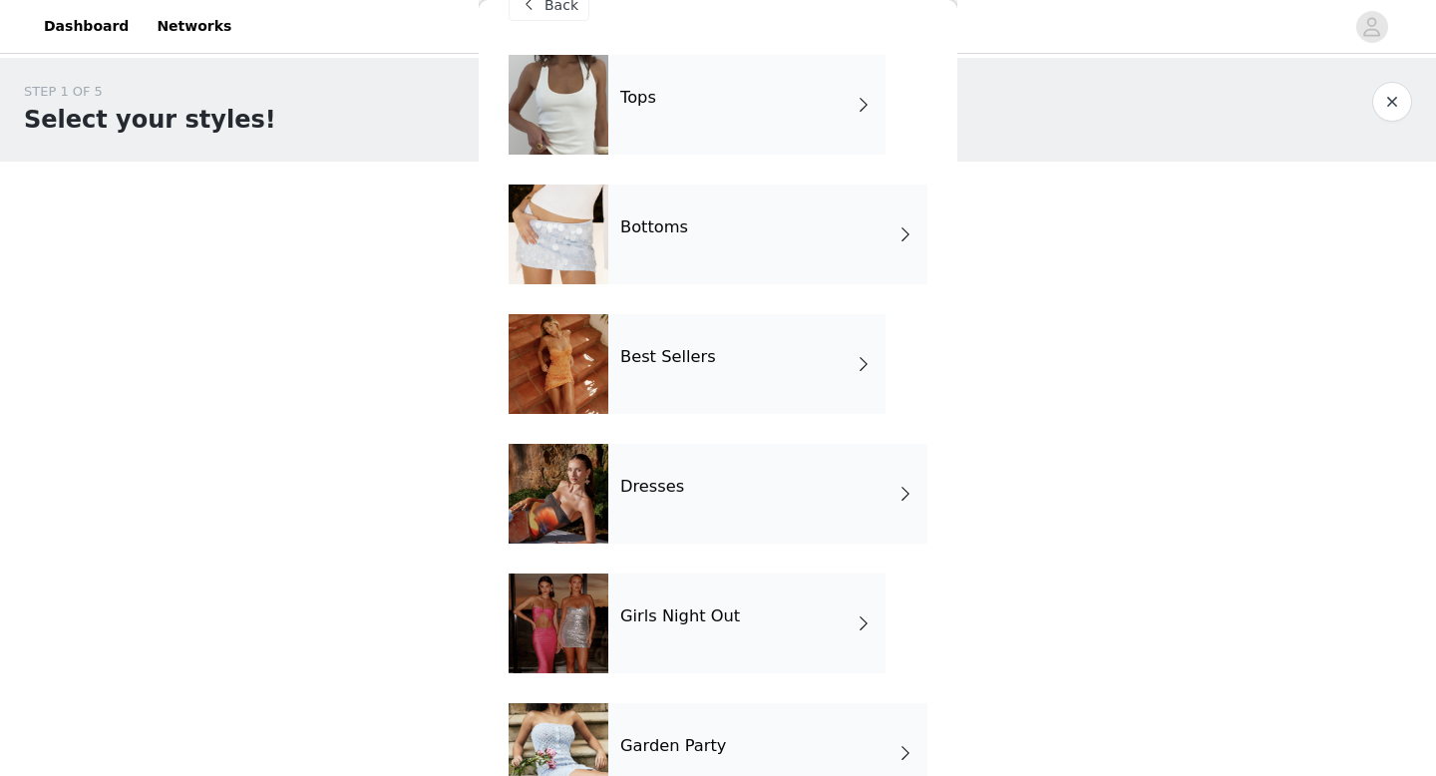
scroll to position [44, 0]
click at [816, 236] on div "Bottoms" at bounding box center [767, 236] width 319 height 100
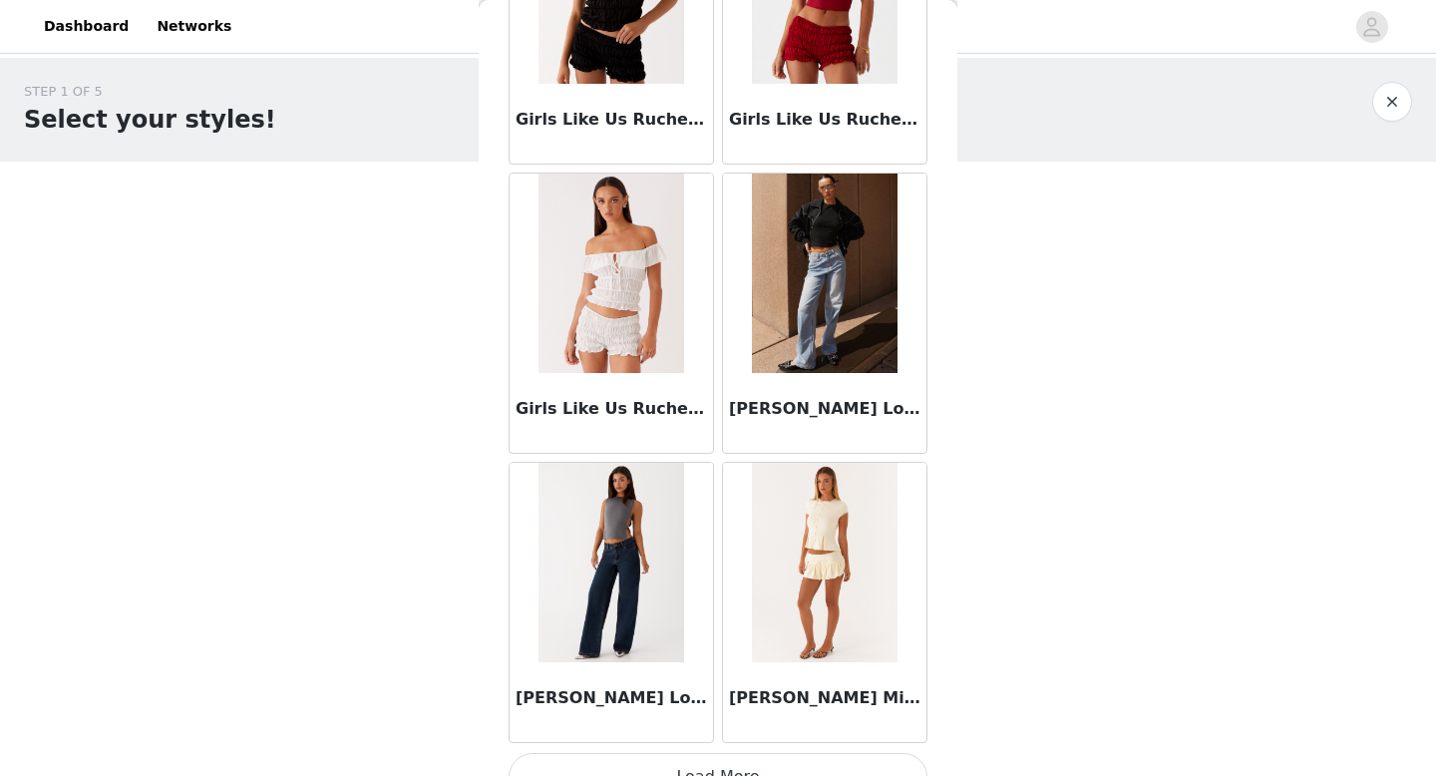
scroll to position [2252, 0]
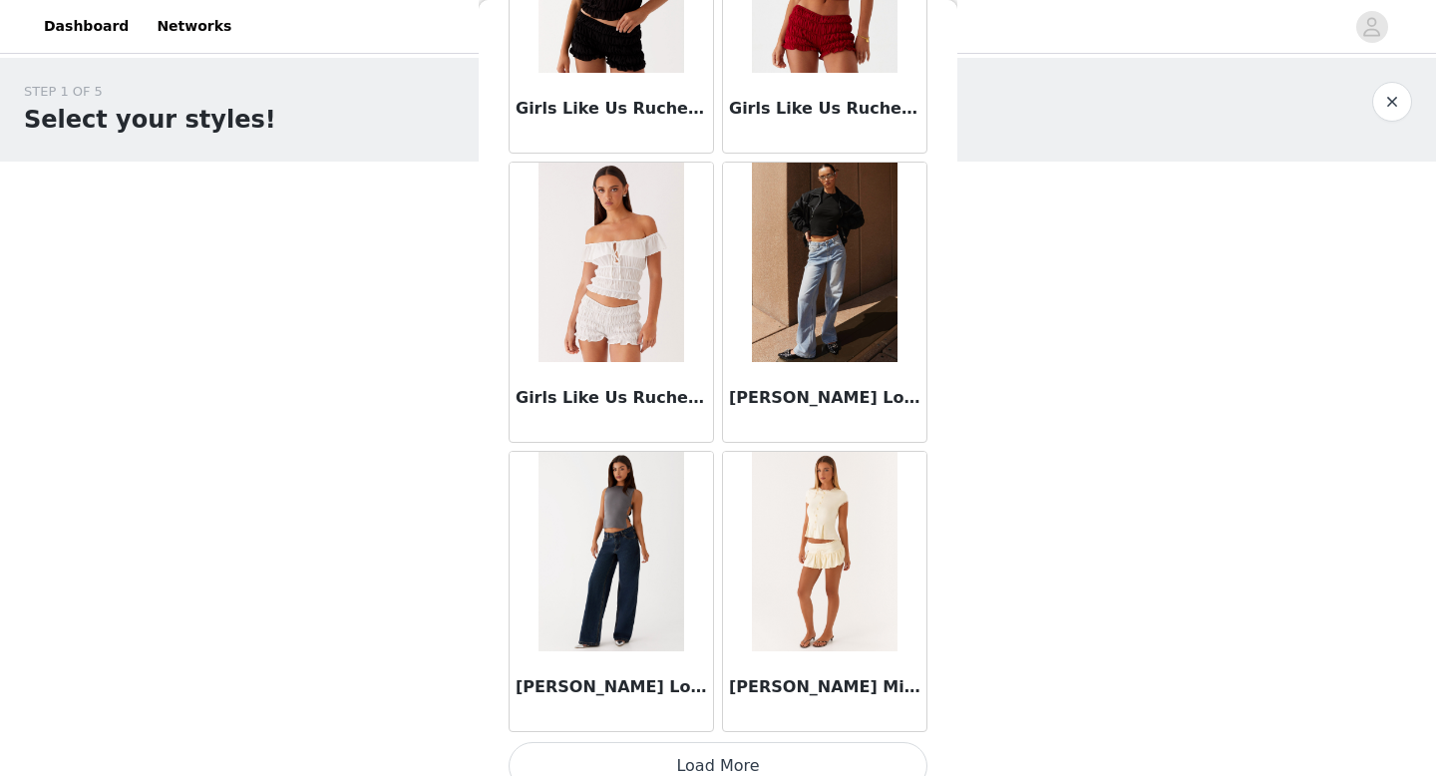
click at [647, 614] on img at bounding box center [611, 551] width 145 height 199
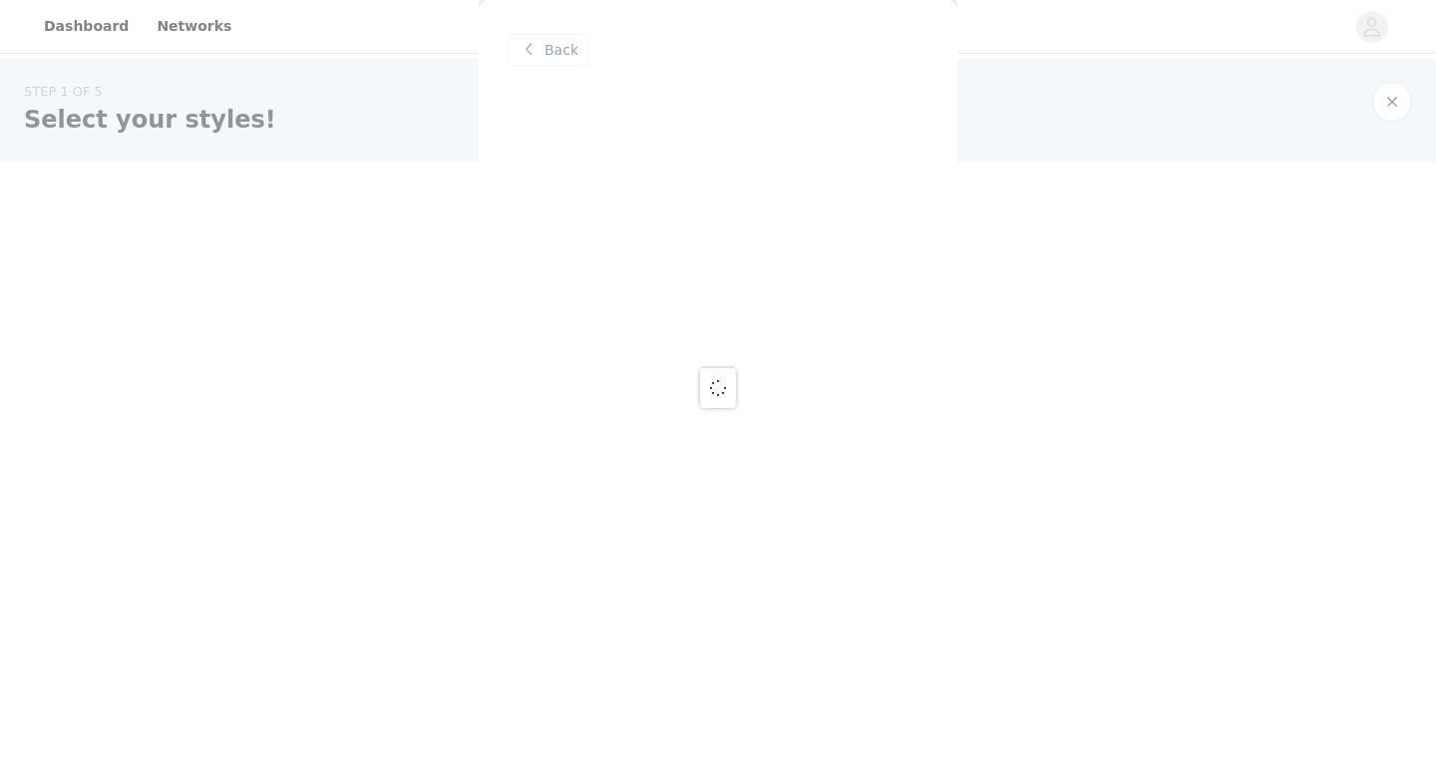
scroll to position [0, 0]
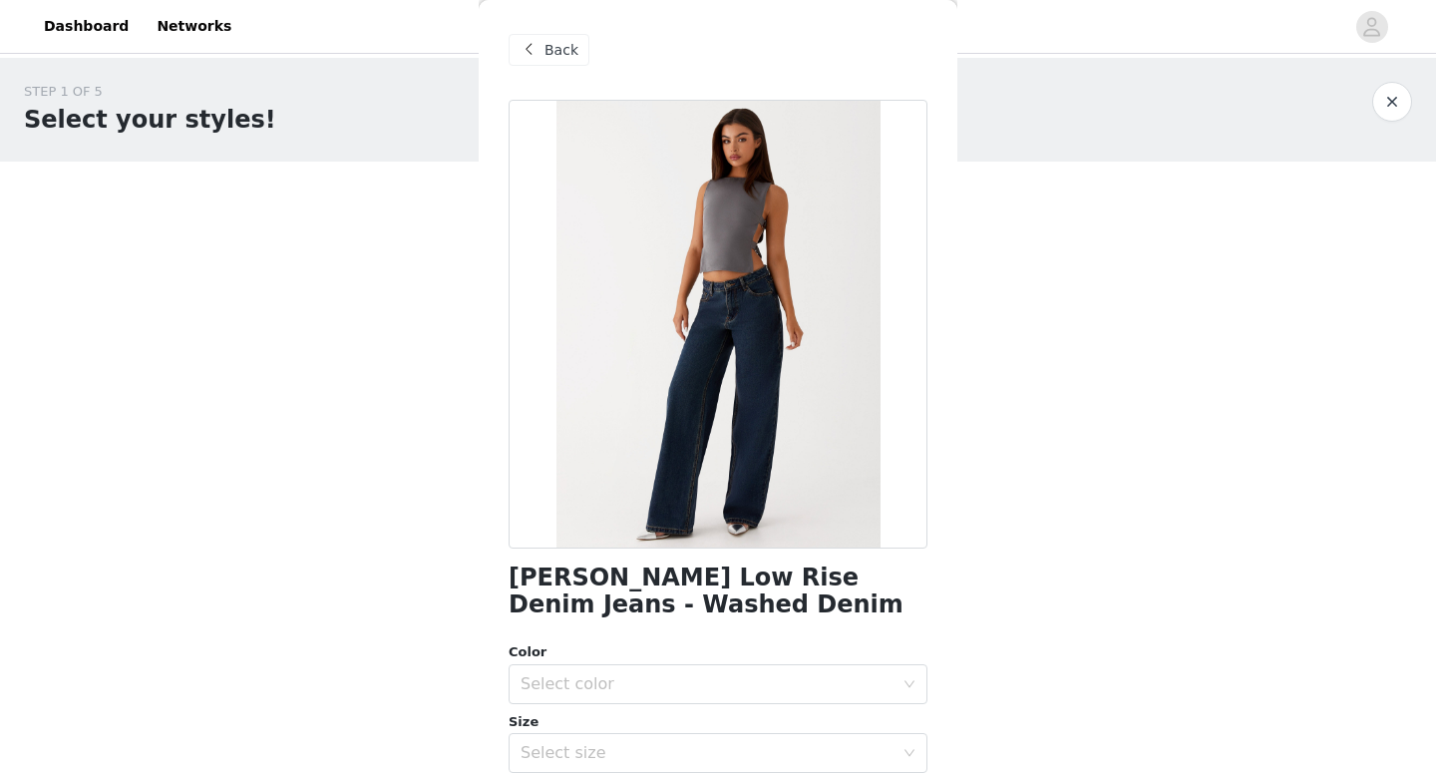
click at [564, 43] on span "Back" at bounding box center [562, 50] width 34 height 21
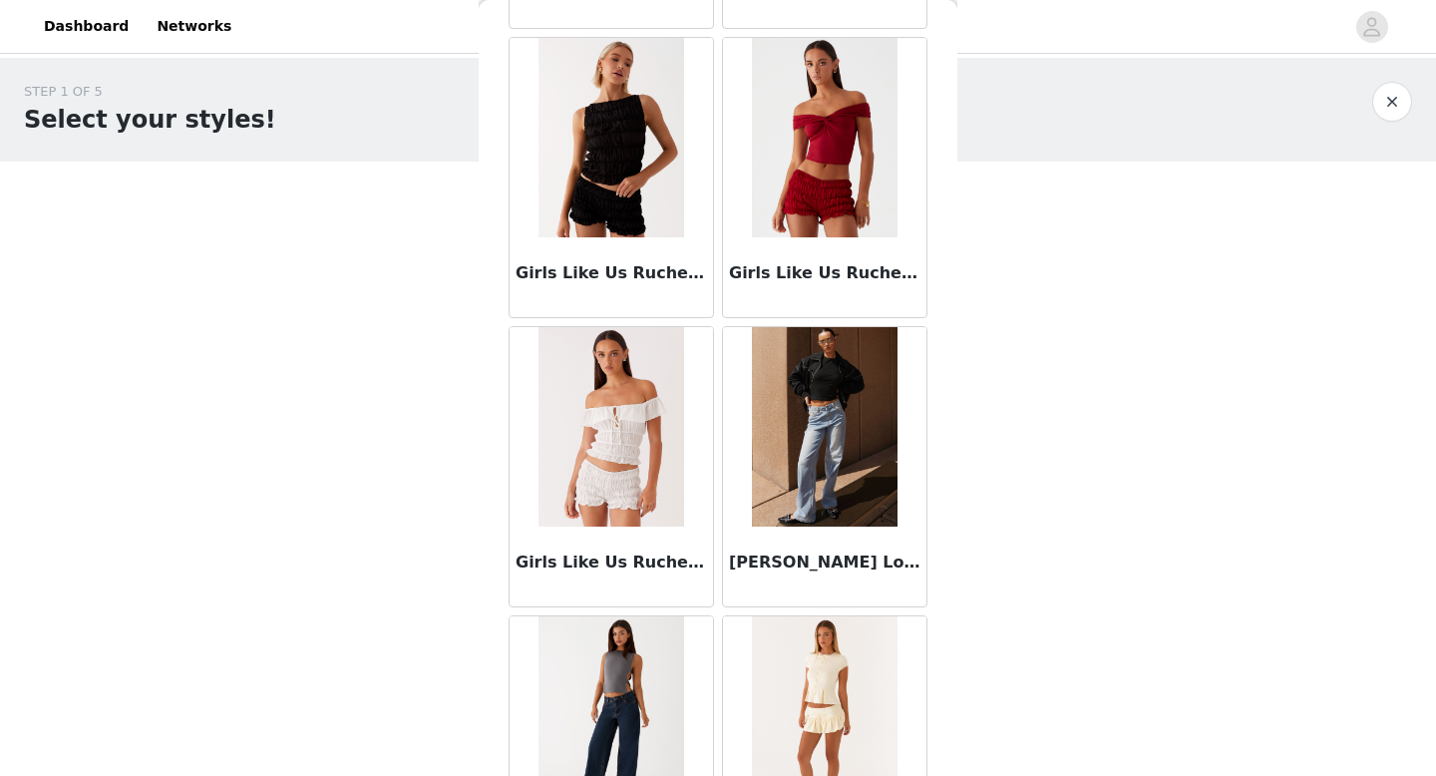
scroll to position [2276, 0]
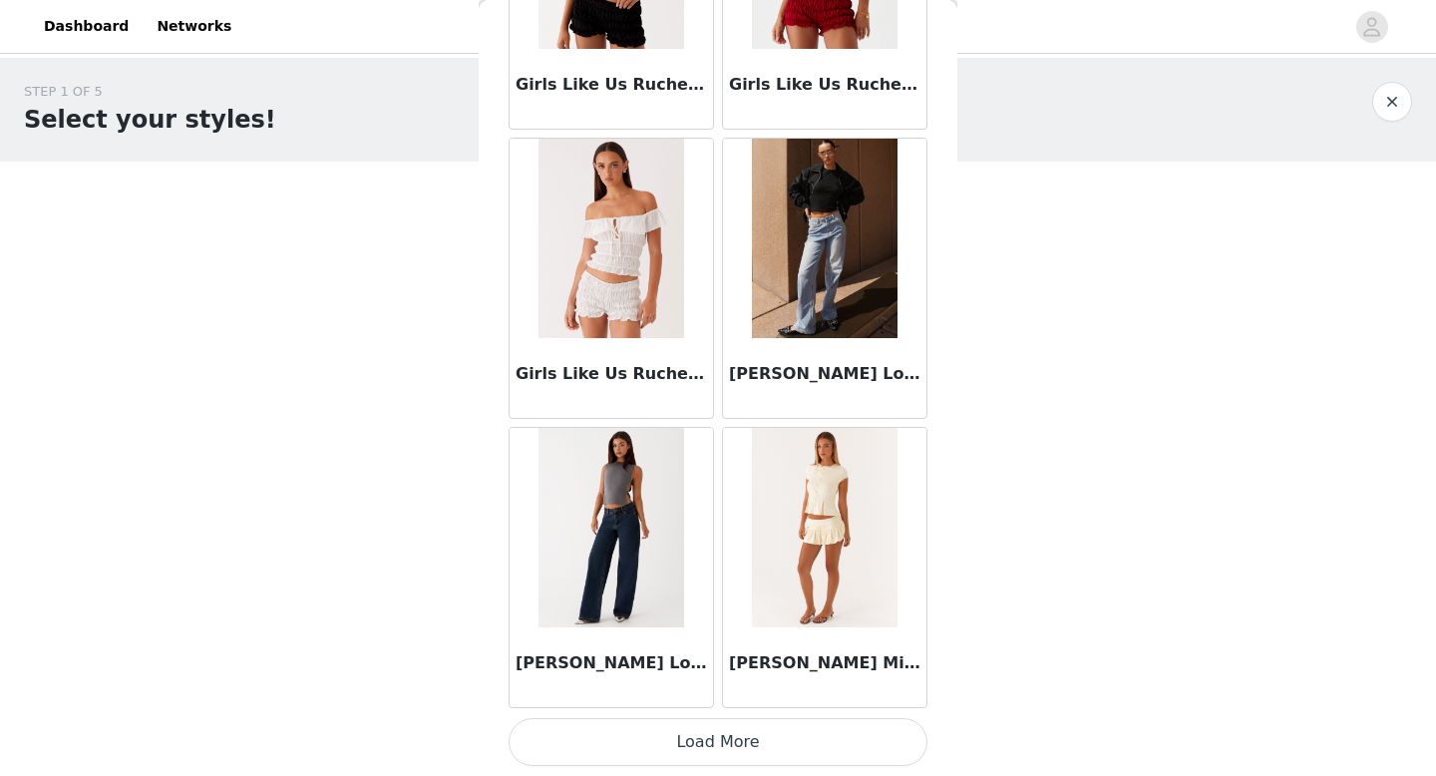
click at [623, 546] on img at bounding box center [611, 527] width 145 height 199
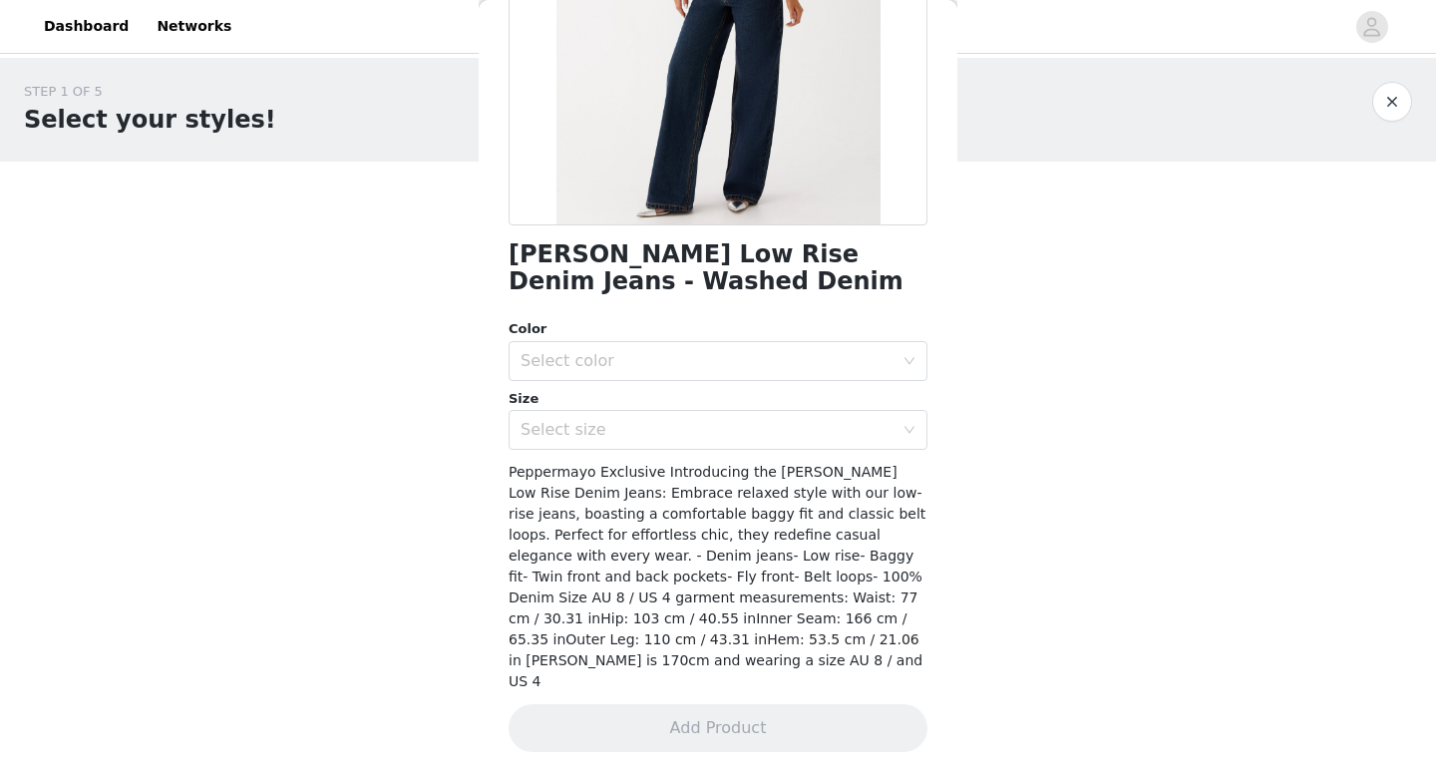
scroll to position [307, 0]
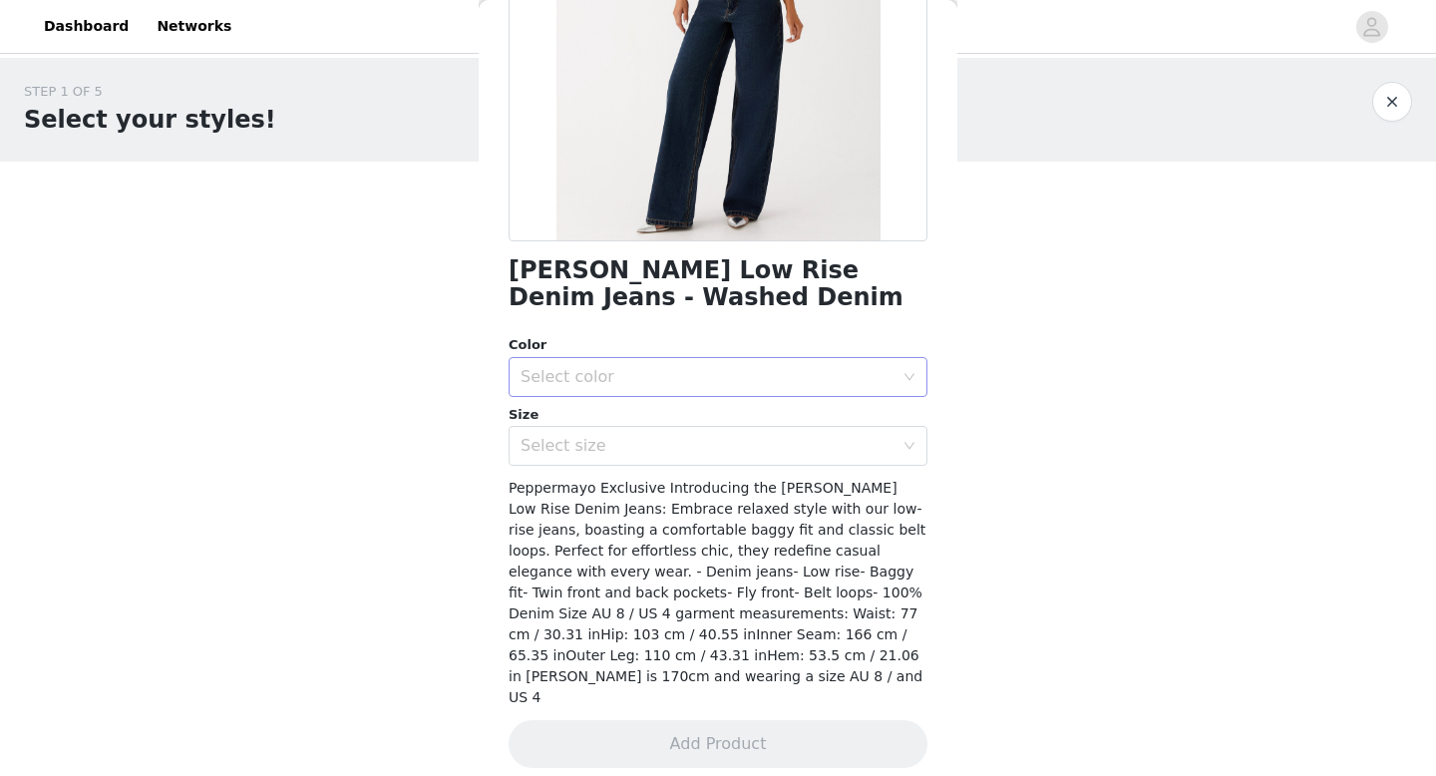
click at [784, 375] on div "Select color" at bounding box center [707, 377] width 373 height 20
click at [770, 419] on li "Washed Denim" at bounding box center [718, 421] width 419 height 32
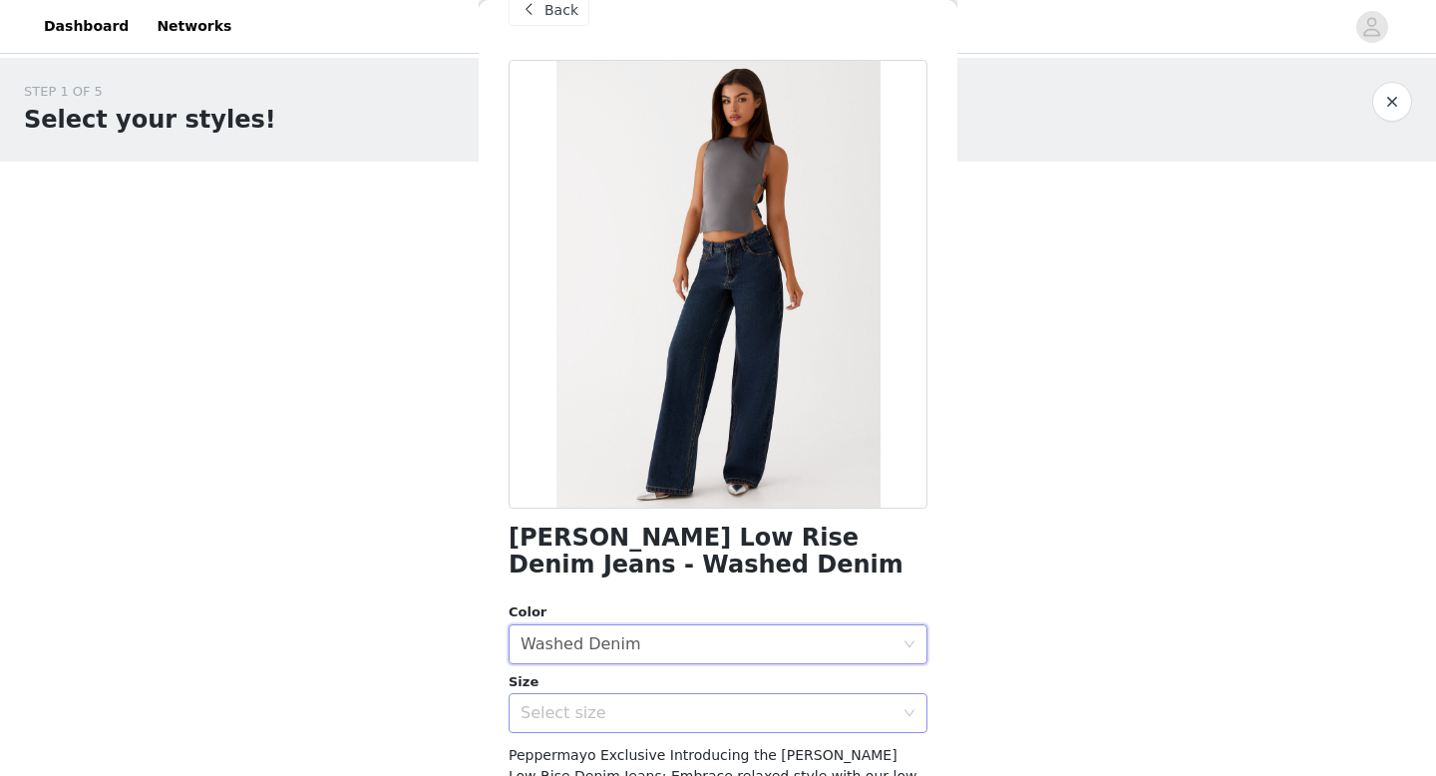
scroll to position [39, 0]
click at [538, 11] on span at bounding box center [529, 11] width 24 height 24
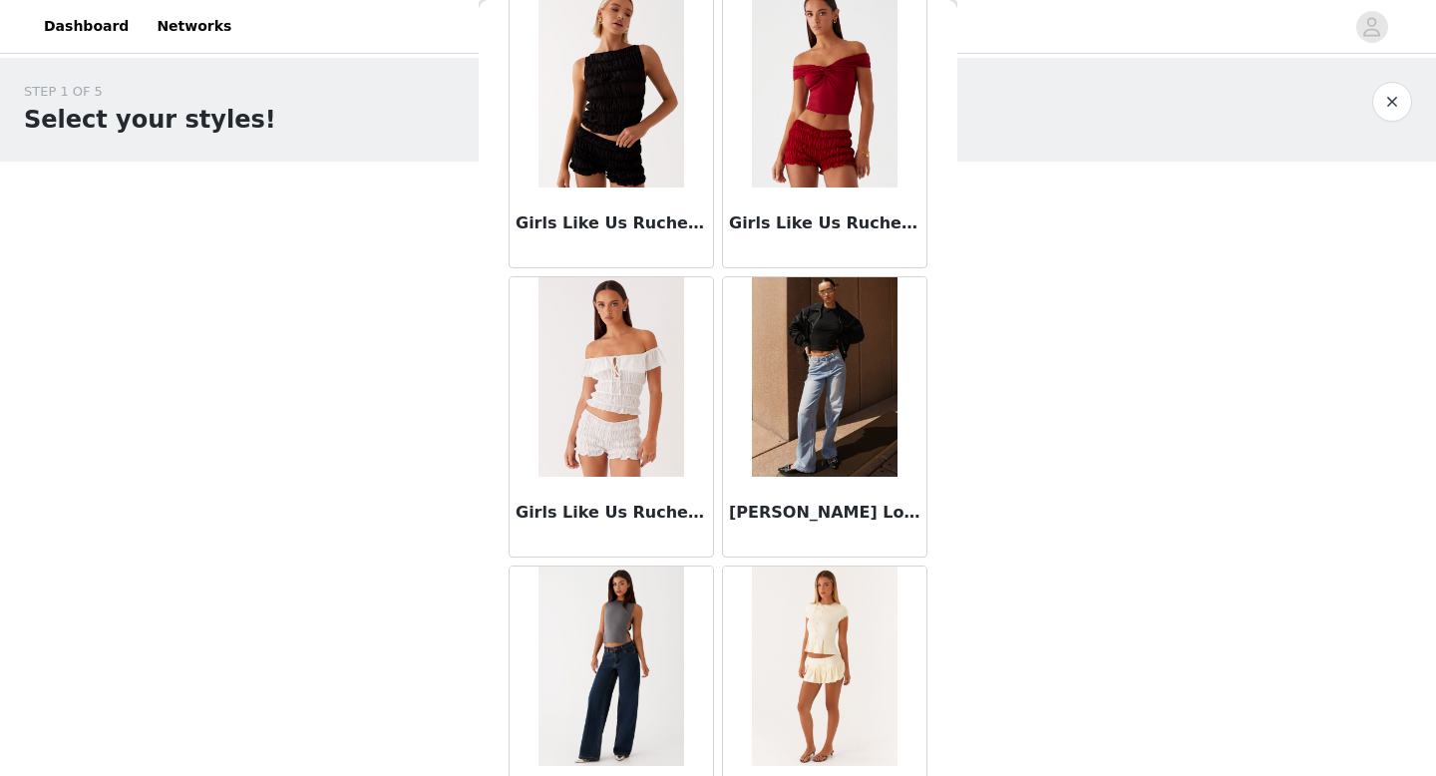
scroll to position [2276, 0]
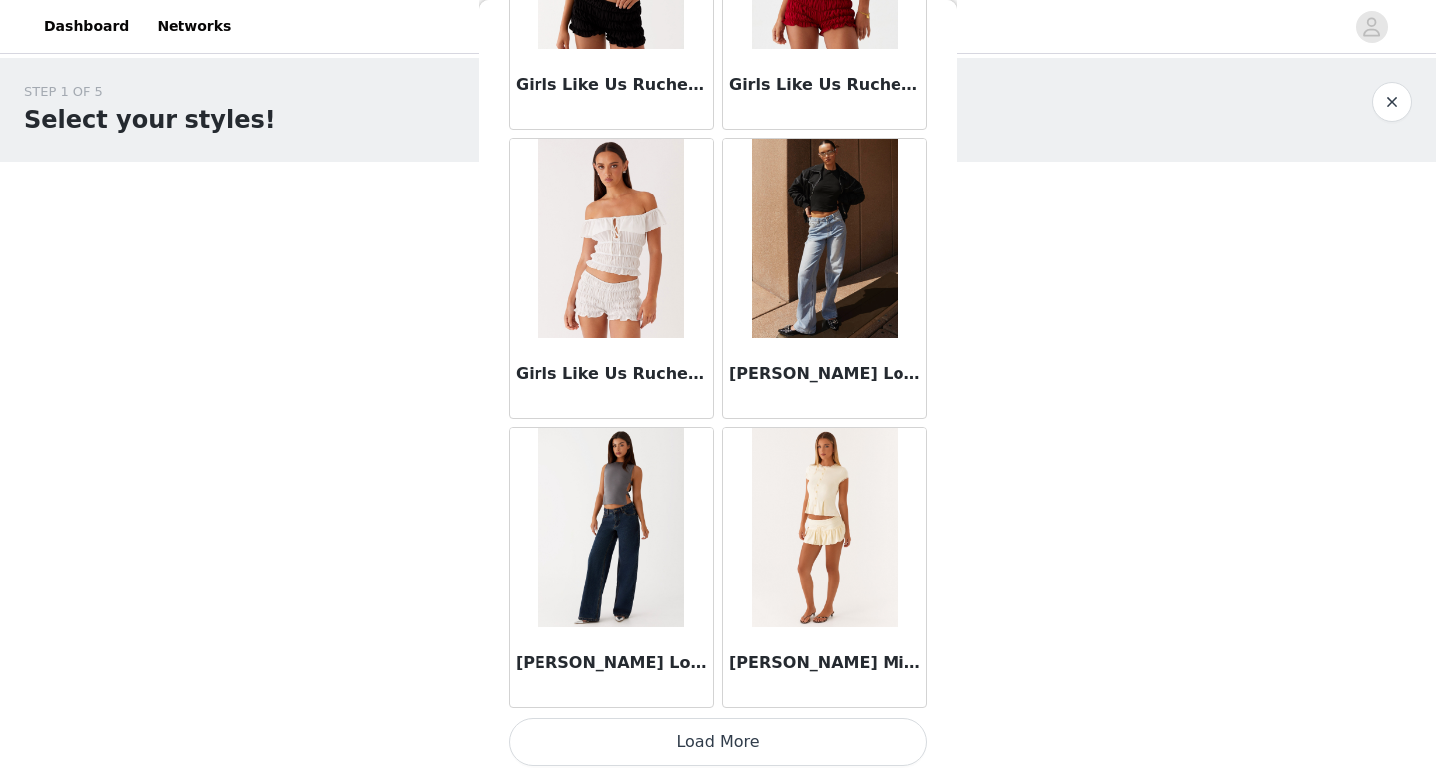
click at [709, 750] on button "Load More" at bounding box center [718, 742] width 419 height 48
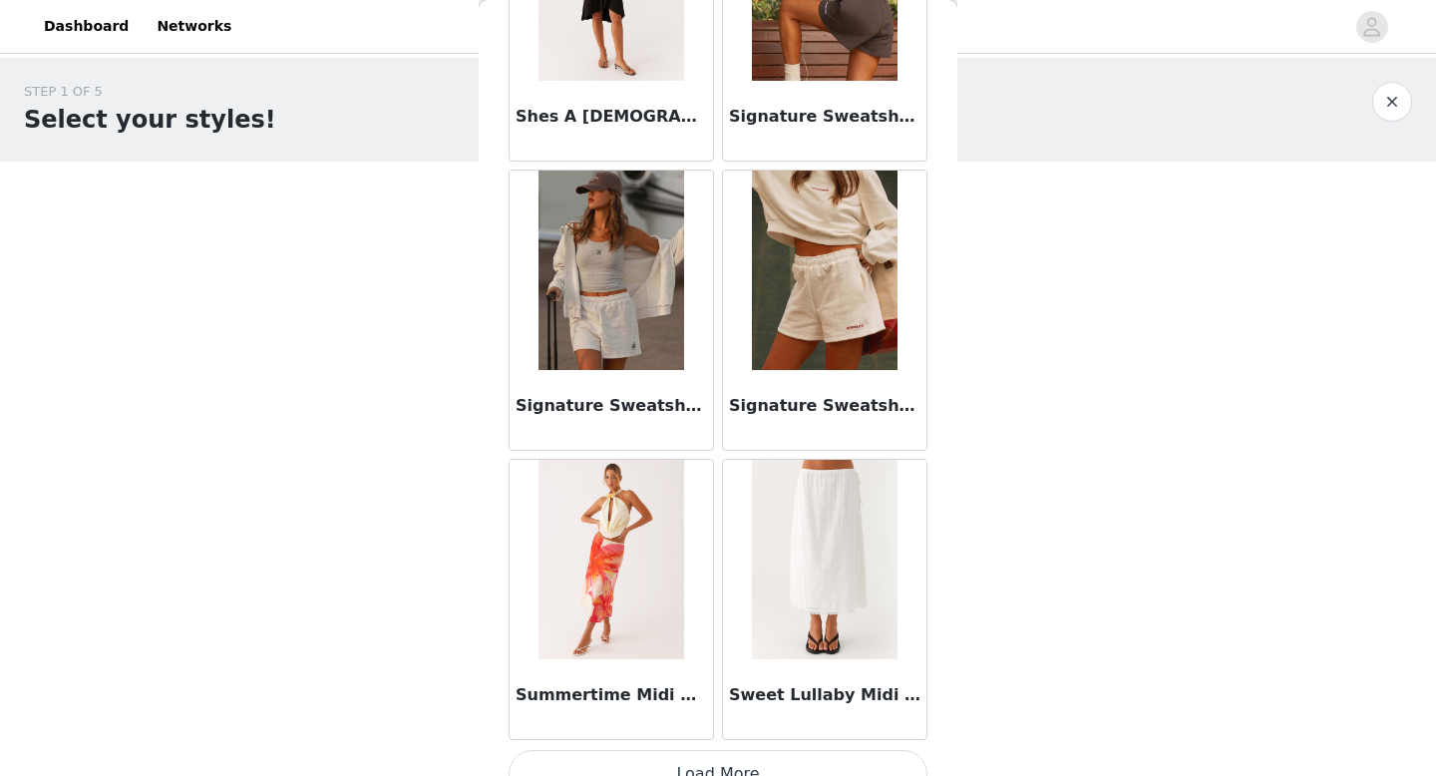
scroll to position [5169, 0]
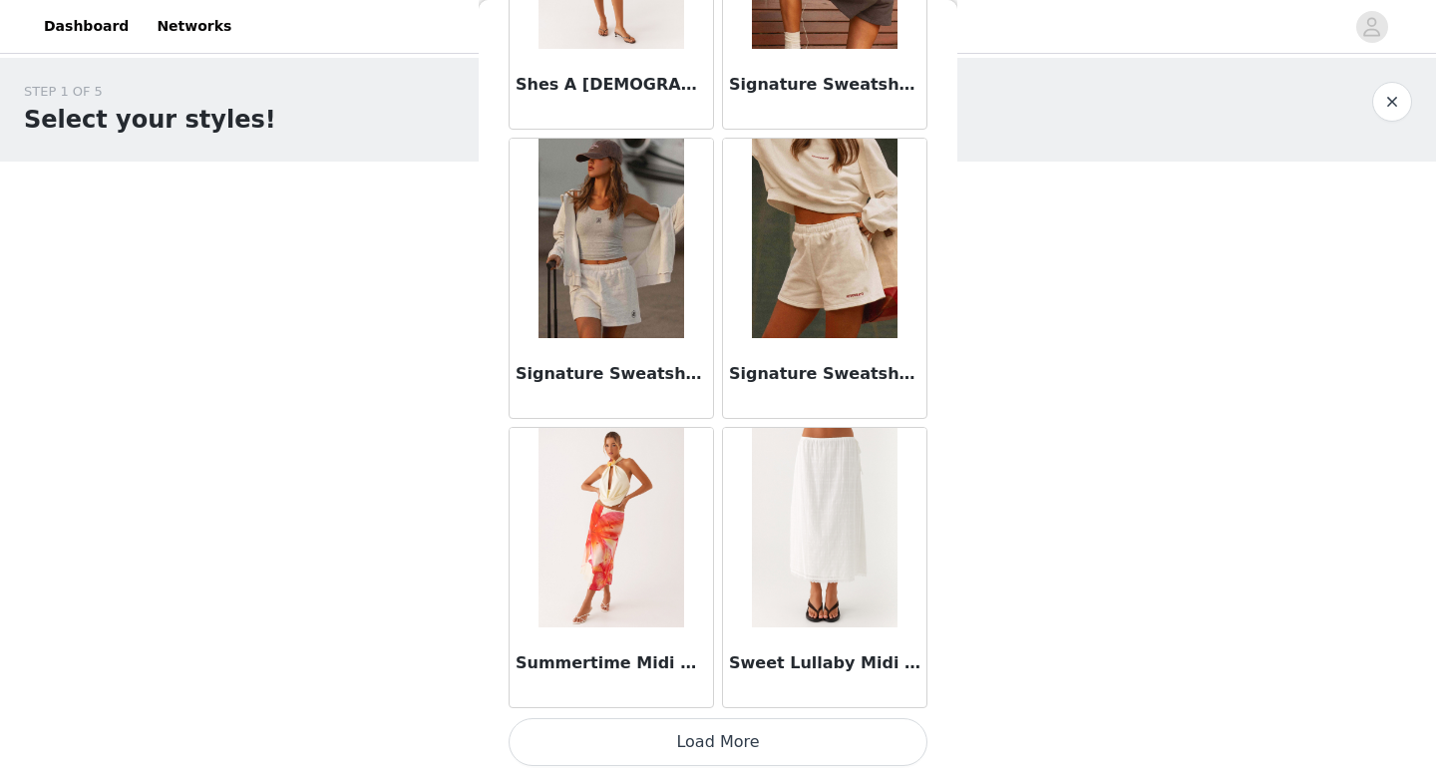
click at [714, 742] on button "Load More" at bounding box center [718, 742] width 419 height 48
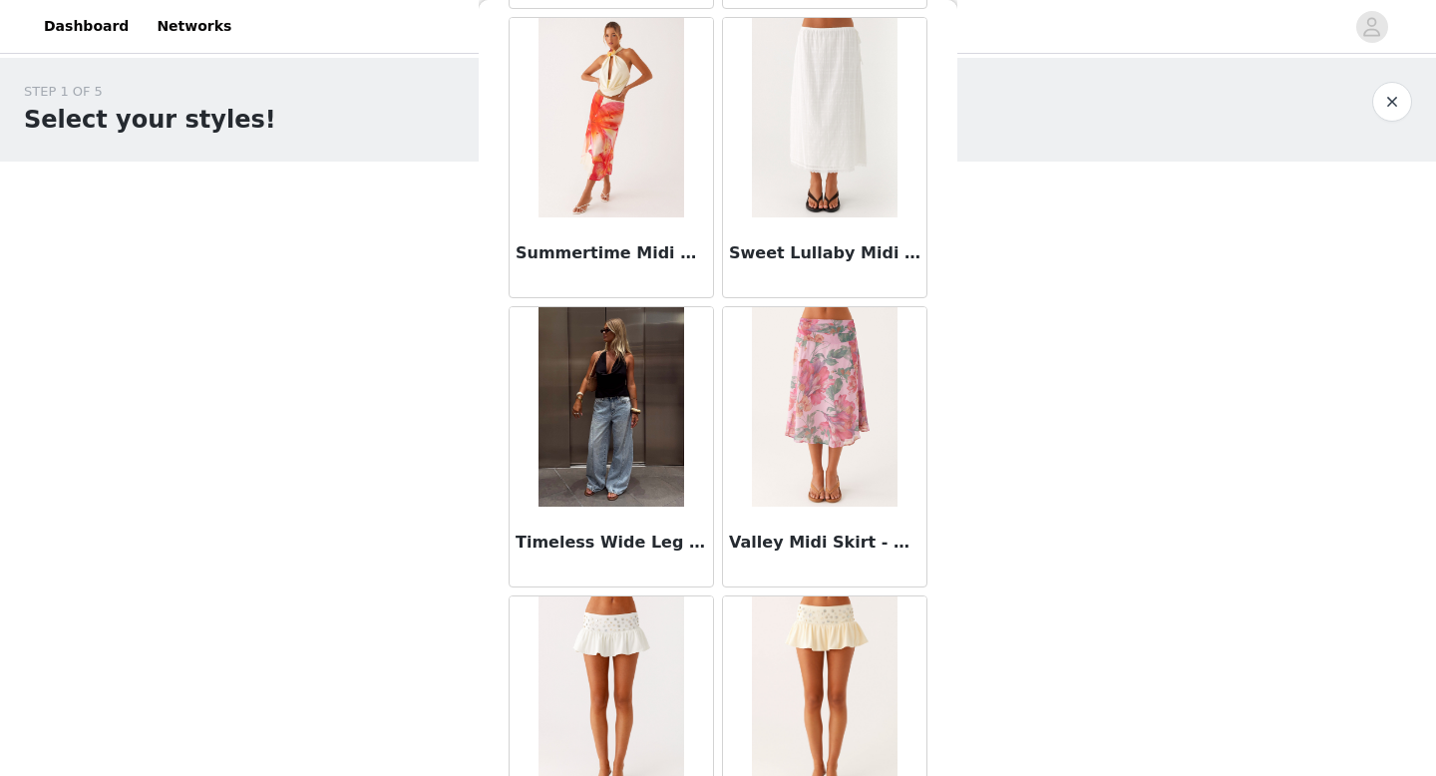
scroll to position [5683, 0]
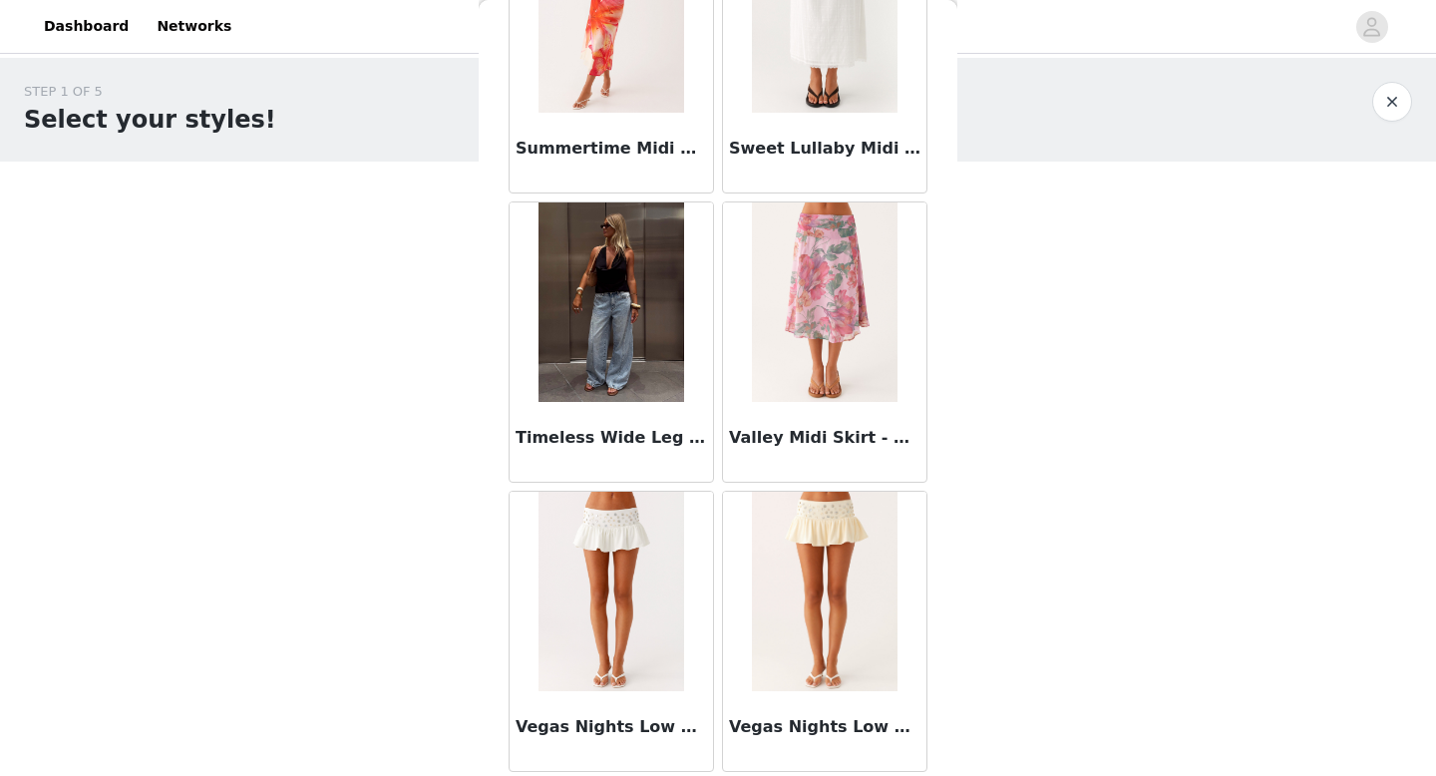
click at [1394, 105] on button "button" at bounding box center [1392, 102] width 40 height 40
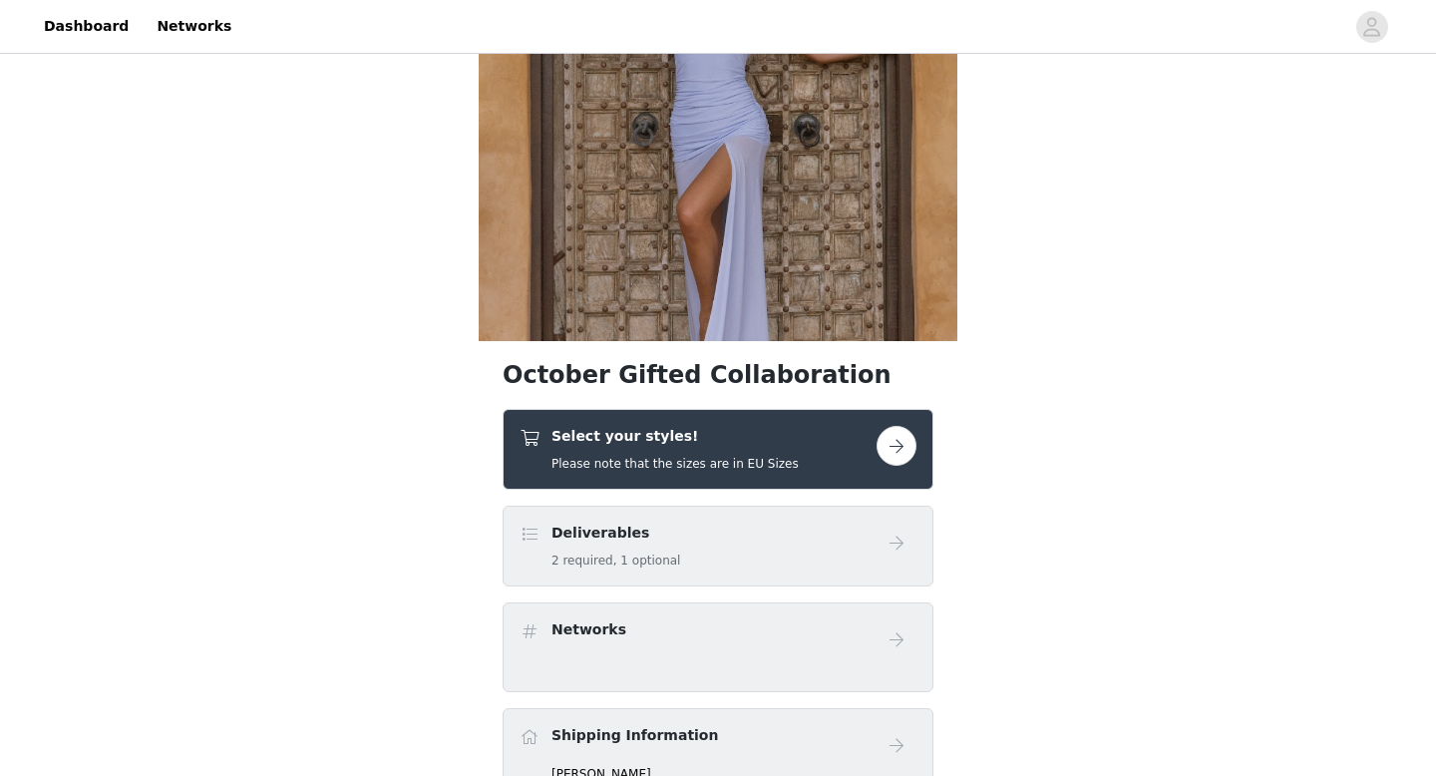
scroll to position [204, 0]
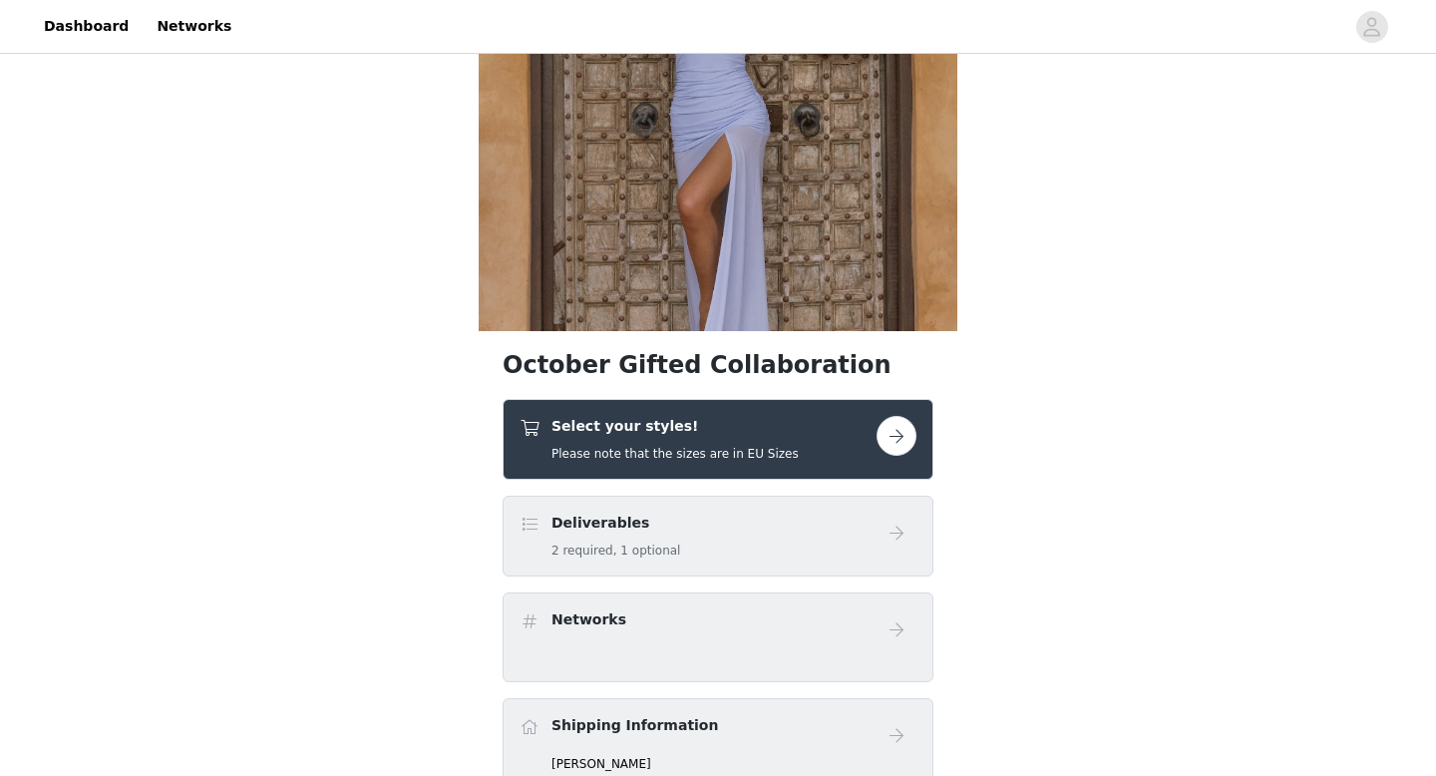
click at [904, 445] on button "button" at bounding box center [897, 436] width 40 height 40
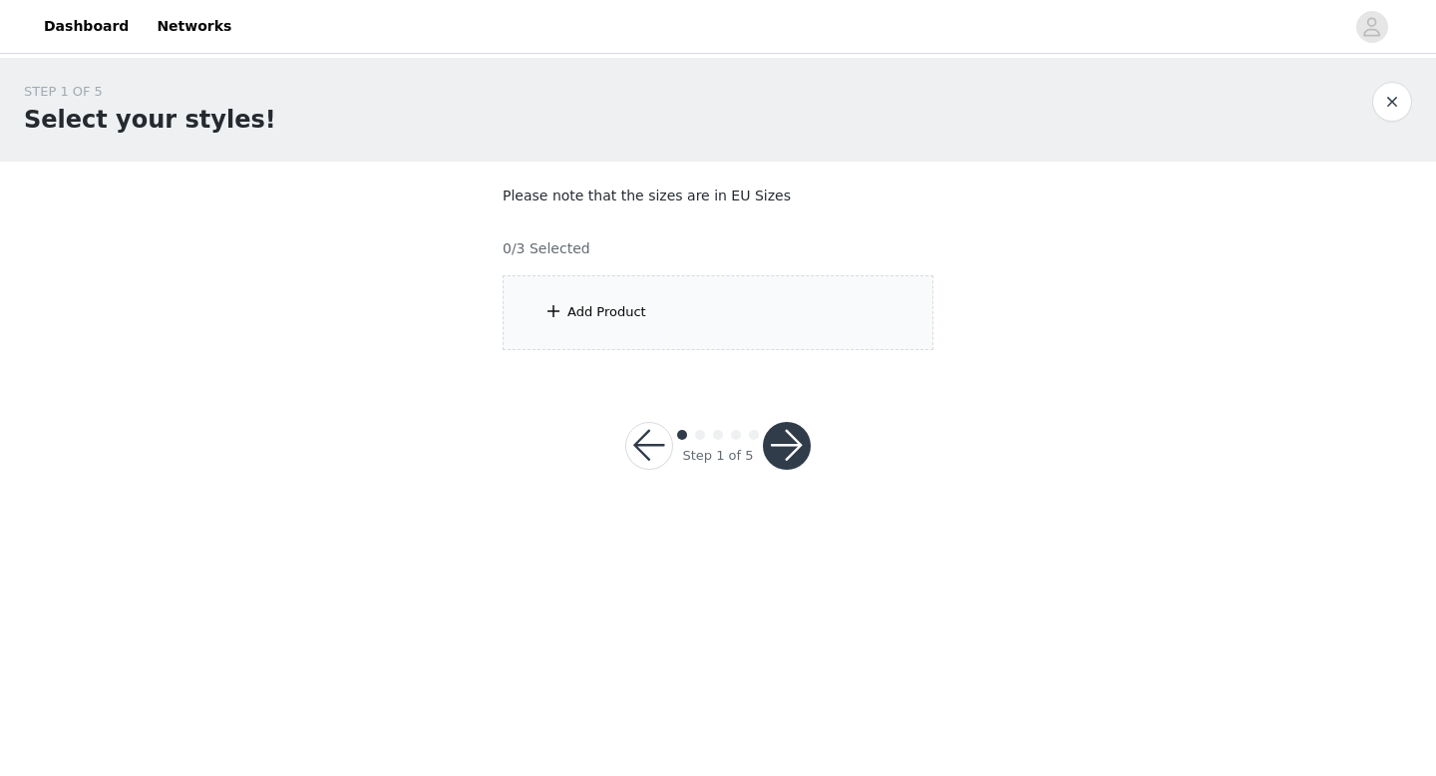
click at [808, 299] on div "Add Product" at bounding box center [718, 312] width 431 height 75
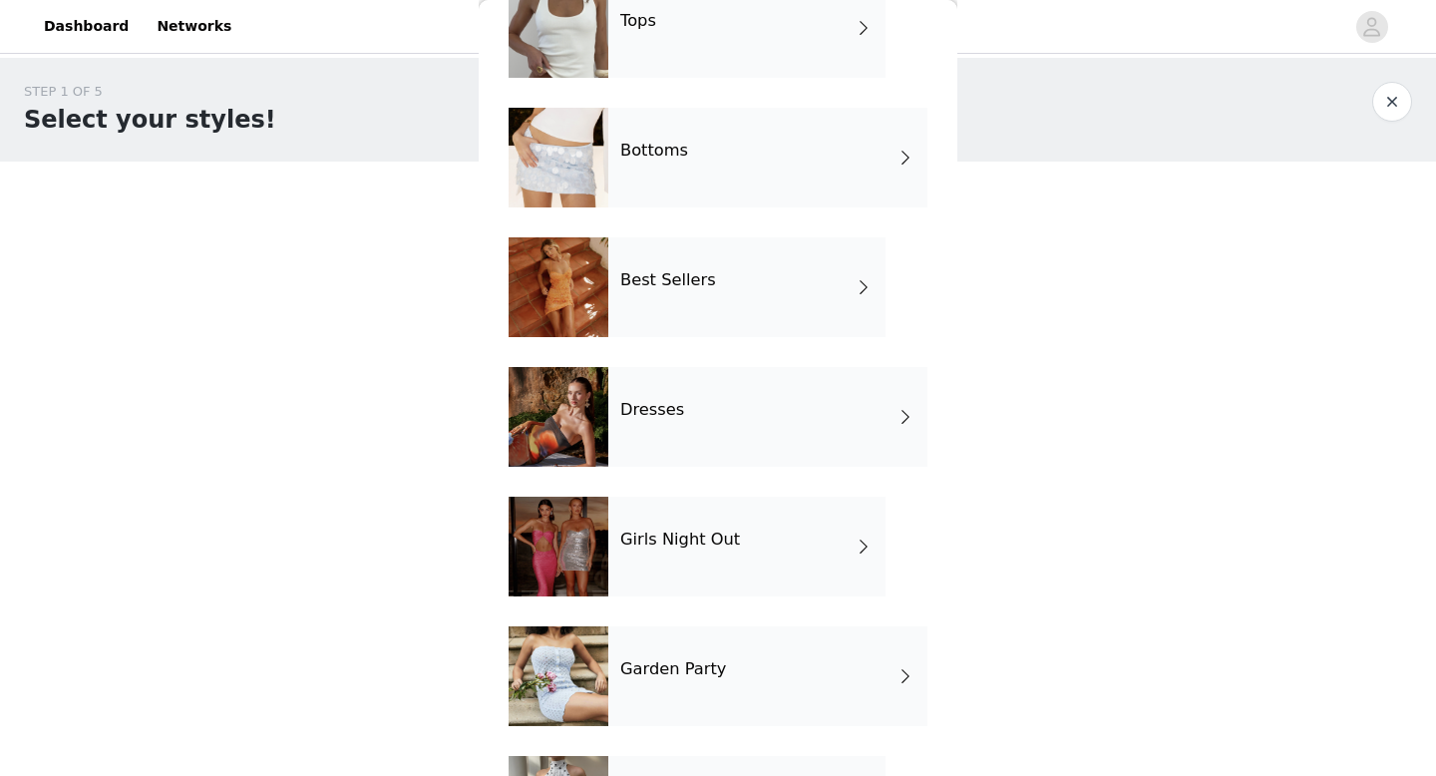
scroll to position [231, 0]
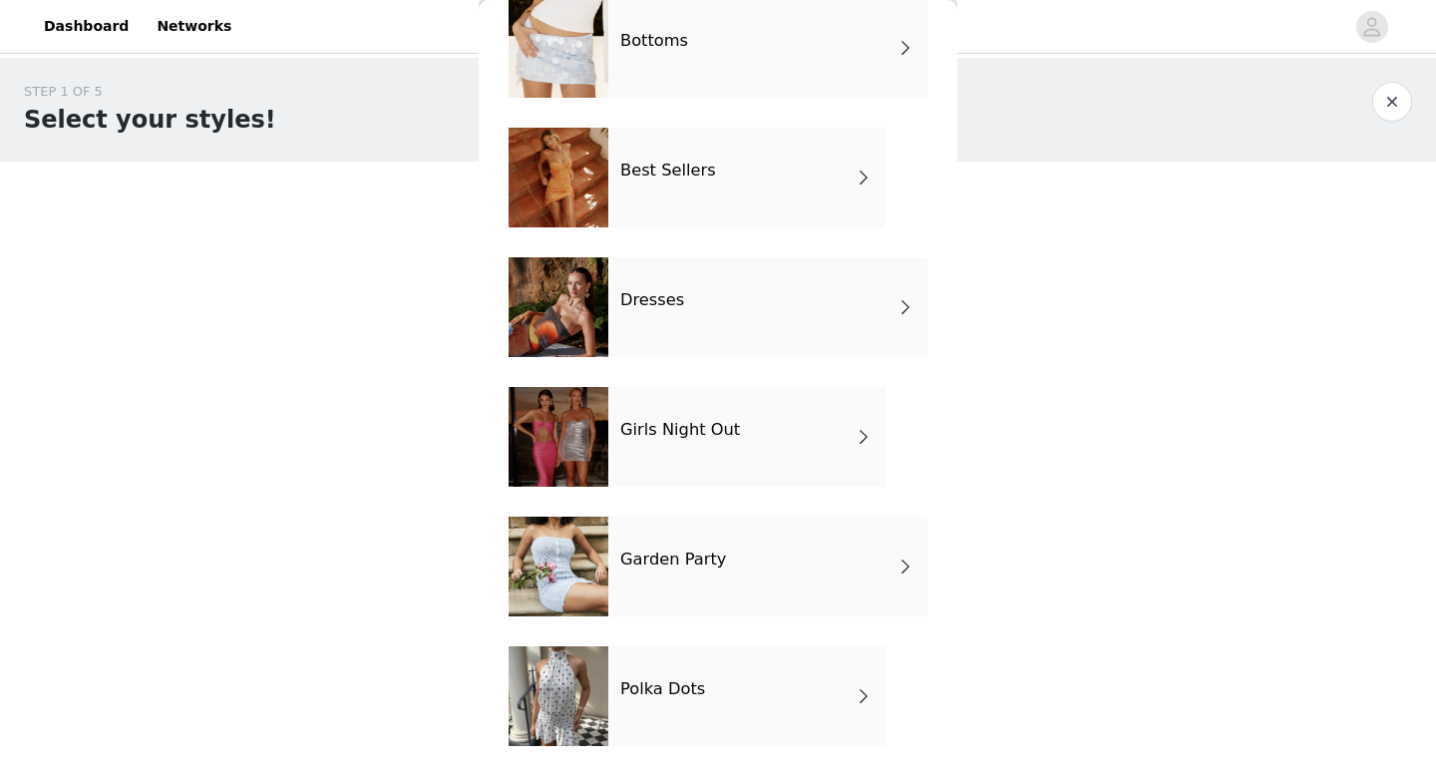
click at [763, 438] on div "Girls Night Out" at bounding box center [746, 437] width 277 height 100
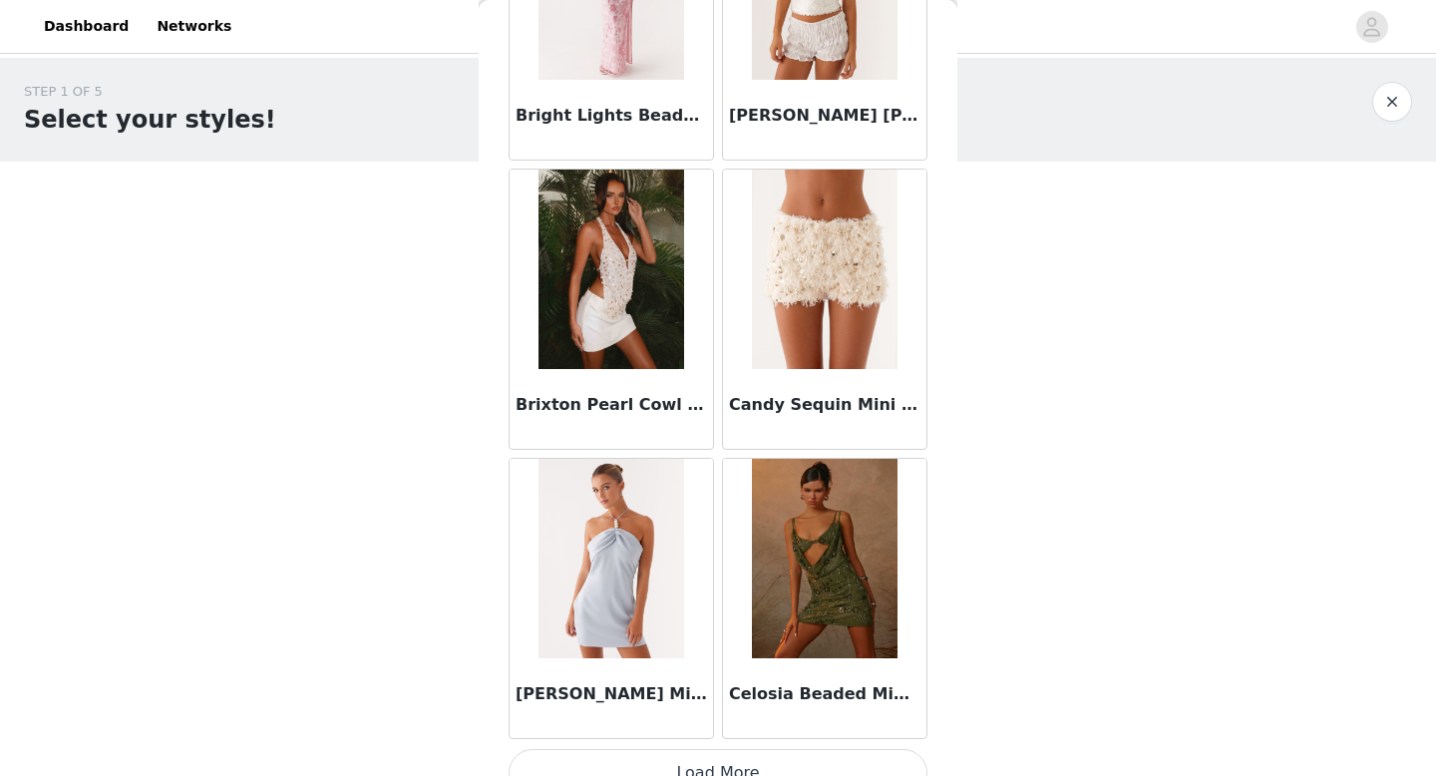
scroll to position [2276, 0]
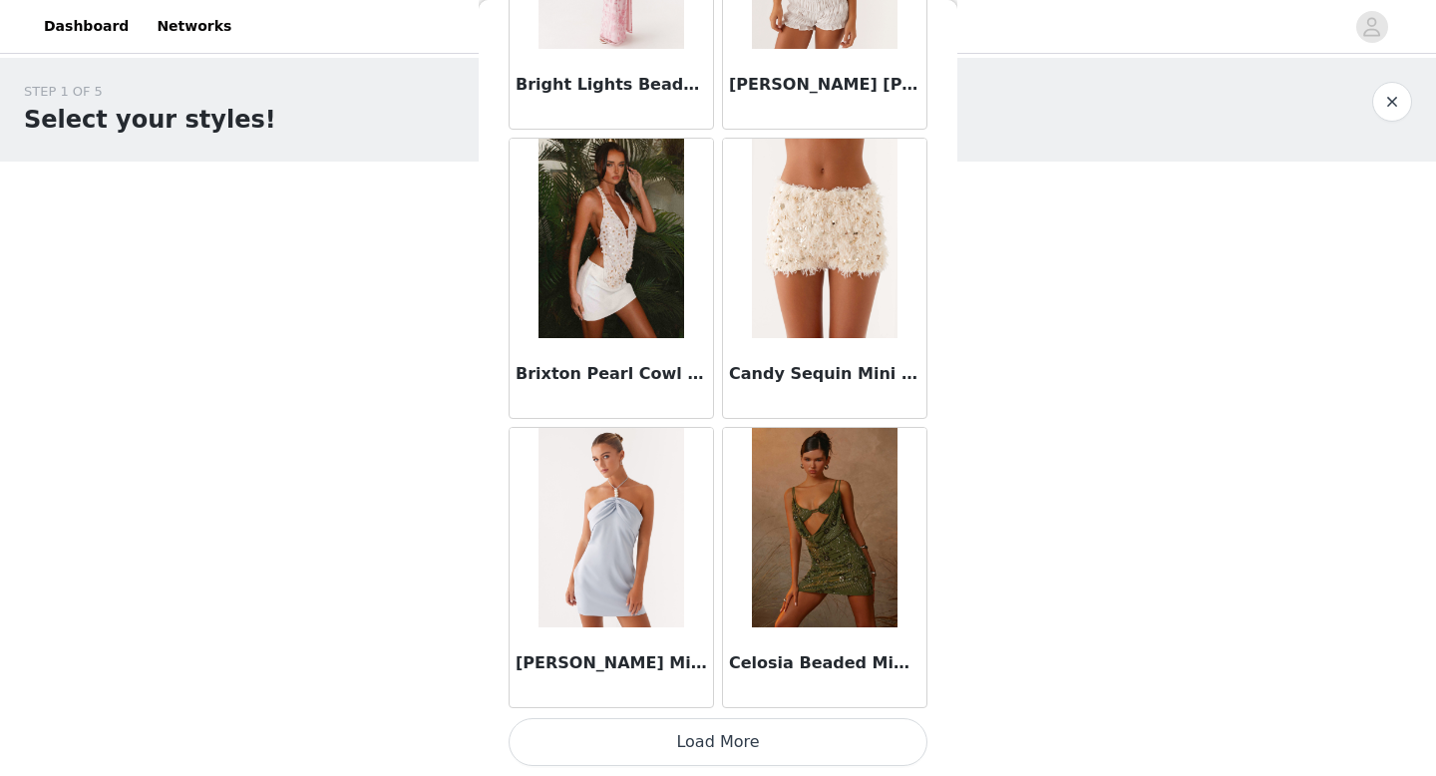
click at [726, 737] on button "Load More" at bounding box center [718, 742] width 419 height 48
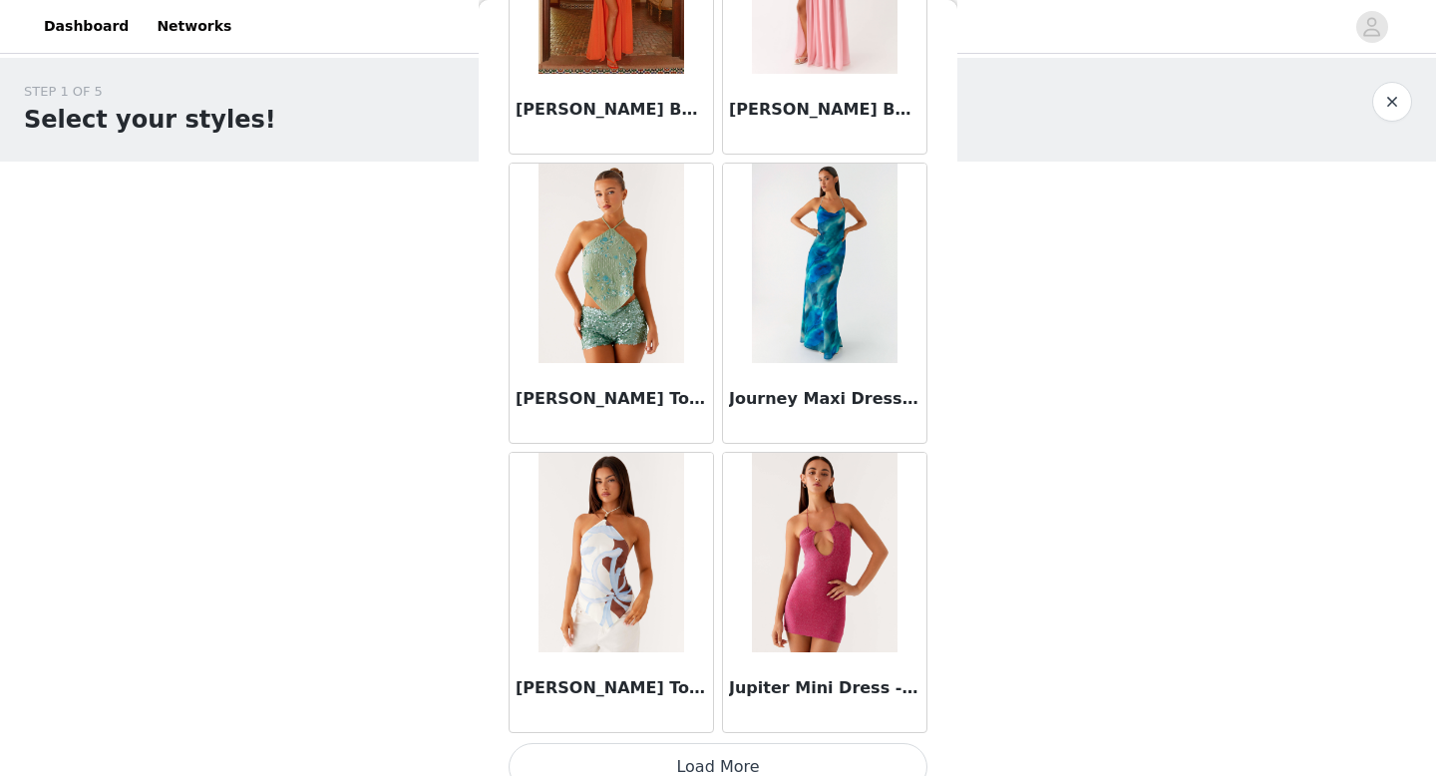
scroll to position [5169, 0]
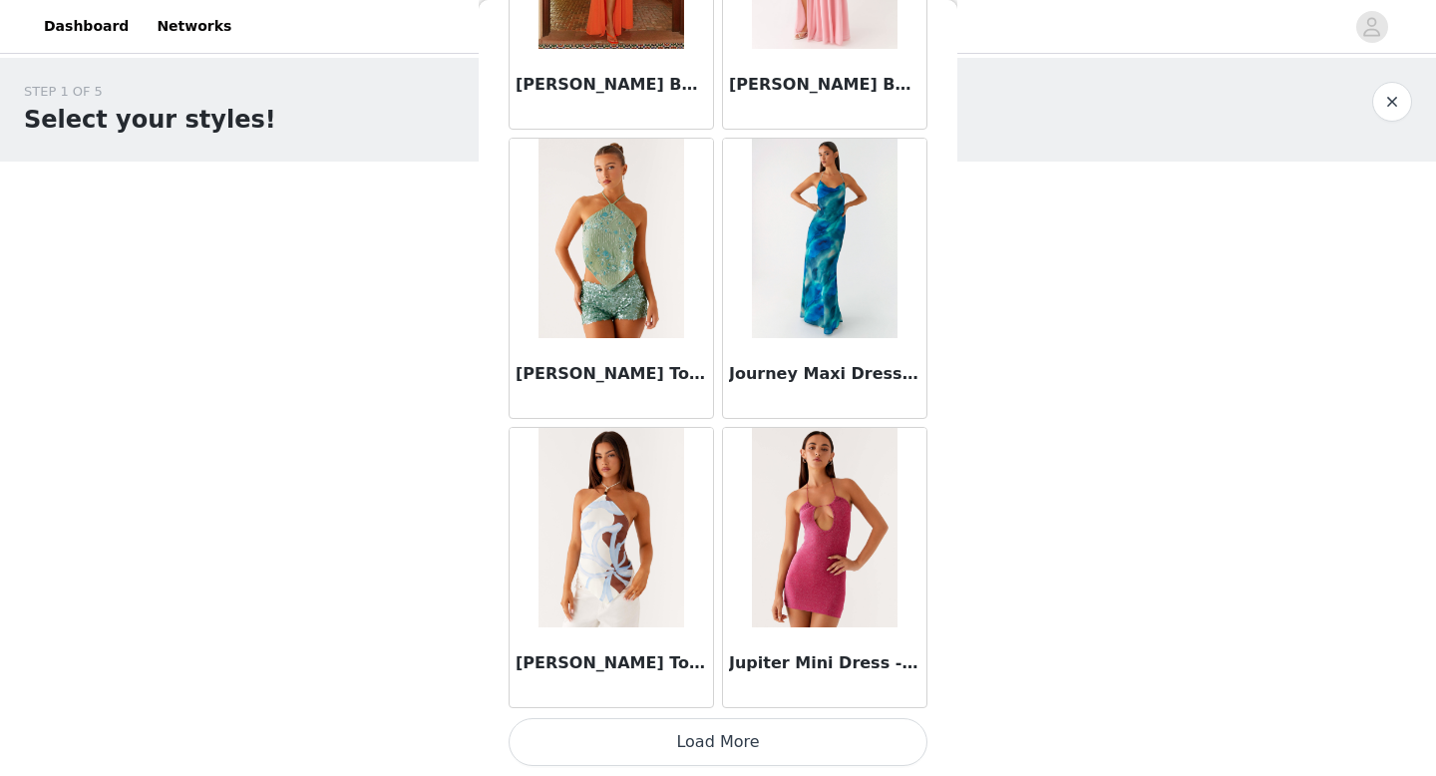
click at [777, 750] on button "Load More" at bounding box center [718, 742] width 419 height 48
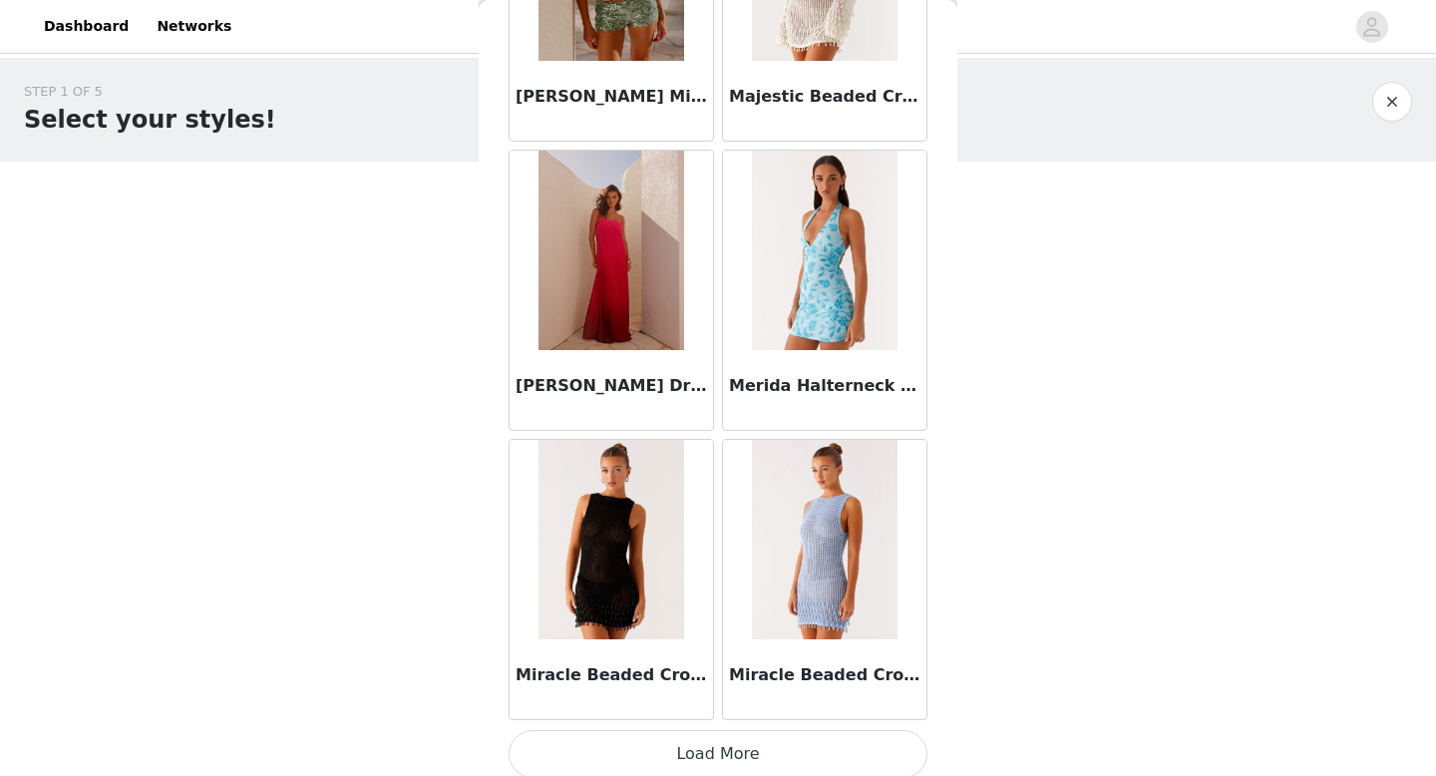
scroll to position [8061, 0]
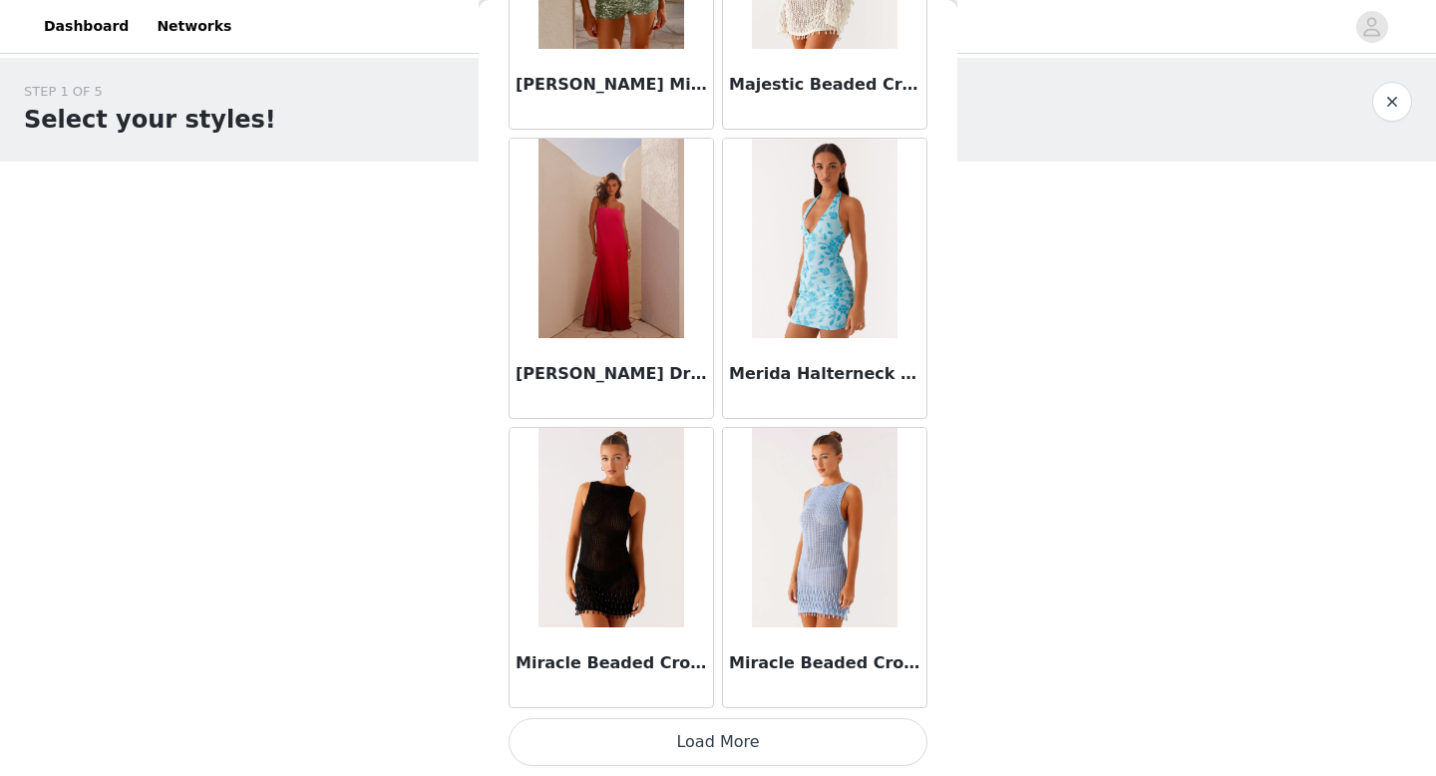
click at [780, 748] on button "Load More" at bounding box center [718, 742] width 419 height 48
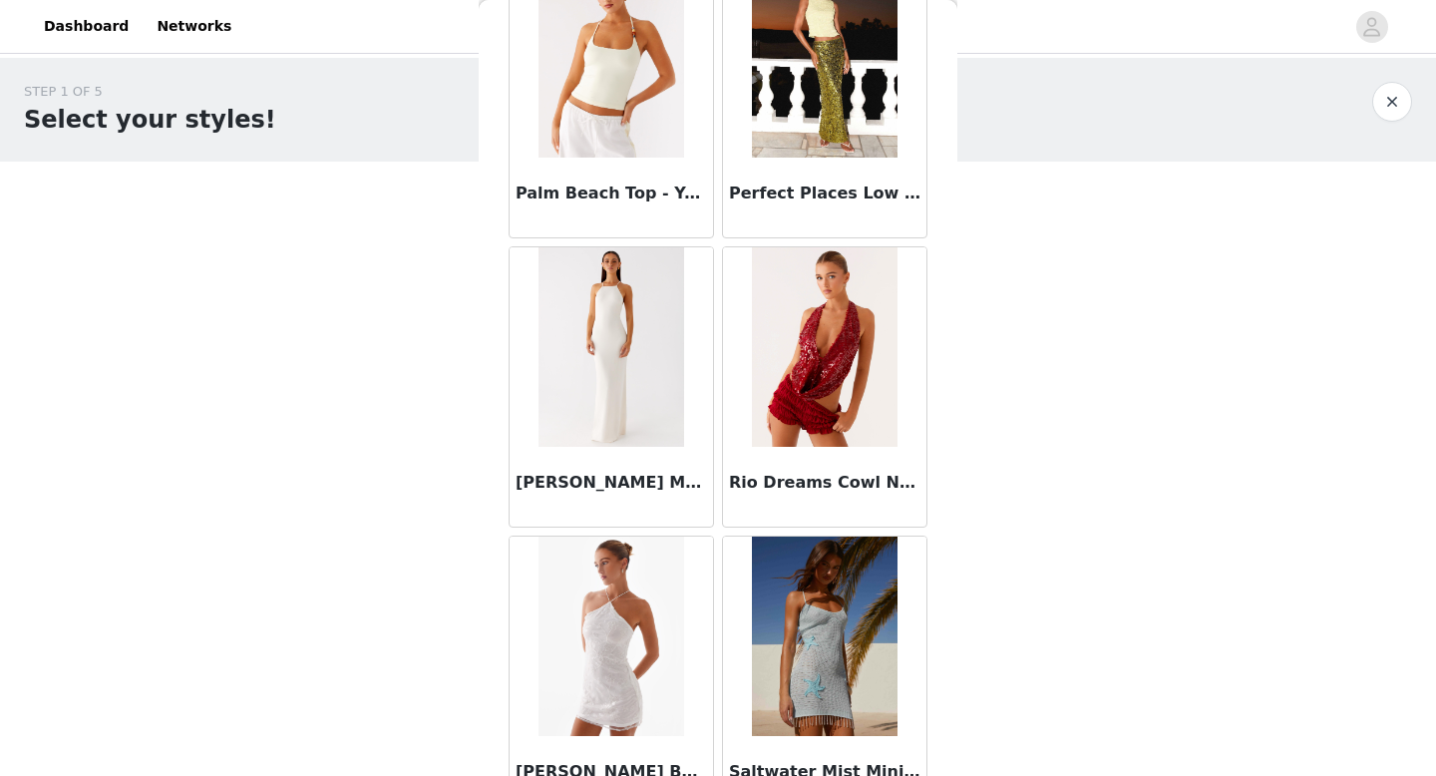
scroll to position [10954, 0]
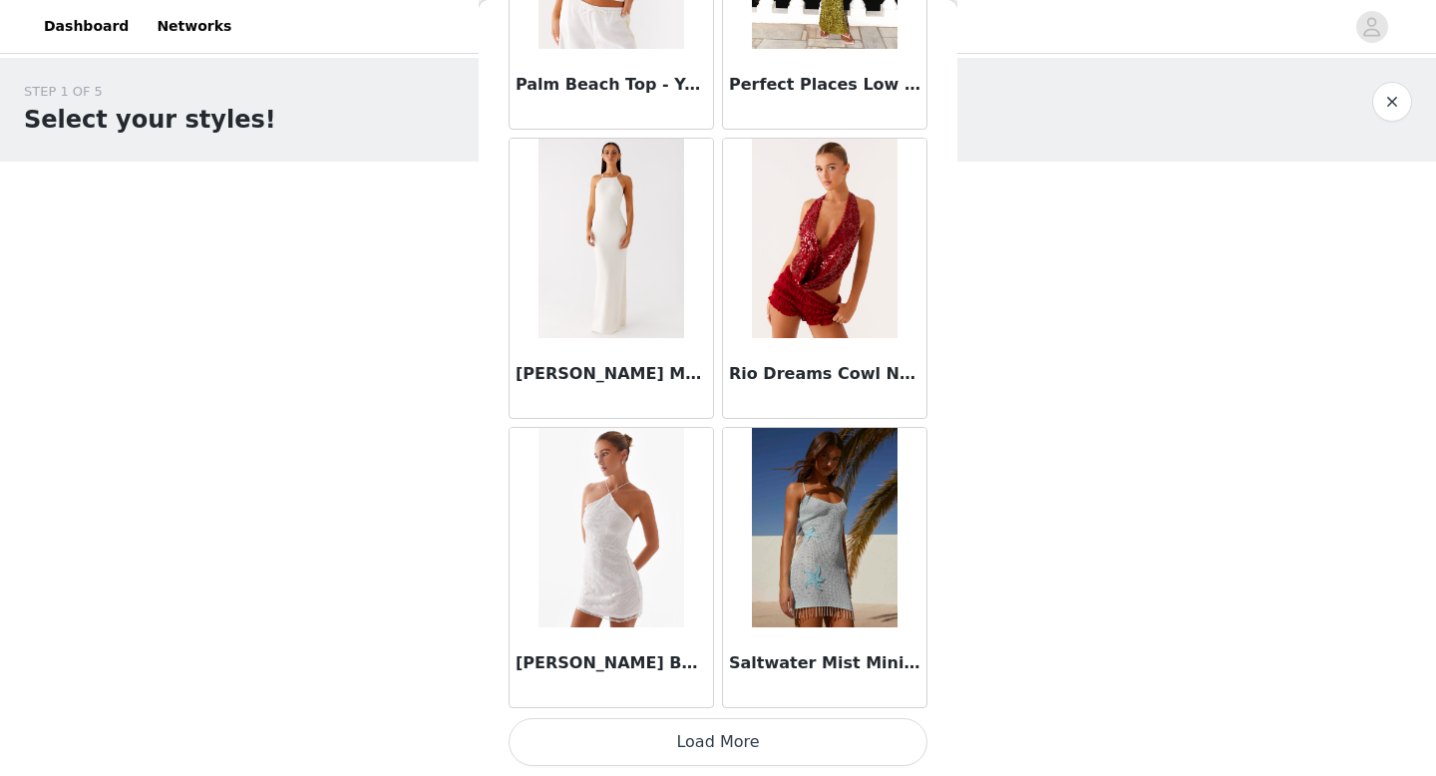
click at [774, 722] on button "Load More" at bounding box center [718, 742] width 419 height 48
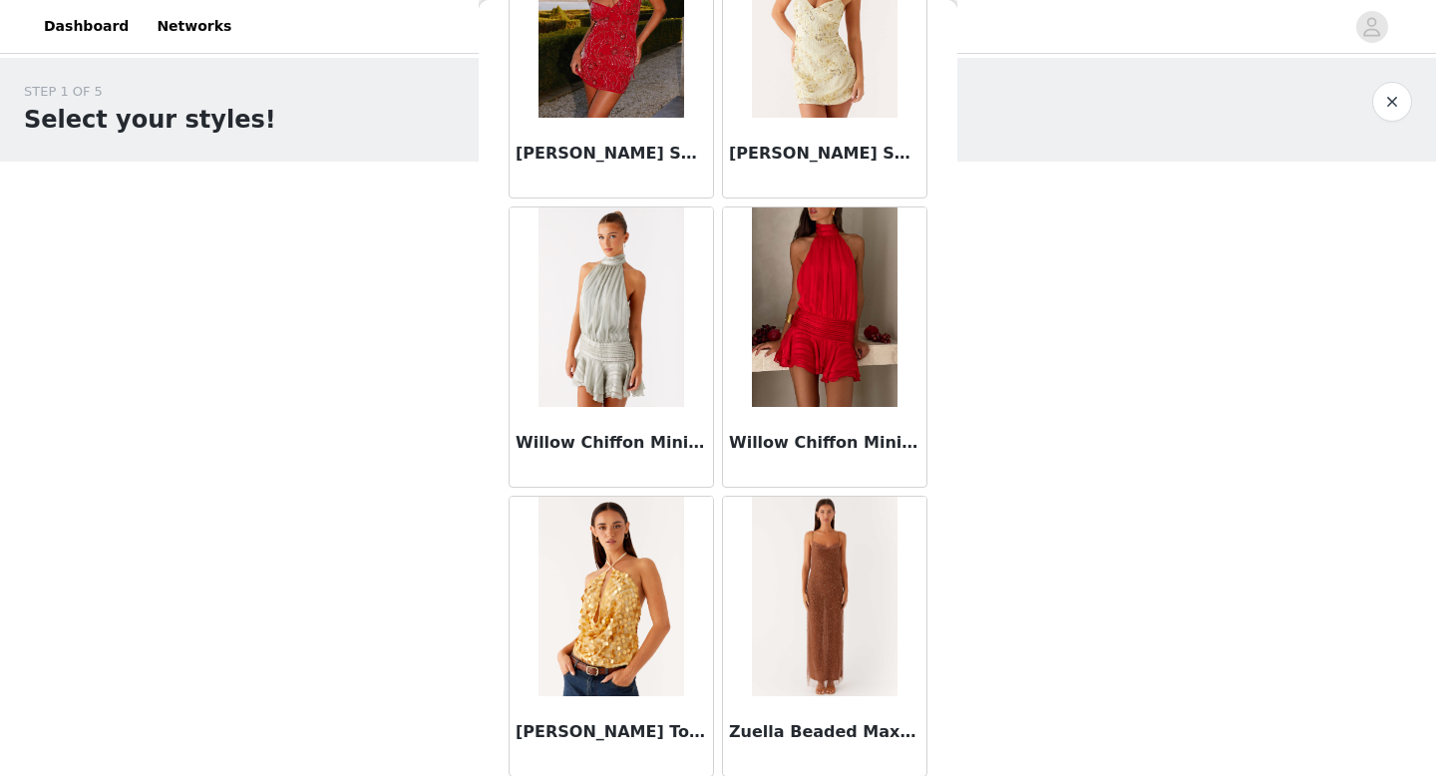
scroll to position [13204, 0]
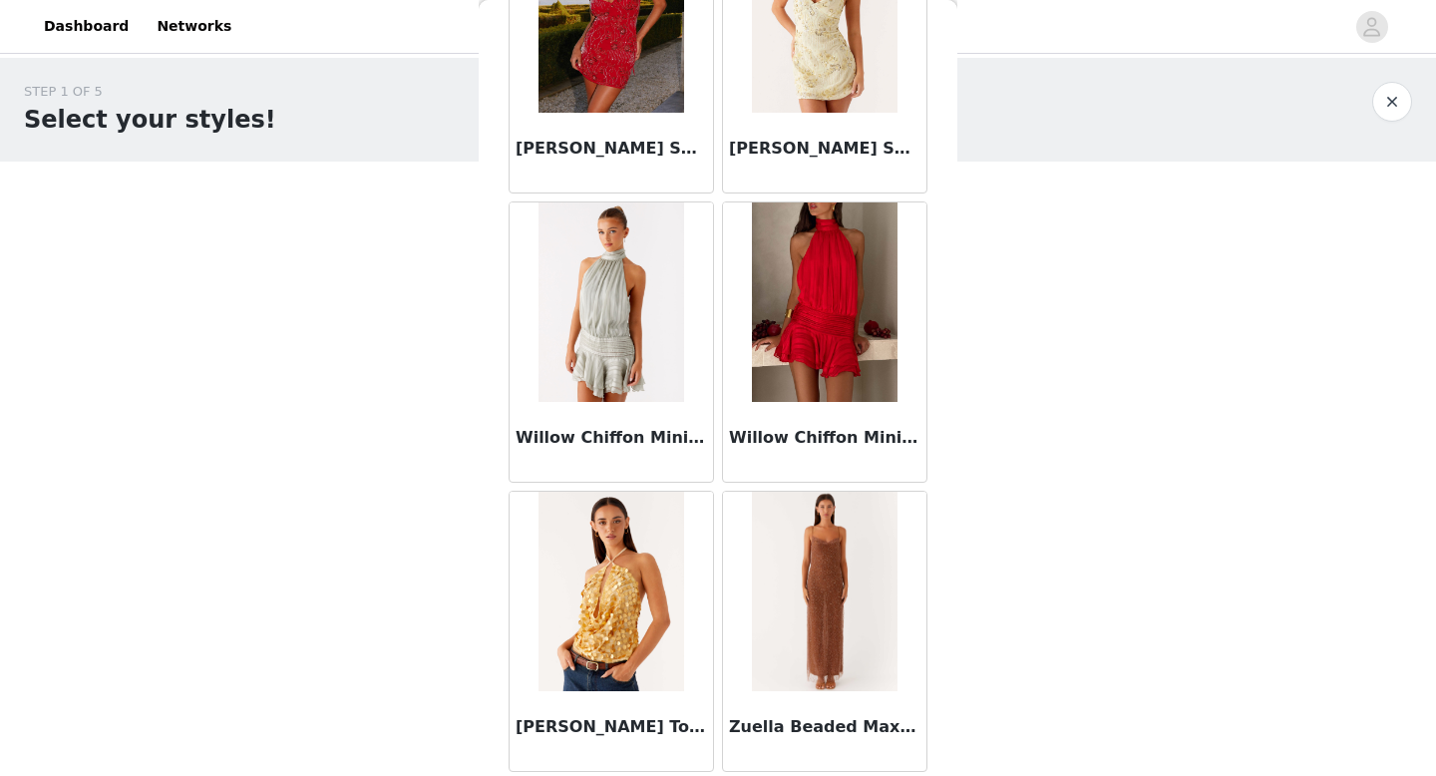
click at [1397, 105] on button "button" at bounding box center [1392, 102] width 40 height 40
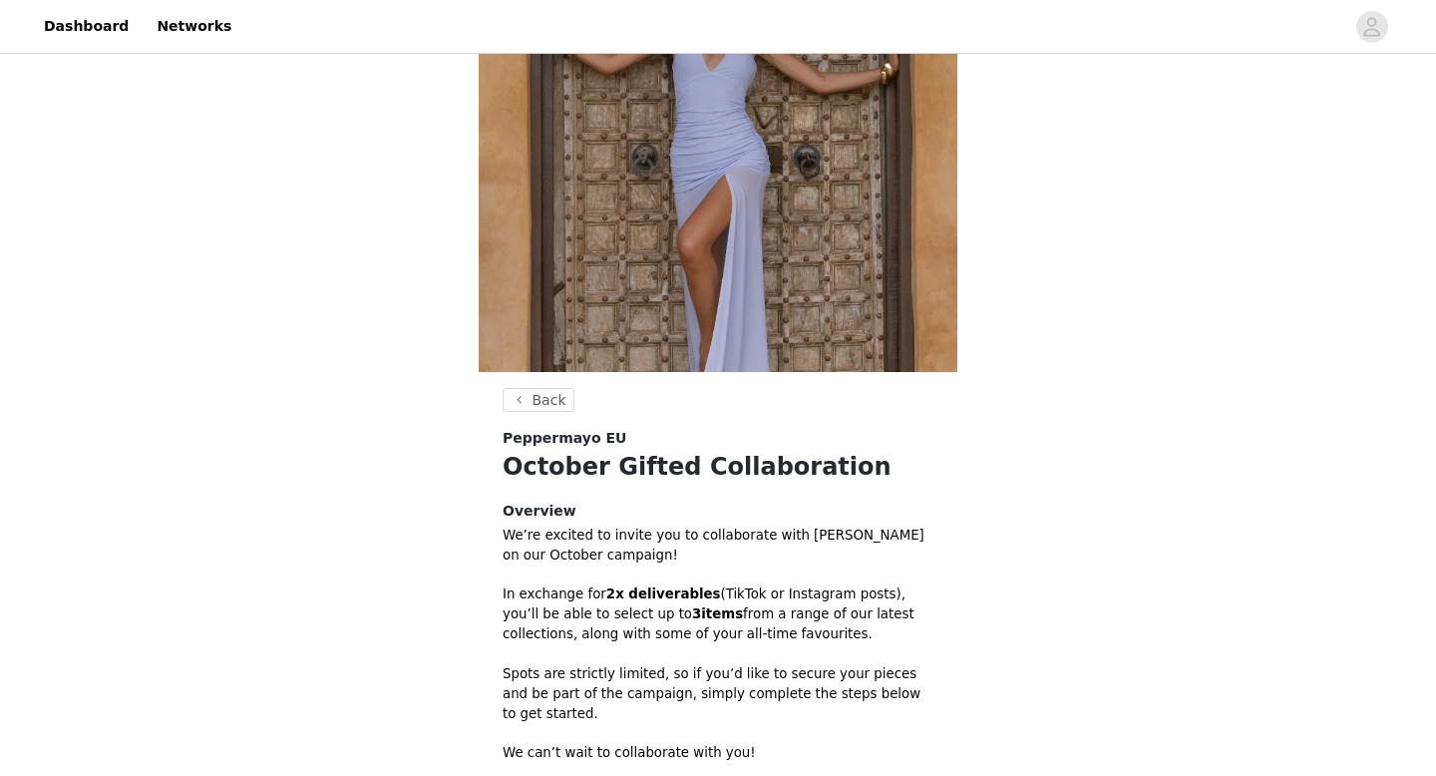
scroll to position [464, 0]
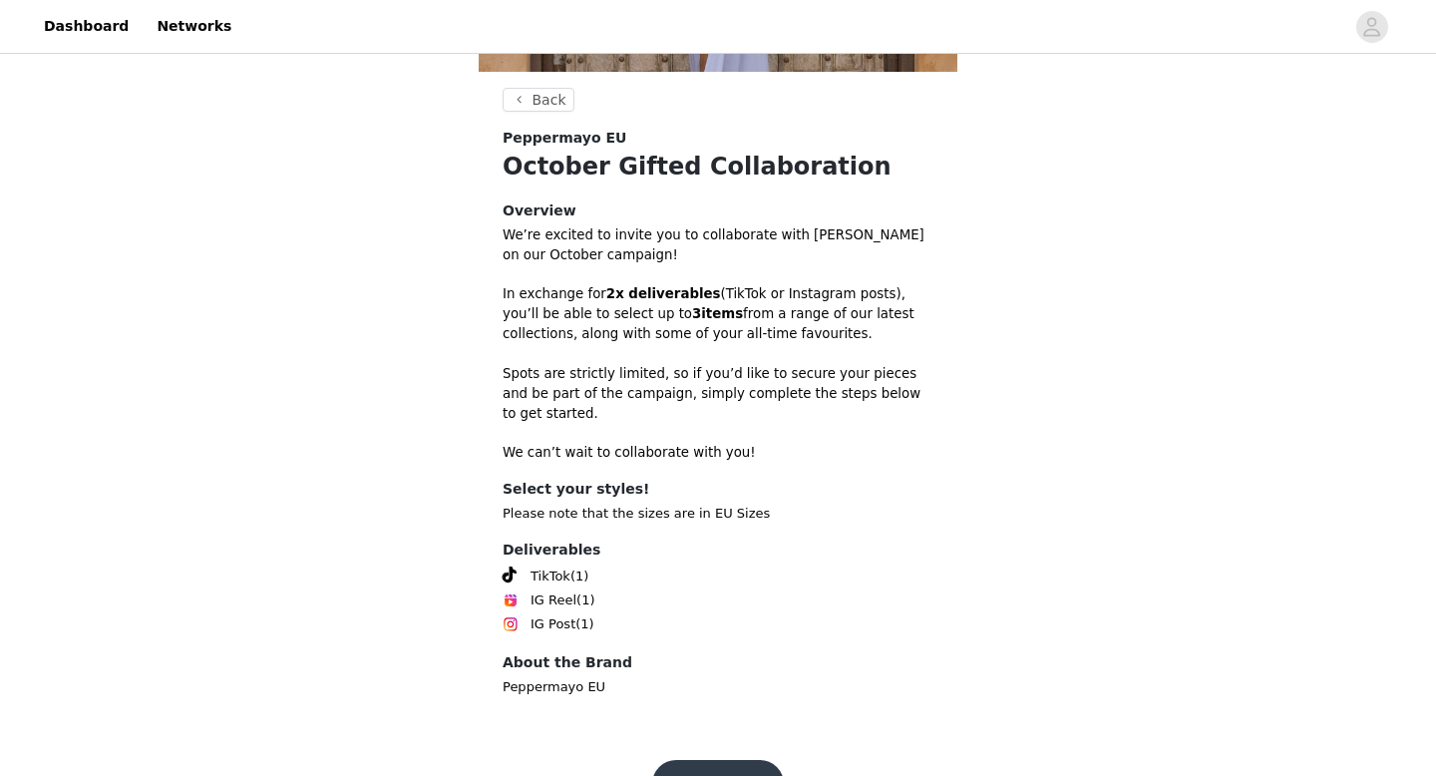
click at [697, 771] on button "Get Started" at bounding box center [718, 784] width 133 height 48
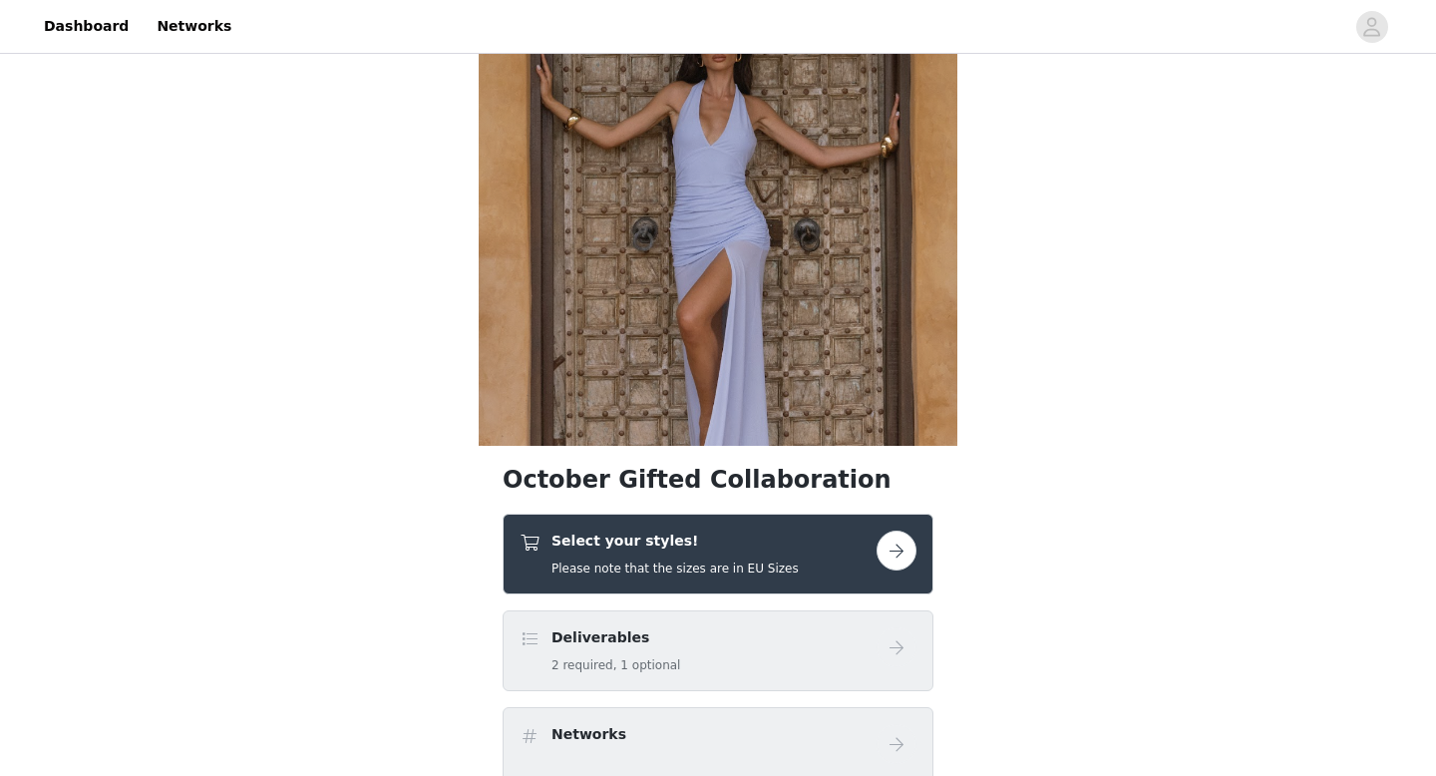
scroll to position [128, 0]
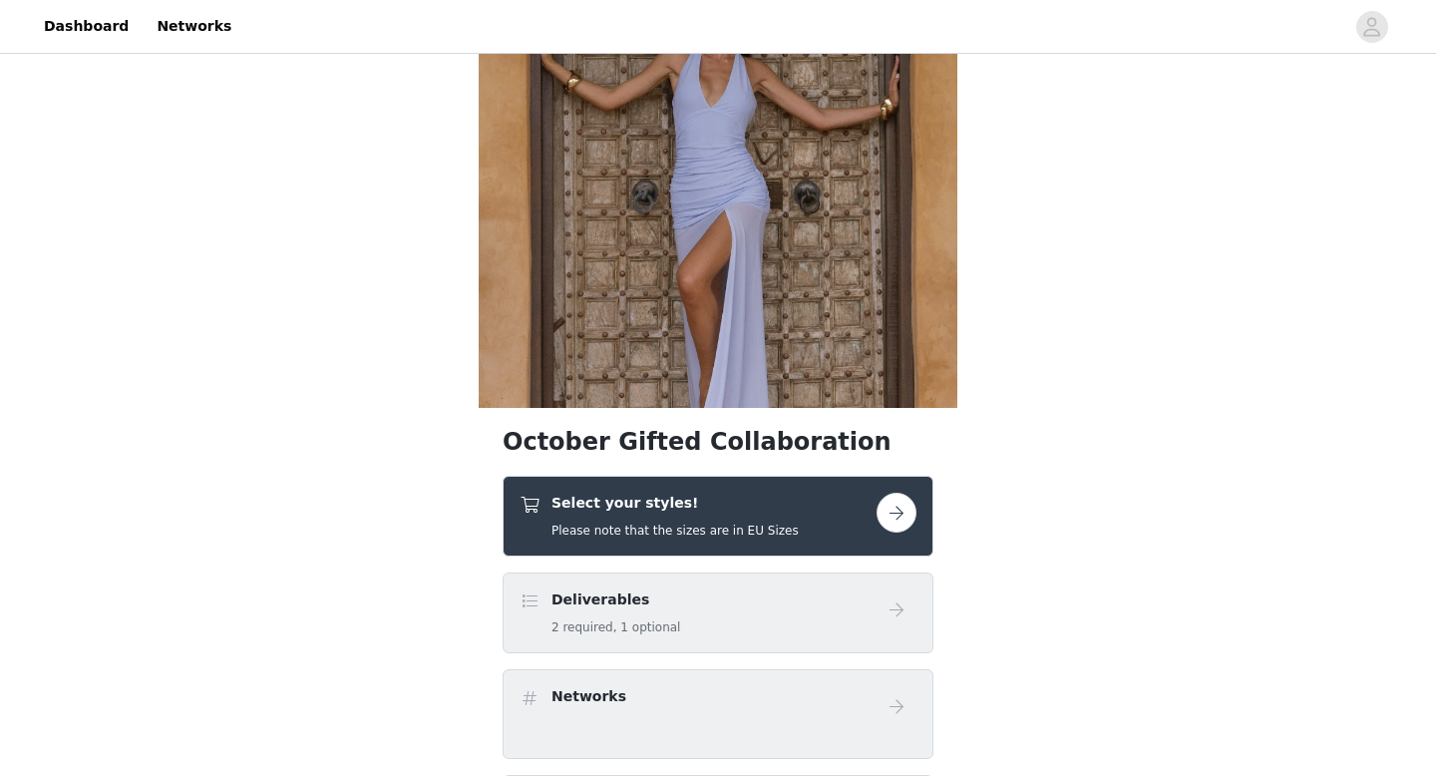
click at [885, 519] on button "button" at bounding box center [897, 513] width 40 height 40
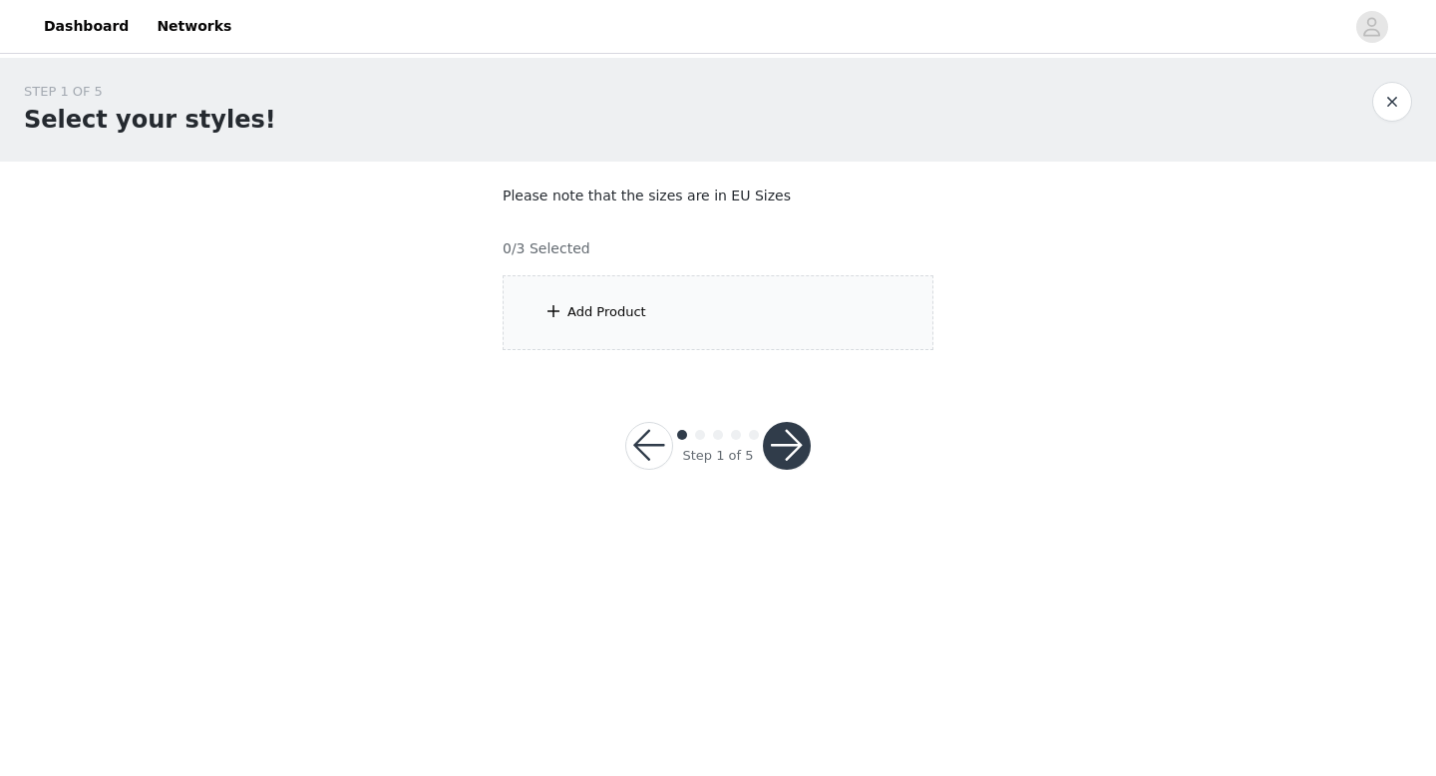
click at [844, 293] on div "Add Product" at bounding box center [718, 312] width 431 height 75
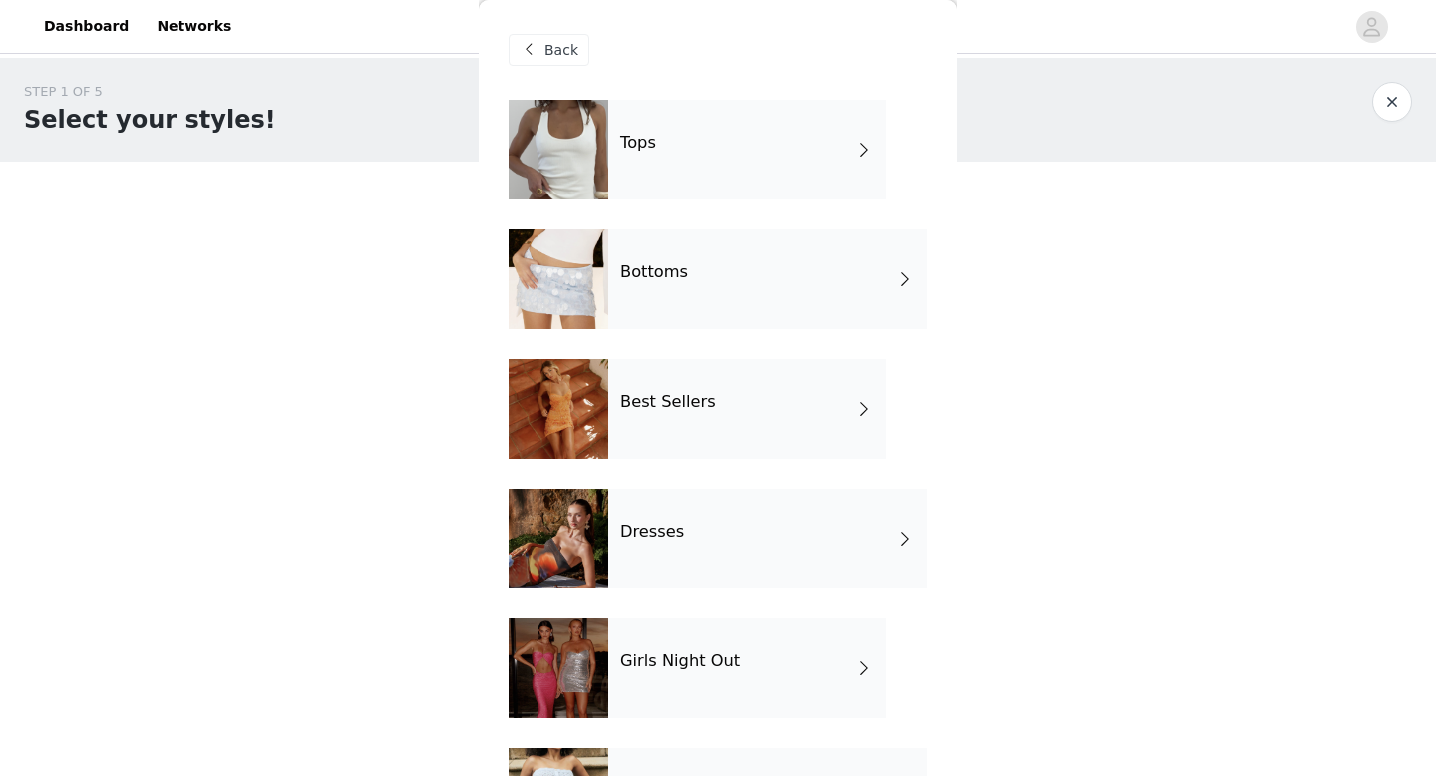
click at [842, 145] on div "Tops" at bounding box center [746, 150] width 277 height 100
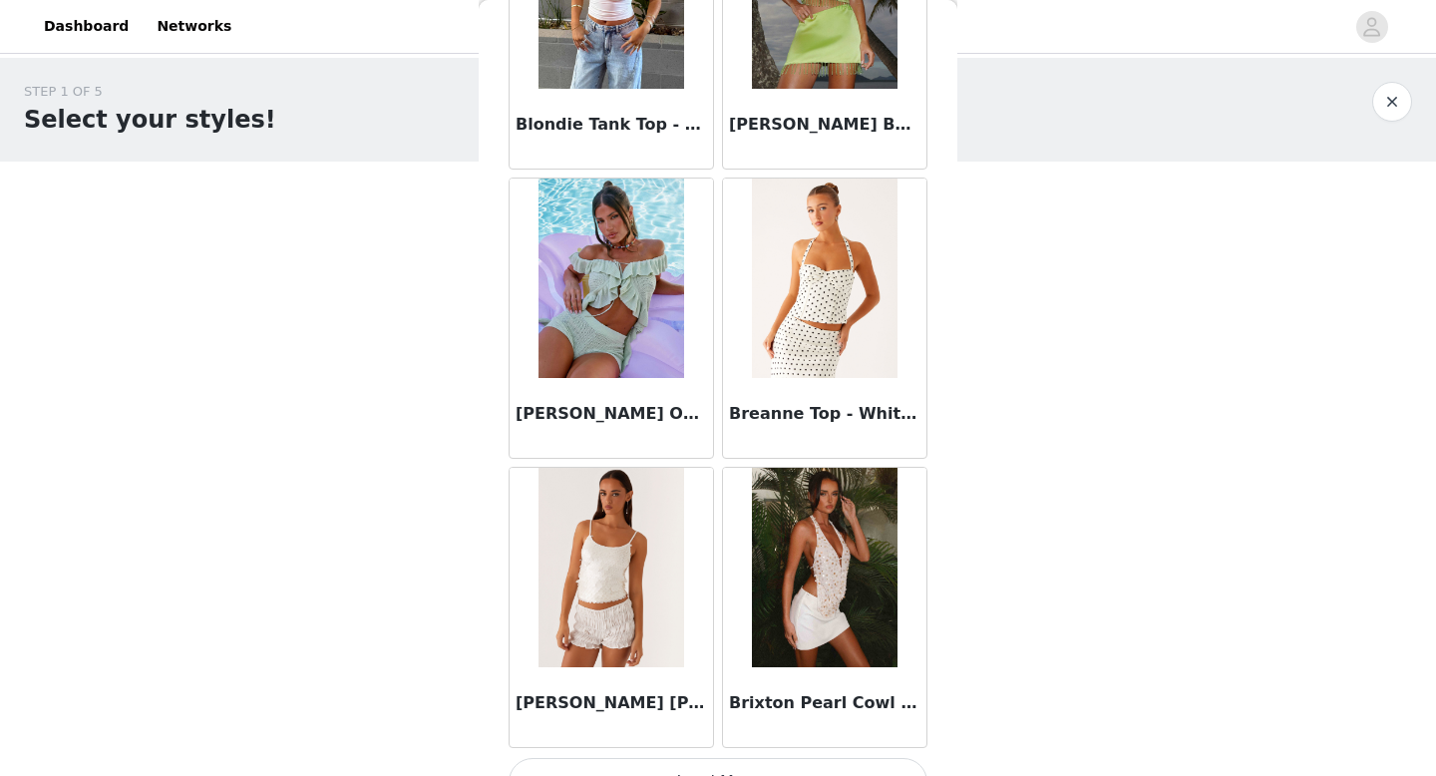
scroll to position [2276, 0]
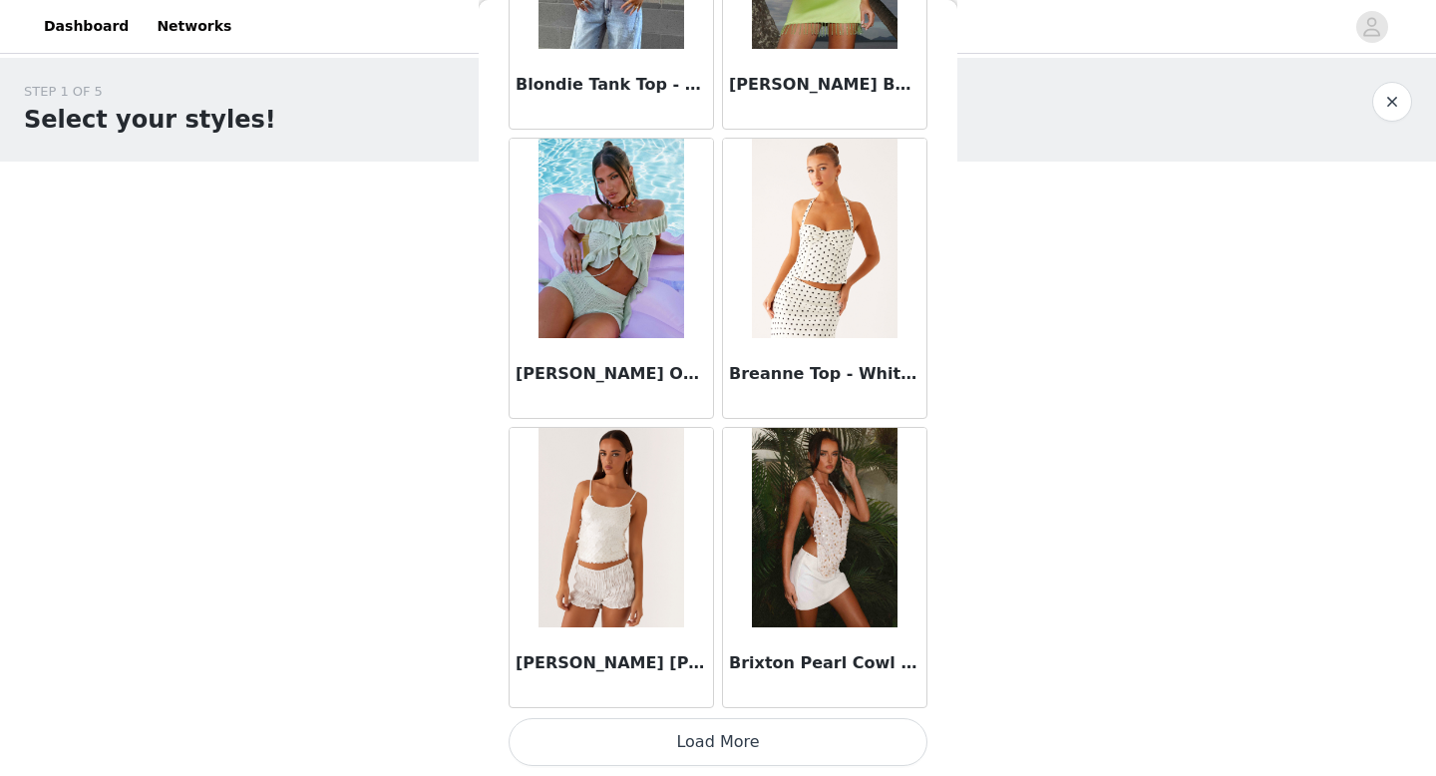
click at [738, 747] on button "Load More" at bounding box center [718, 742] width 419 height 48
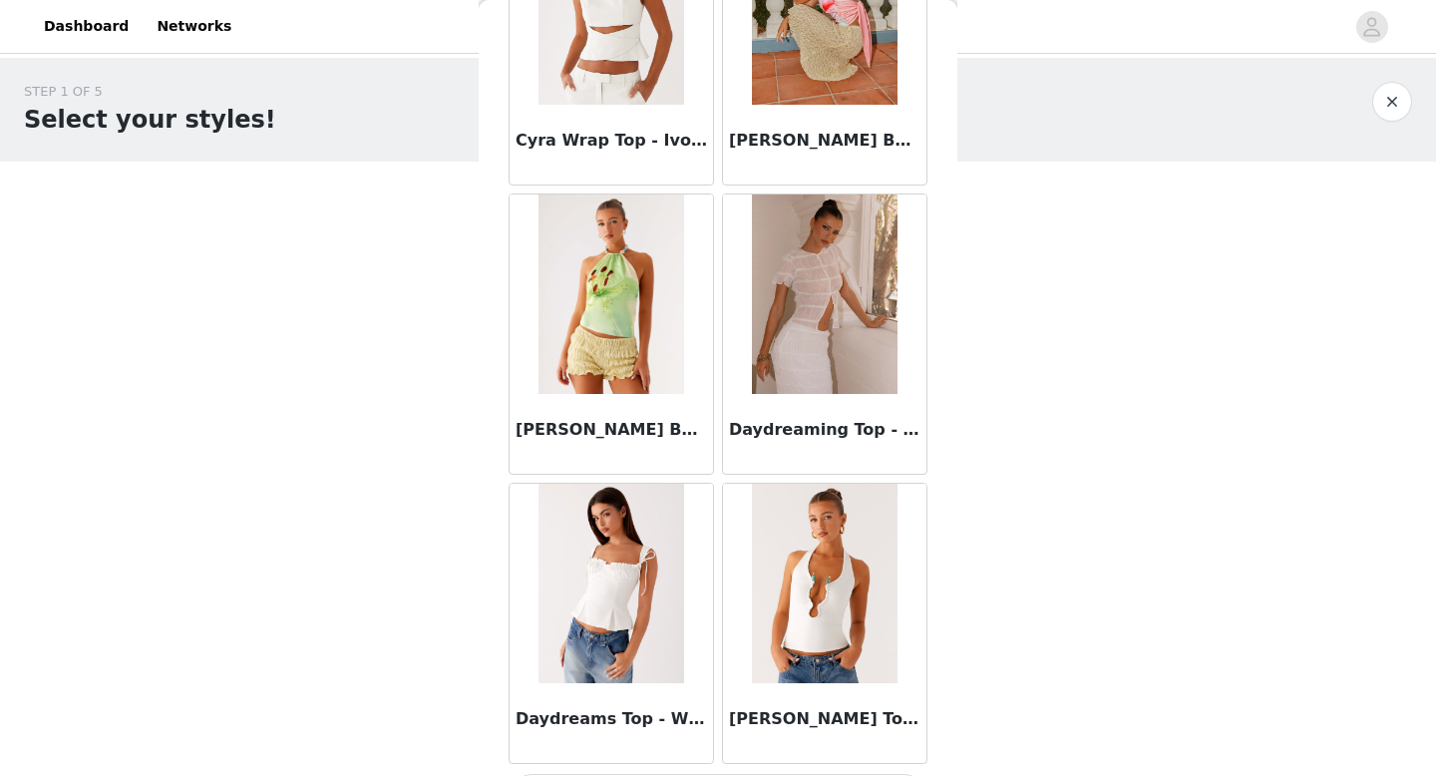
scroll to position [5169, 0]
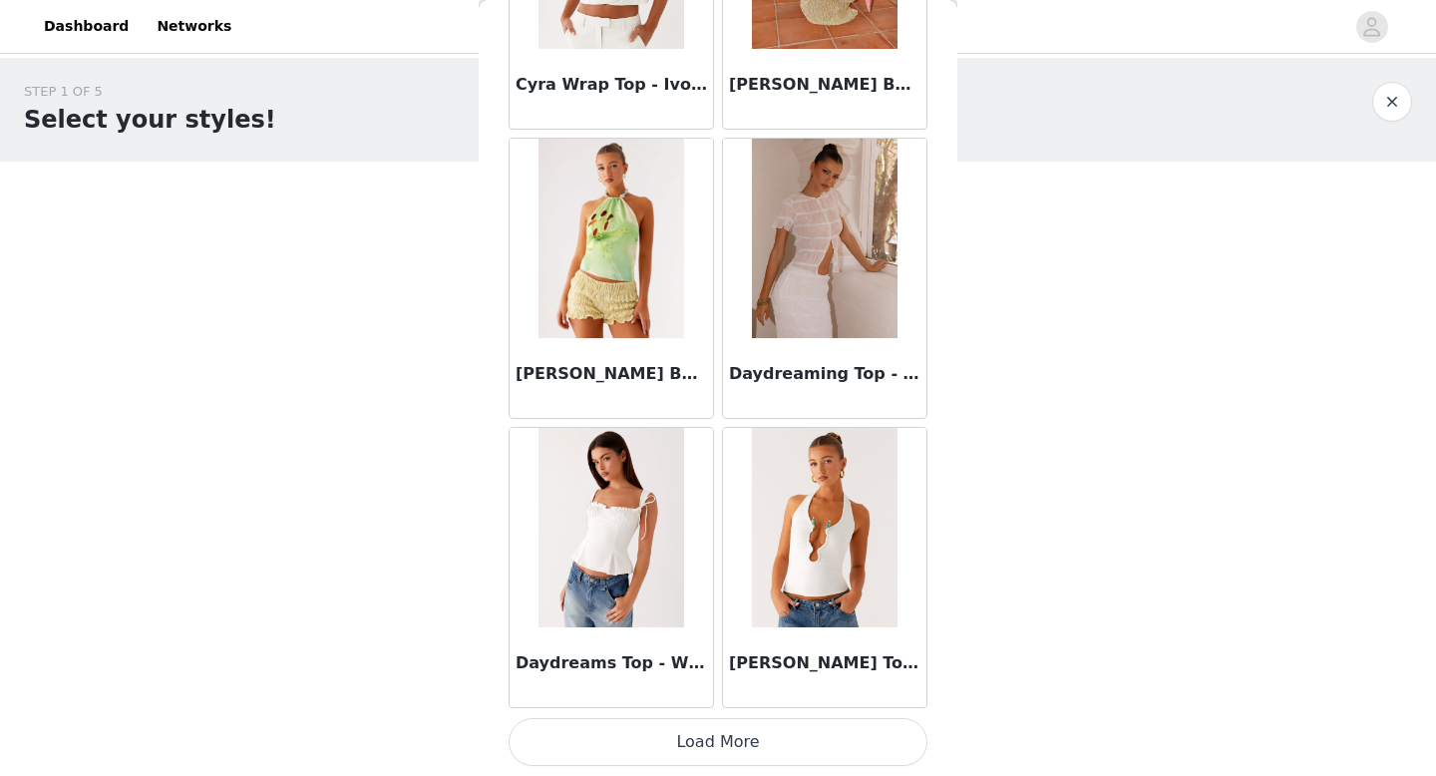
click at [765, 746] on button "Load More" at bounding box center [718, 742] width 419 height 48
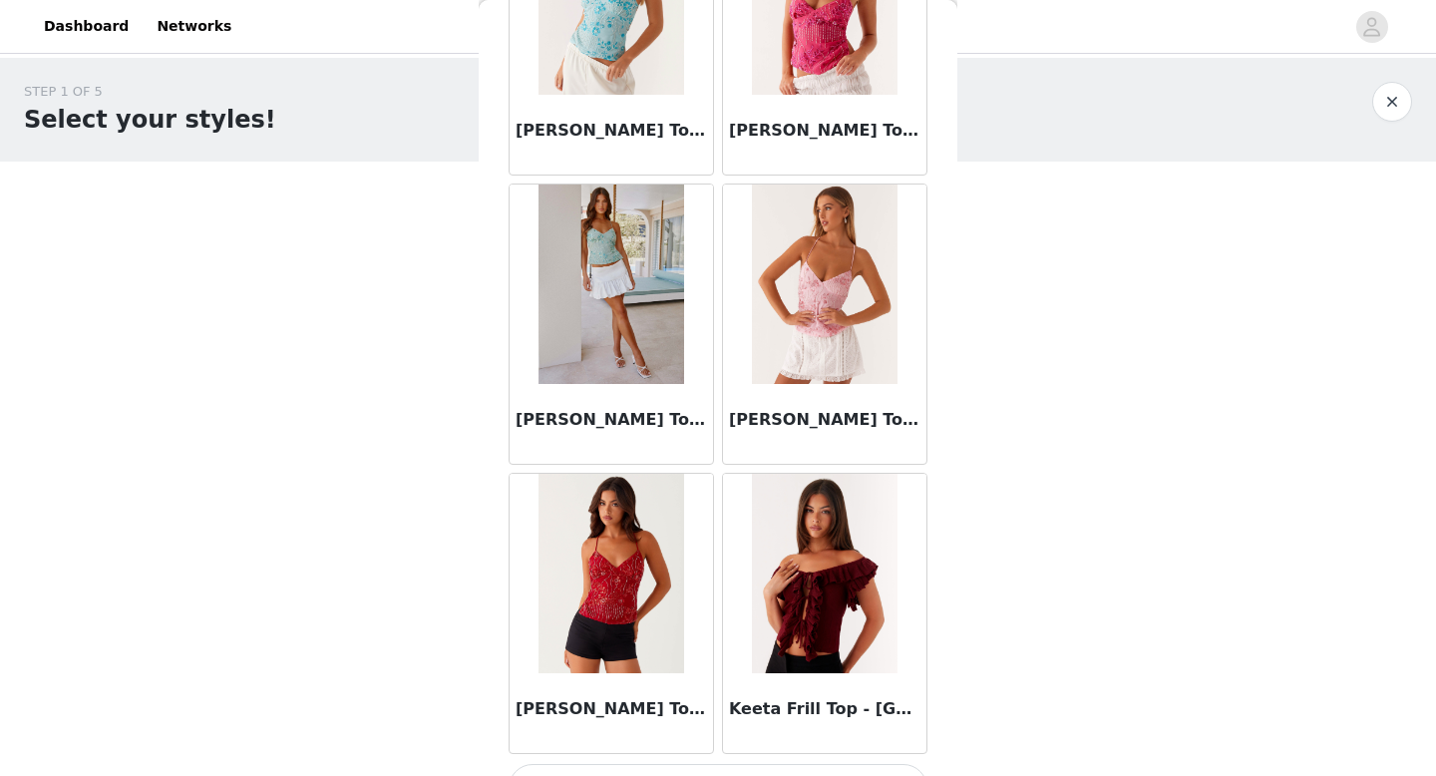
scroll to position [8061, 0]
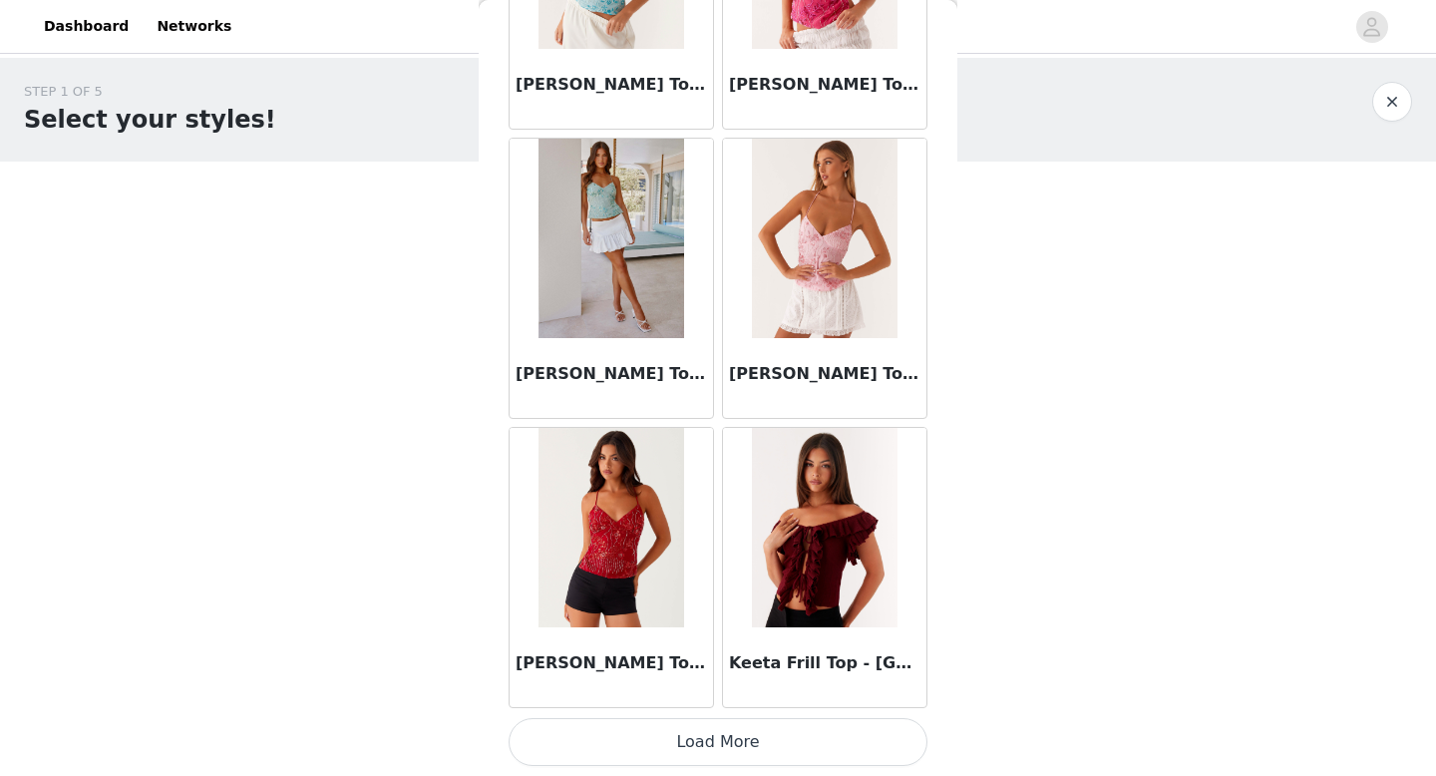
click at [772, 741] on button "Load More" at bounding box center [718, 742] width 419 height 48
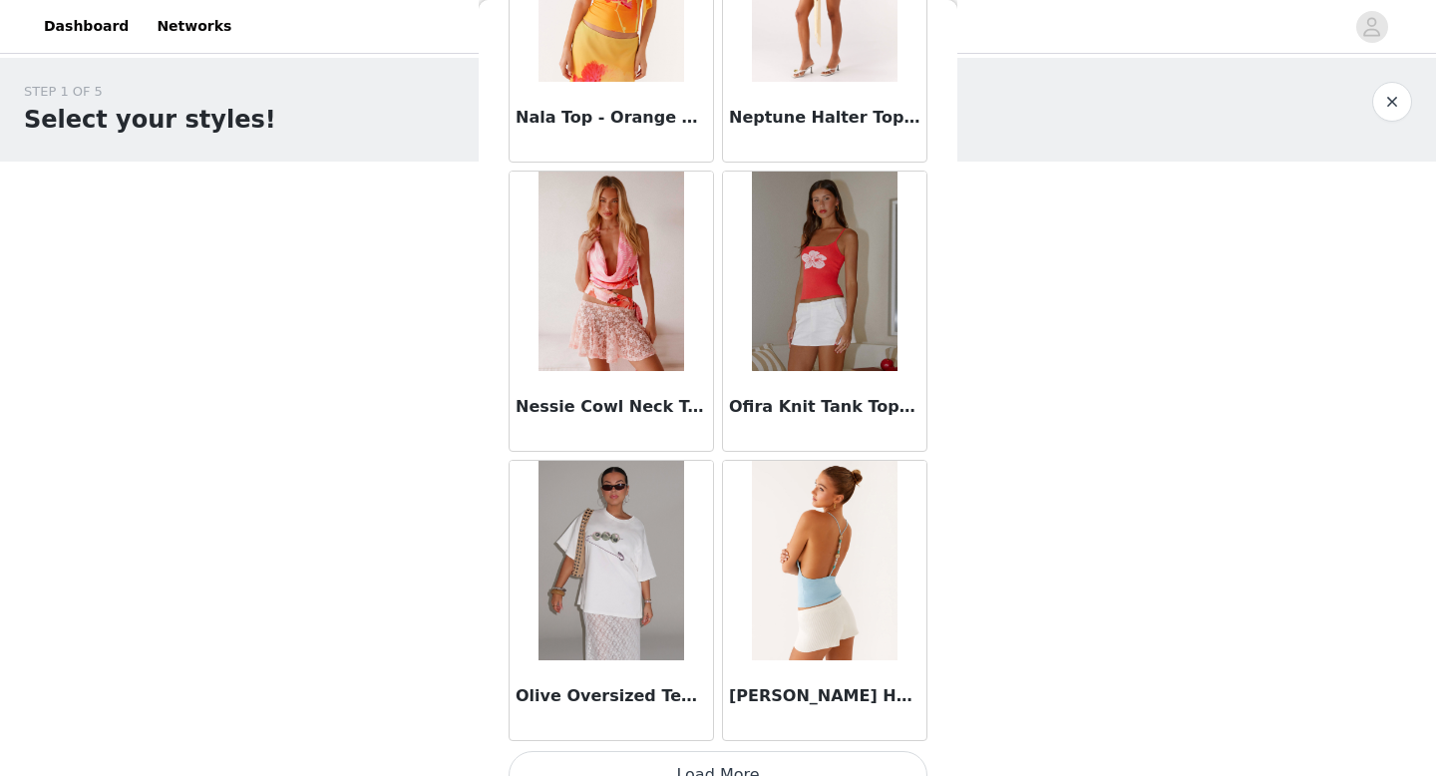
scroll to position [10954, 0]
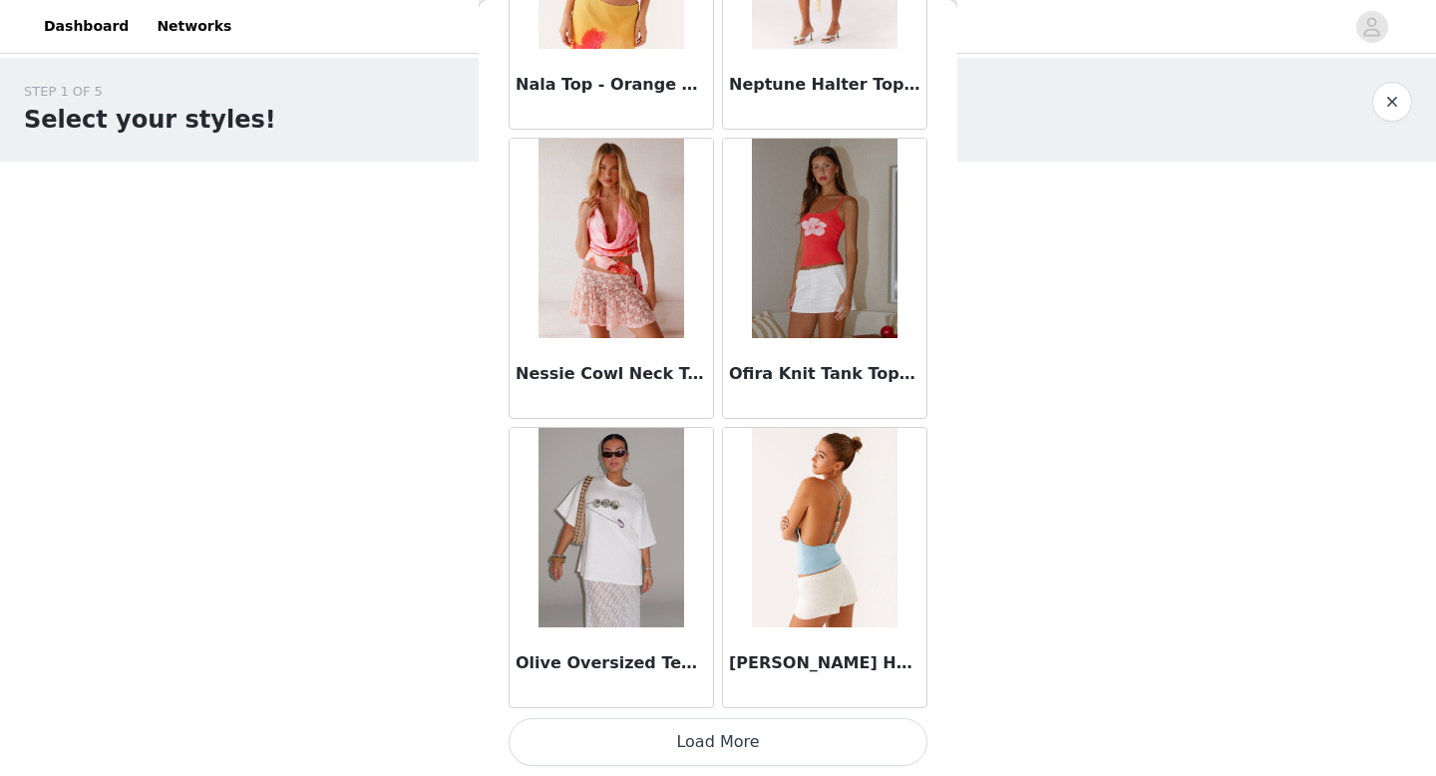
click at [674, 735] on button "Load More" at bounding box center [718, 742] width 419 height 48
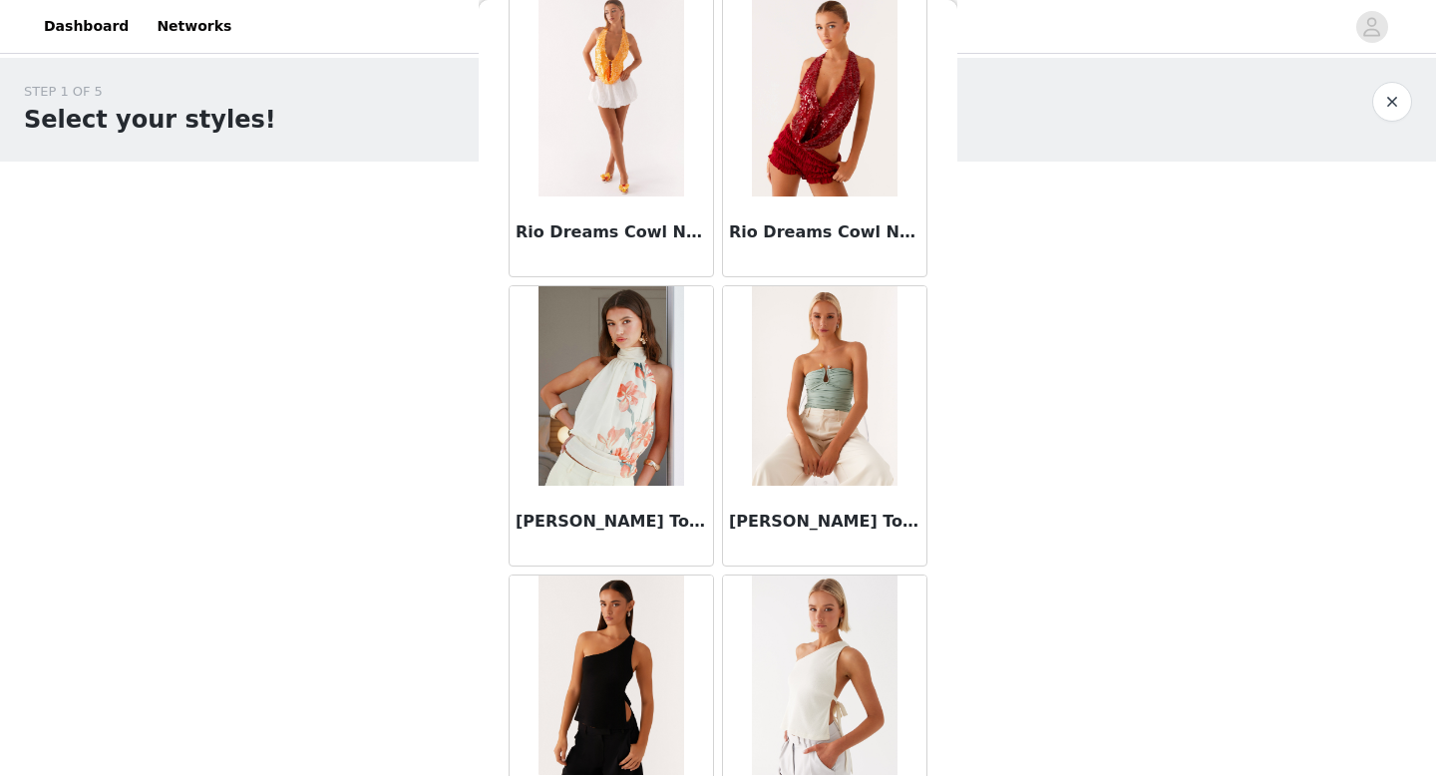
scroll to position [13846, 0]
